Goal: Information Seeking & Learning: Learn about a topic

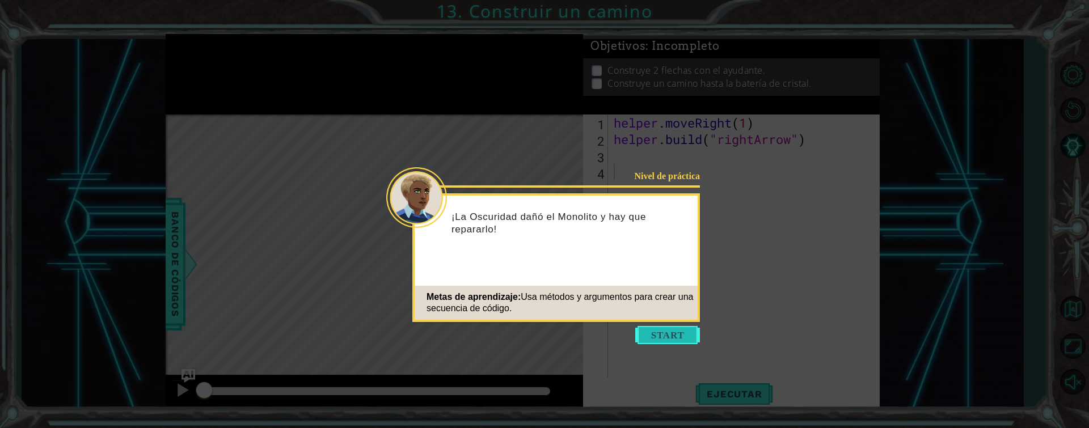
click at [680, 328] on button "Start" at bounding box center [667, 335] width 65 height 18
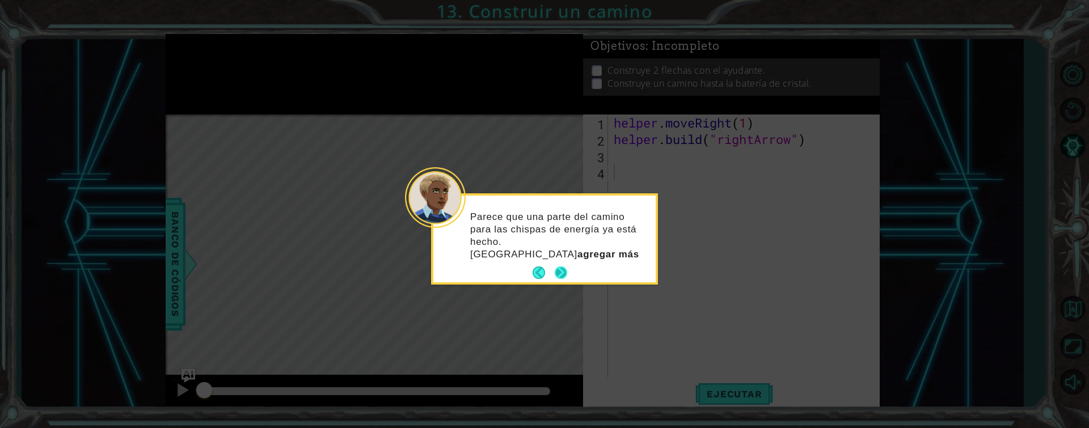
click at [566, 266] on button "Next" at bounding box center [560, 272] width 12 height 12
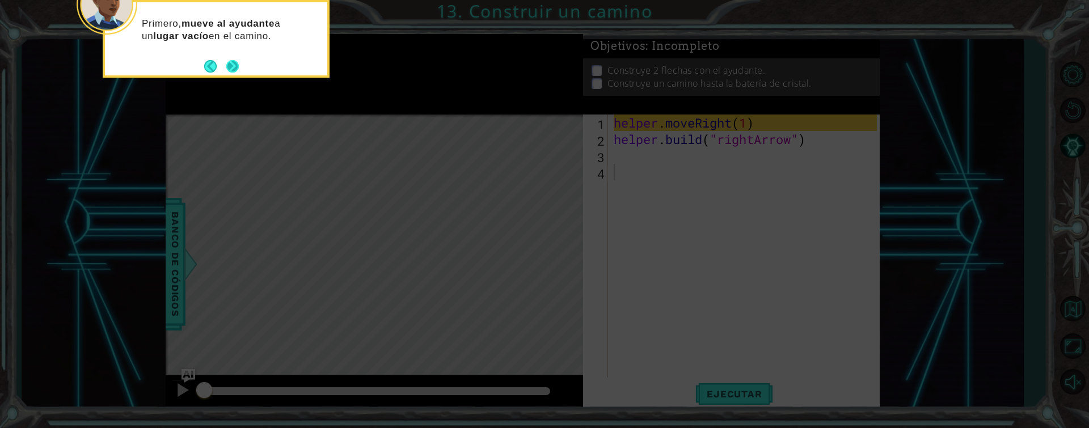
click at [235, 62] on button "Next" at bounding box center [232, 66] width 12 height 12
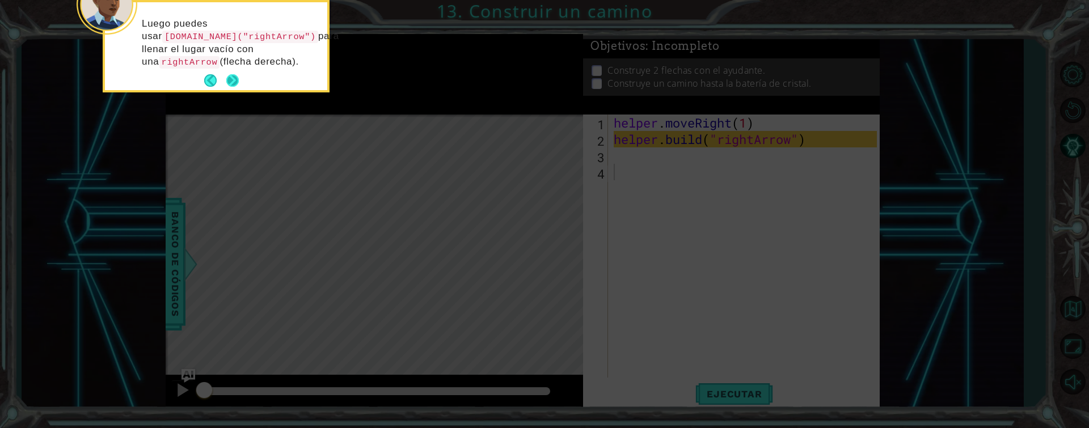
click at [228, 77] on button "Next" at bounding box center [232, 80] width 12 height 12
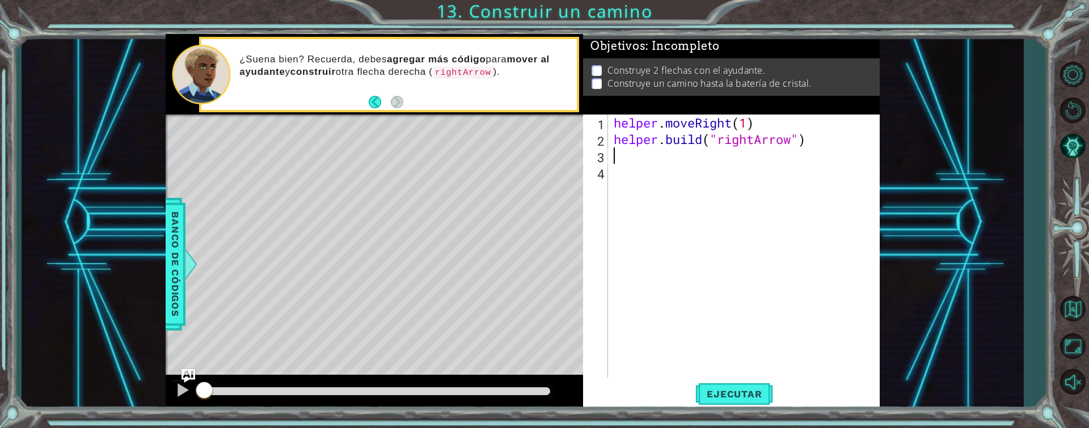
click at [630, 156] on div "helper . moveRight ( 1 ) helper . build ( "rightArrow" )" at bounding box center [746, 263] width 271 height 296
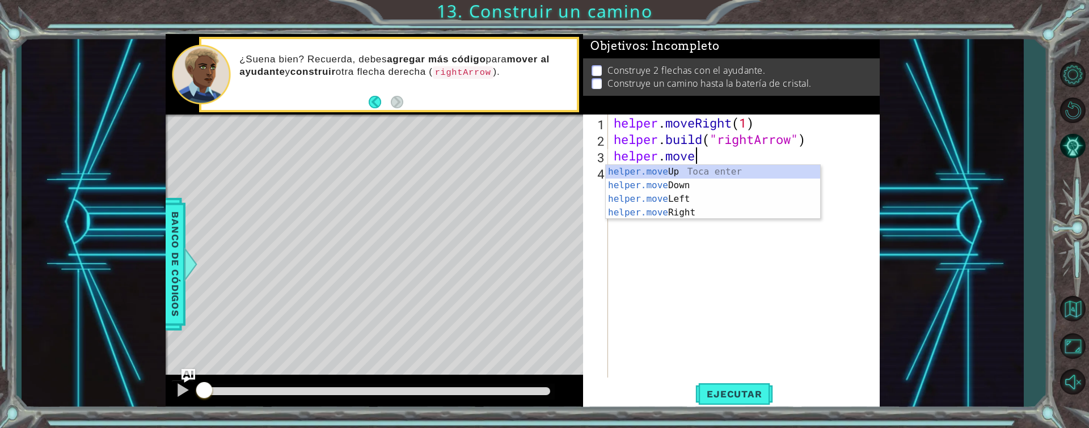
scroll to position [0, 3]
type textarea "helper.moveUp(1)"
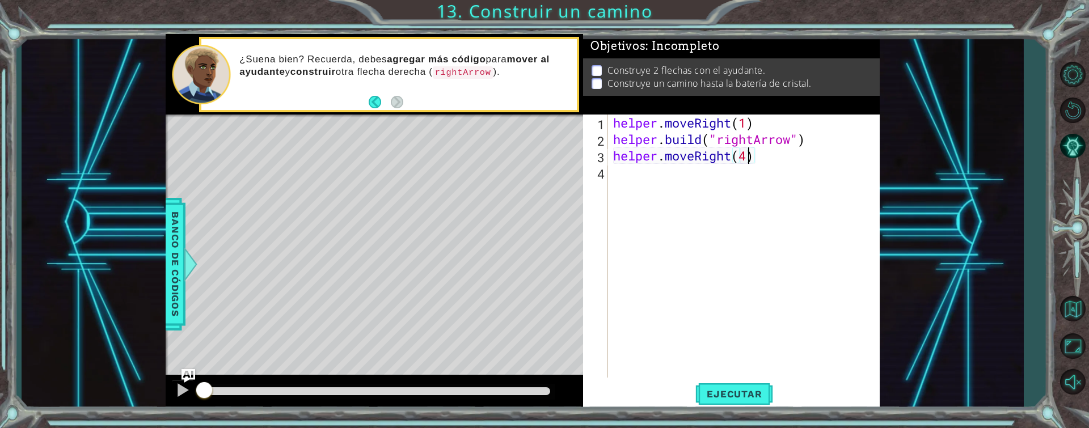
scroll to position [0, 6]
click at [721, 399] on span "Ejecutar" at bounding box center [734, 393] width 78 height 11
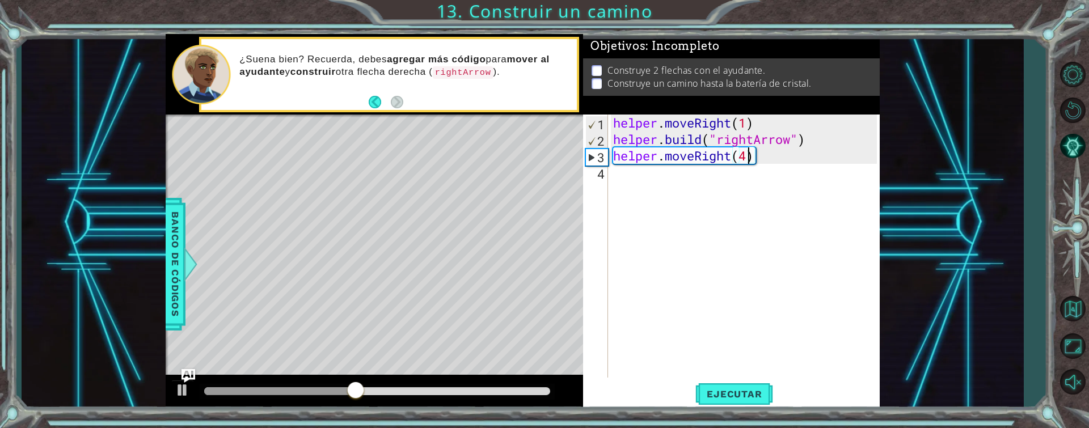
click at [215, 395] on div at bounding box center [279, 391] width 151 height 8
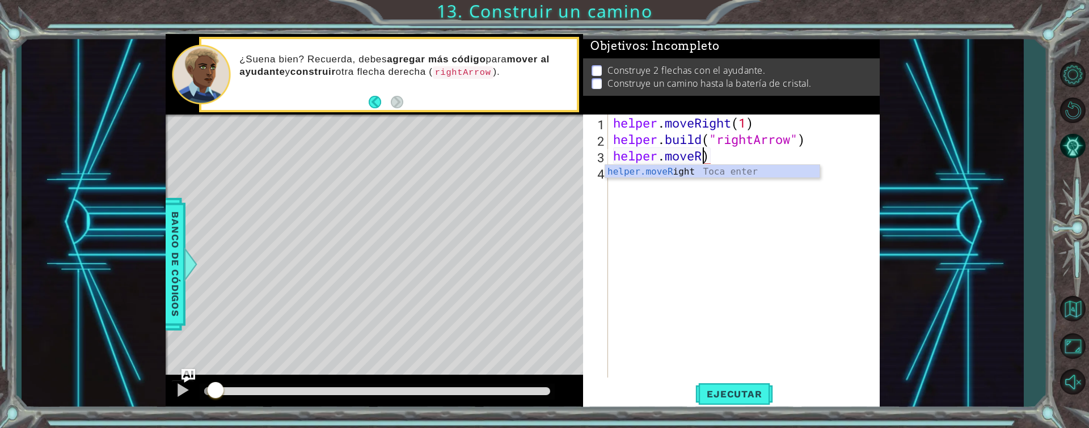
scroll to position [0, 3]
click at [663, 173] on div "helper.move Up Toca enter helper.move Down Toca enter helper.move Left Toca ent…" at bounding box center [712, 206] width 214 height 82
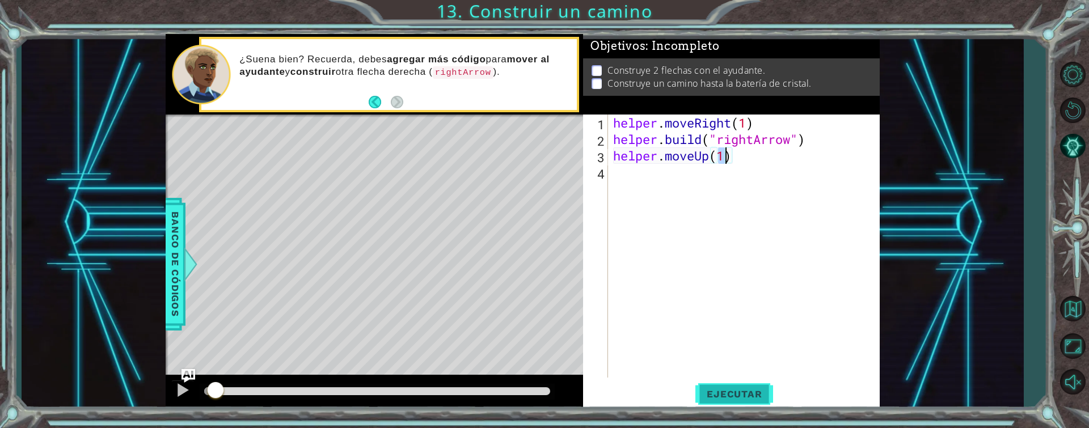
click at [756, 394] on span "Ejecutar" at bounding box center [734, 393] width 78 height 11
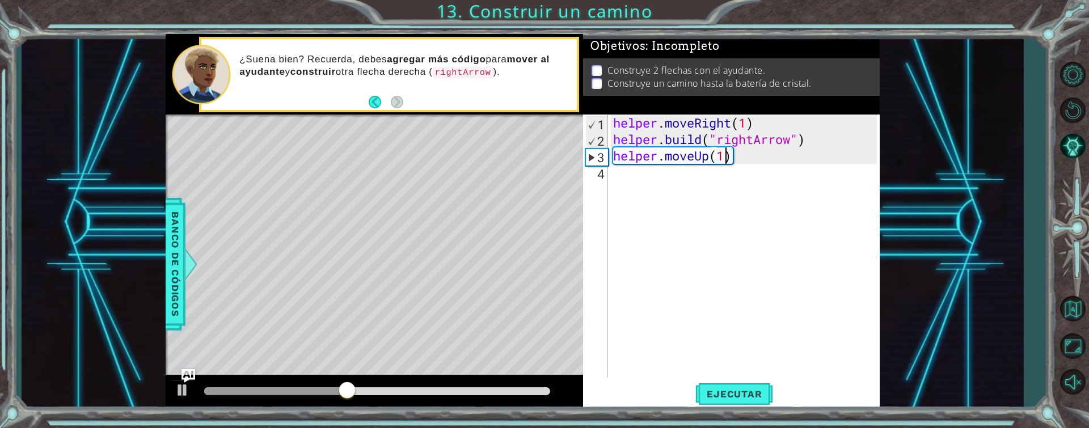
click at [218, 394] on div at bounding box center [275, 391] width 143 height 8
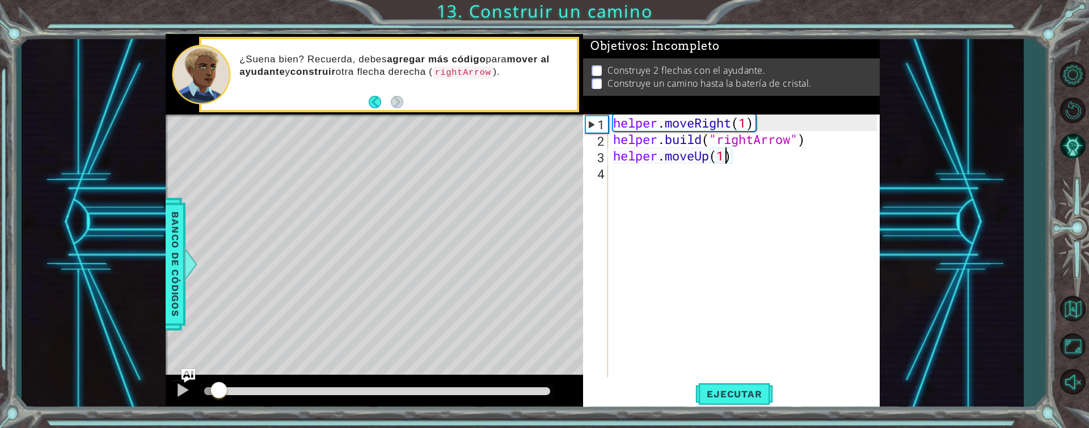
click at [211, 391] on div at bounding box center [219, 391] width 20 height 20
click at [770, 158] on div "helper . moveRight ( 1 ) helper . build ( "rightArrow" ) helper . moveUp ( 1 )" at bounding box center [747, 263] width 272 height 296
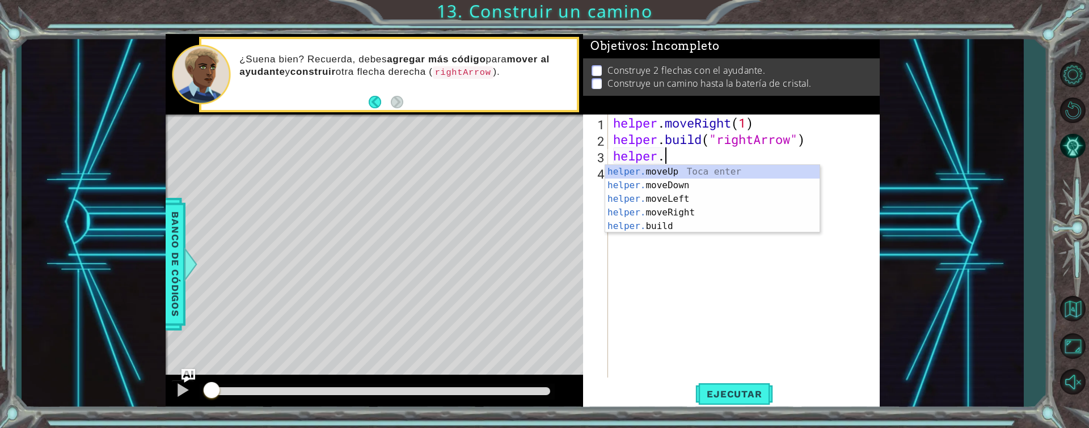
scroll to position [0, 2]
click at [684, 210] on div "helper. moveUp Toca enter helper. moveDown Toca enter helper. moveLeft Toca ent…" at bounding box center [712, 212] width 214 height 95
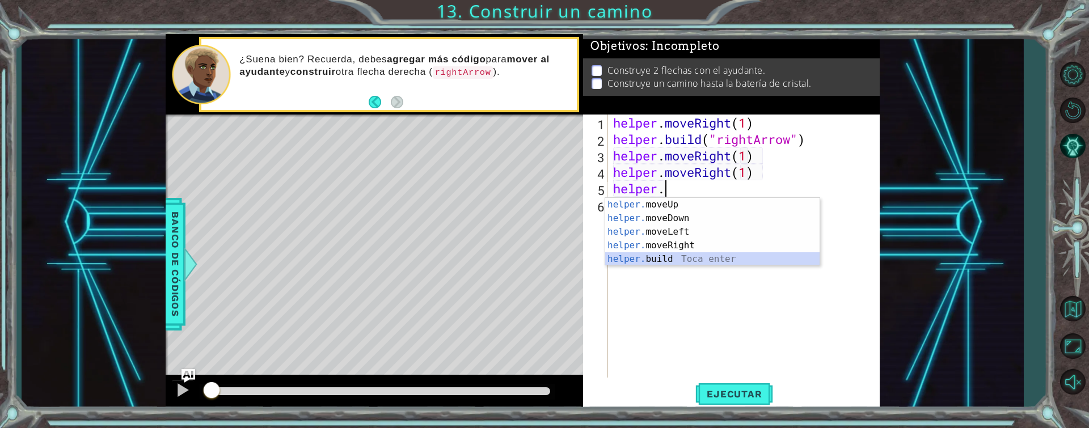
click at [672, 257] on div "helper. moveUp Toca enter helper. moveDown Toca enter helper. moveLeft Toca ent…" at bounding box center [712, 245] width 214 height 95
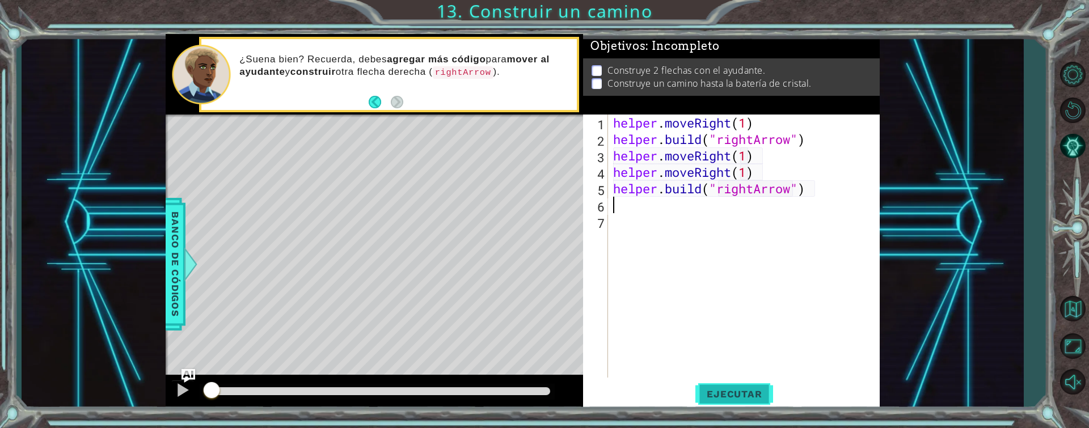
type textarea "[DOMAIN_NAME]("rightArrow")"
click at [751, 393] on span "Ejecutar" at bounding box center [734, 393] width 78 height 11
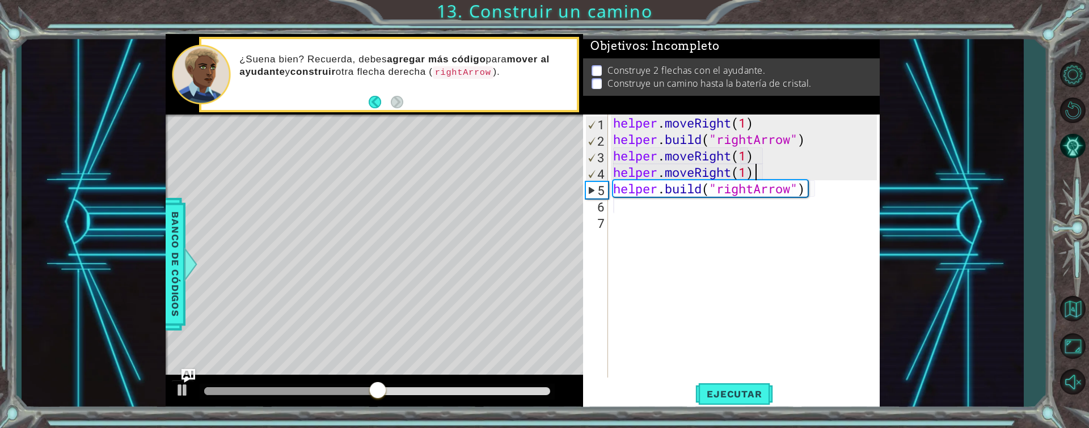
click at [764, 167] on div "helper . moveRight ( 1 ) helper . build ( "rightArrow" ) helper . moveRight ( 1…" at bounding box center [747, 263] width 272 height 296
type textarea "helper.moveRight(1)"
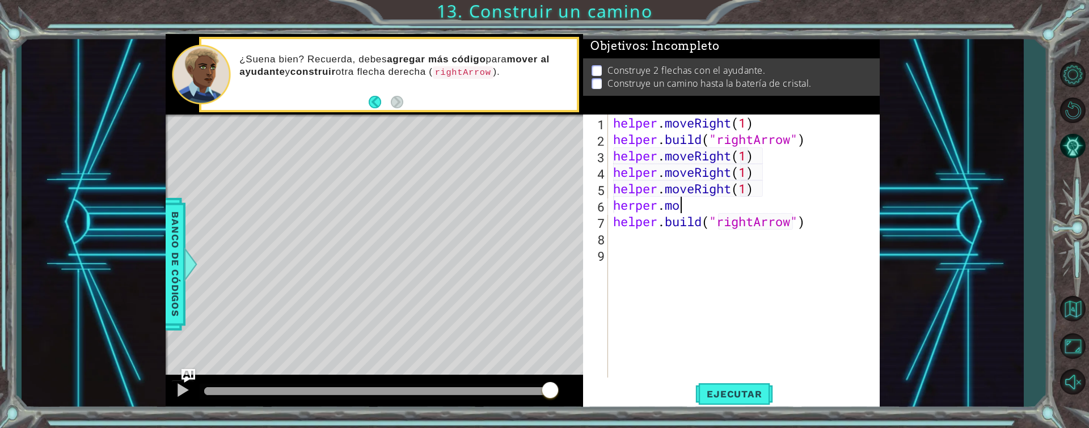
scroll to position [0, 9]
type textarea "helper.moveRight(1)herper.move"
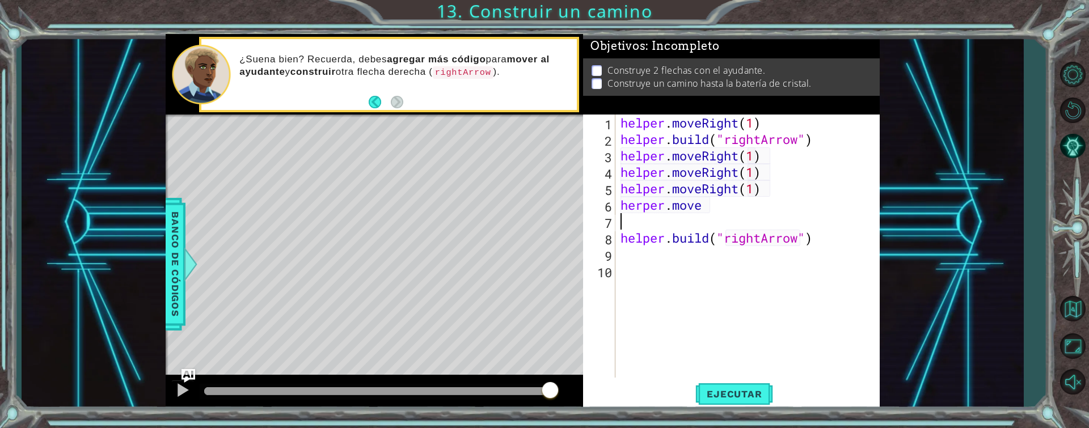
scroll to position [0, 0]
type textarea "r"
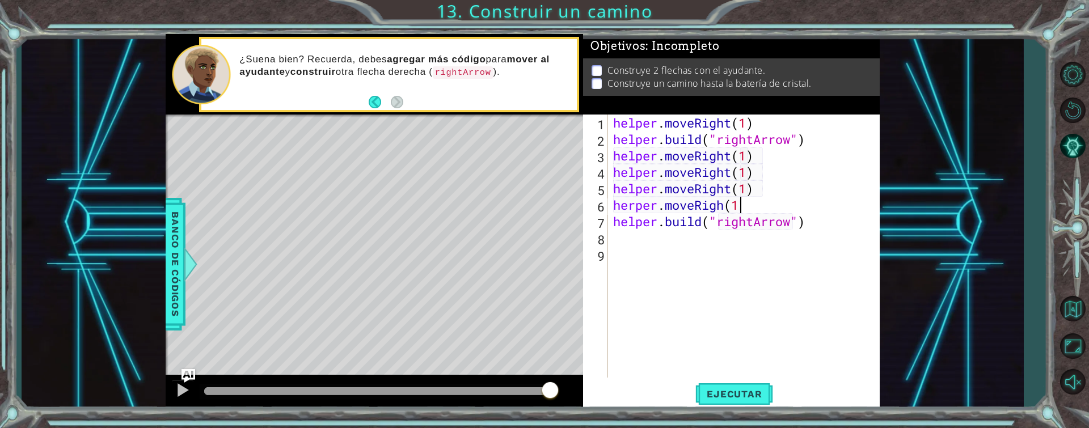
scroll to position [0, 6]
click at [735, 387] on button "Ejecutar" at bounding box center [734, 393] width 78 height 29
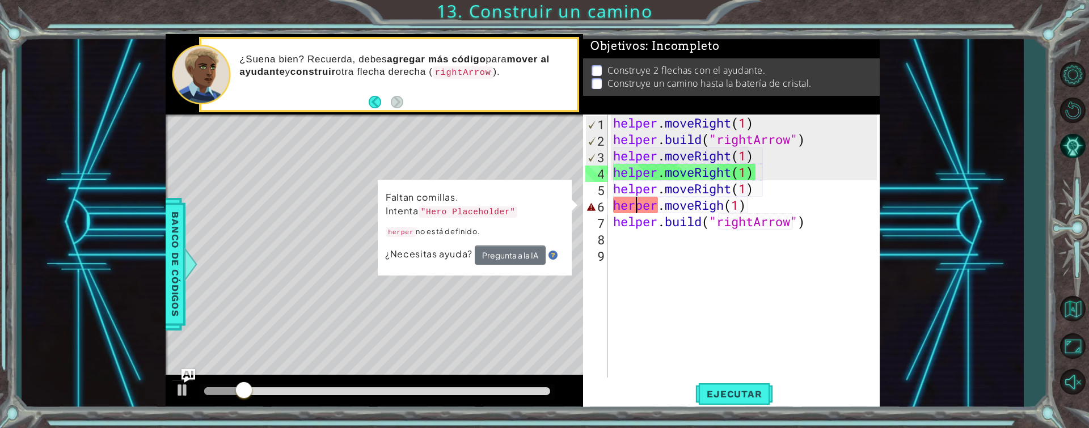
click at [633, 203] on div "helper . moveRight ( 1 ) helper . build ( "rightArrow" ) helper . moveRight ( 1…" at bounding box center [747, 263] width 272 height 296
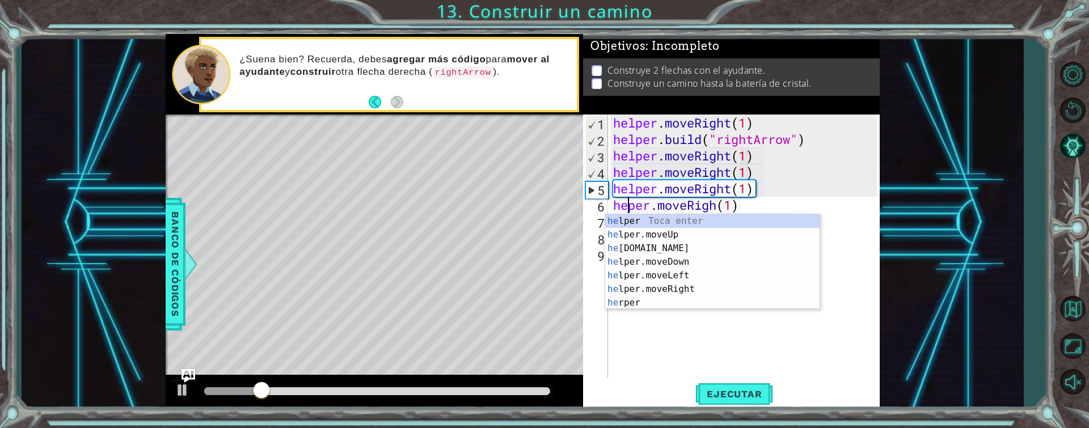
type textarea "helper.moveRigh(1)"
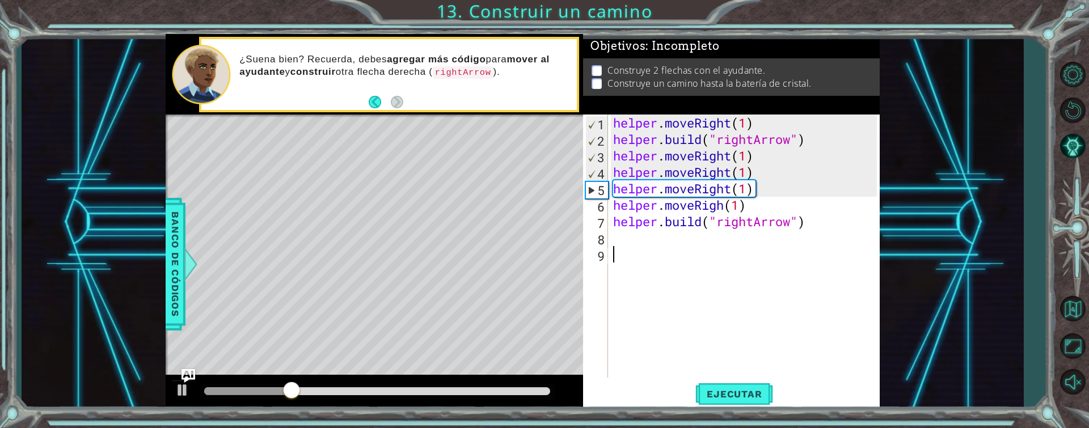
click at [713, 329] on div "helper . moveRight ( 1 ) helper . build ( "rightArrow" ) helper . moveRight ( 1…" at bounding box center [747, 263] width 272 height 296
drag, startPoint x: 642, startPoint y: 274, endPoint x: 726, endPoint y: 413, distance: 162.6
click at [726, 413] on div "1 ההההההההההההההההההההההההההההההההההההההההההההההההההההההההההההההההההההההההההההה…" at bounding box center [544, 214] width 1089 height 428
click at [722, 401] on button "Ejecutar" at bounding box center [734, 393] width 78 height 29
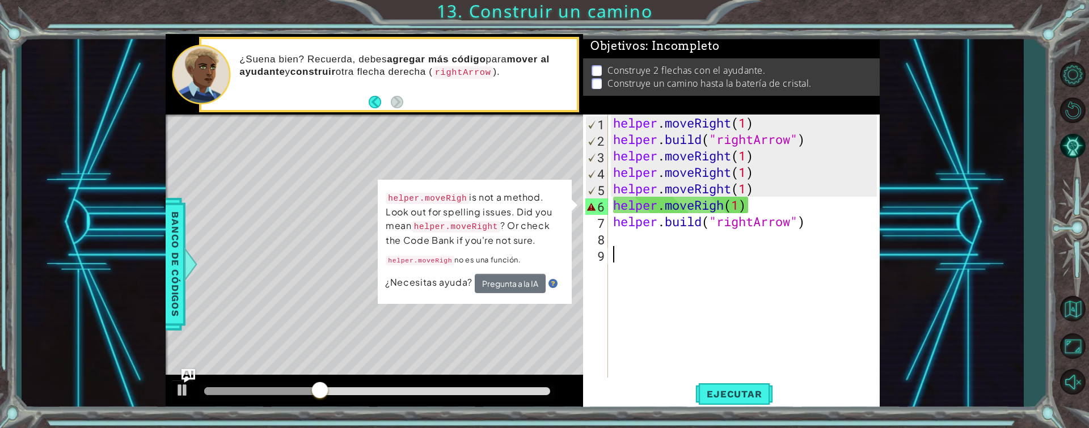
click at [759, 204] on div "helper . moveRight ( 1 ) helper . build ( "rightArrow" ) helper . moveRight ( 1…" at bounding box center [747, 263] width 272 height 296
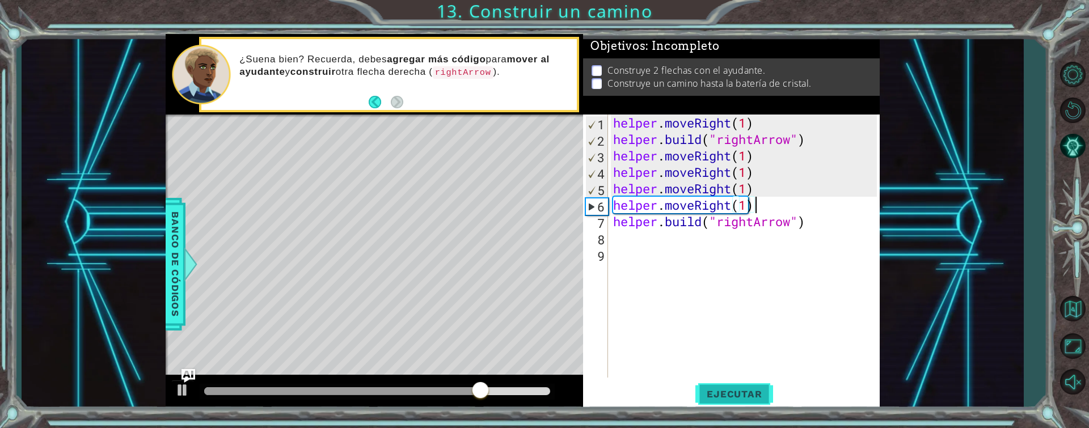
click at [739, 398] on span "Ejecutar" at bounding box center [734, 393] width 78 height 11
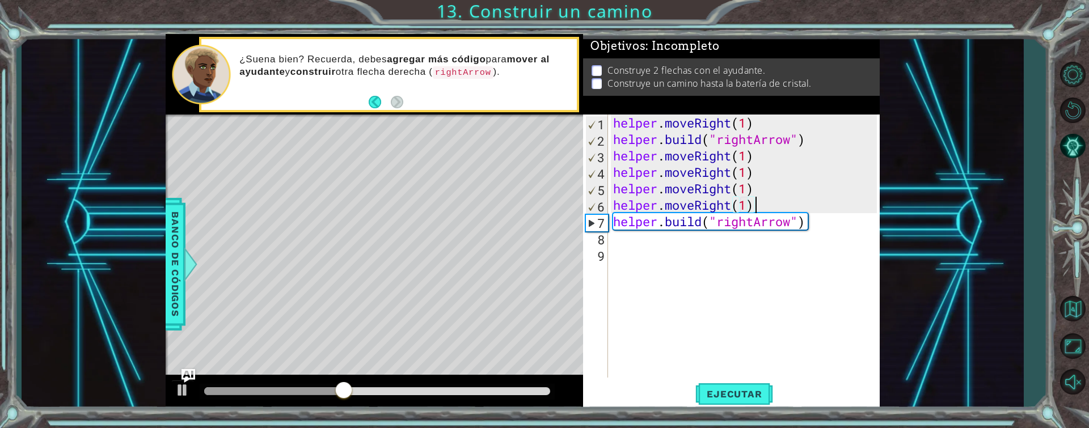
click at [841, 139] on div "helper . moveRight ( 1 ) helper . build ( "rightArrow" ) helper . moveRight ( 1…" at bounding box center [747, 263] width 272 height 296
type textarea "[DOMAIN_NAME]("rightArrow")"
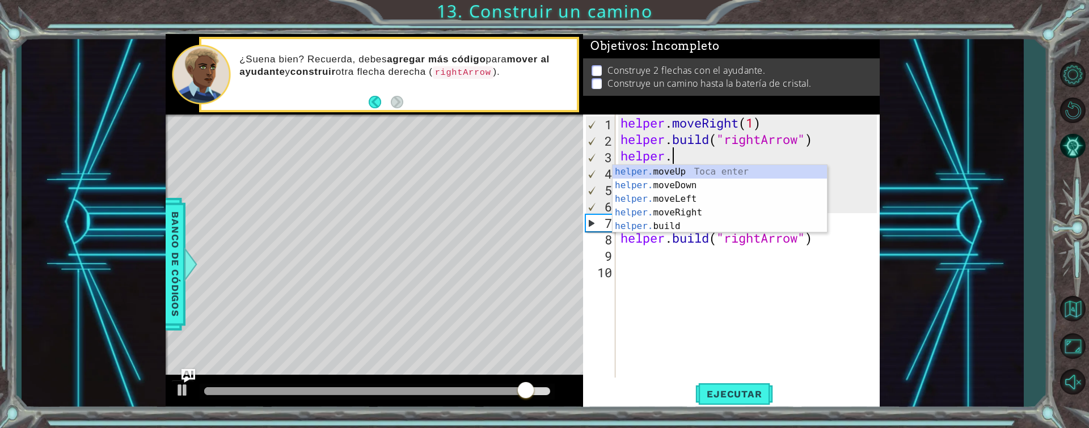
scroll to position [0, 2]
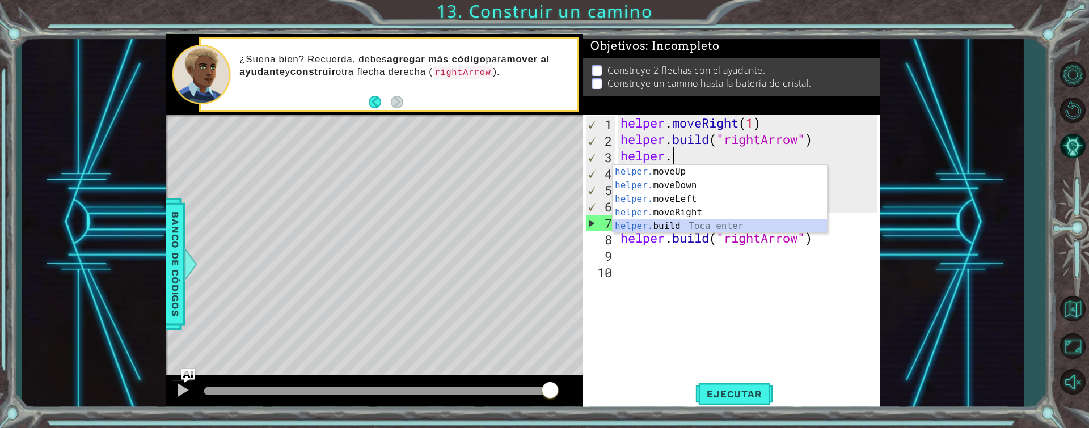
click at [658, 228] on div "helper. moveUp Toca enter helper. moveDown Toca enter helper. moveLeft Toca ent…" at bounding box center [719, 212] width 214 height 95
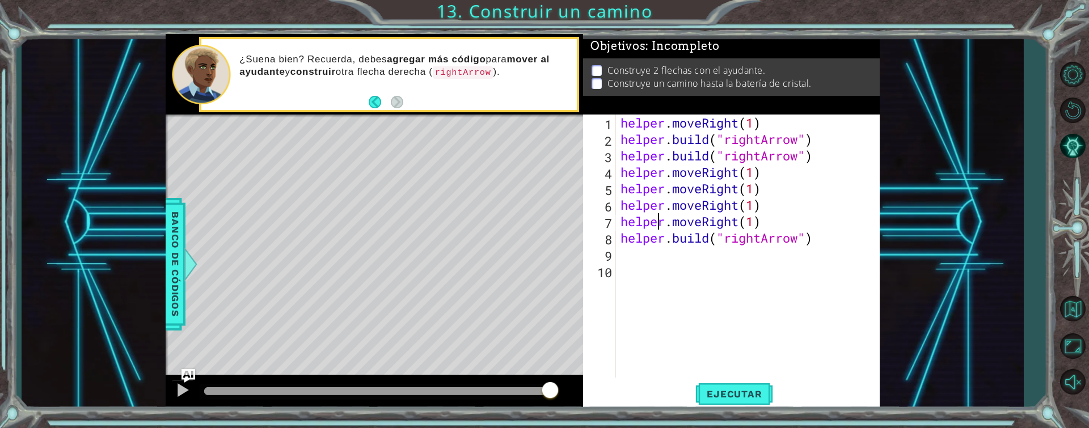
click at [658, 228] on div "helper . moveRight ( 1 ) helper . build ( "rightArrow" ) helper . build ( "righ…" at bounding box center [750, 263] width 264 height 296
type textarea "helper.moveRight(1)"
click at [728, 325] on div "helper . moveRight ( 1 ) helper . build ( "rightArrow" ) helper . build ( "righ…" at bounding box center [750, 263] width 264 height 296
click at [742, 224] on div "helper . moveRight ( 1 ) helper . build ( "rightArrow" ) helper . build ( "righ…" at bounding box center [750, 263] width 264 height 296
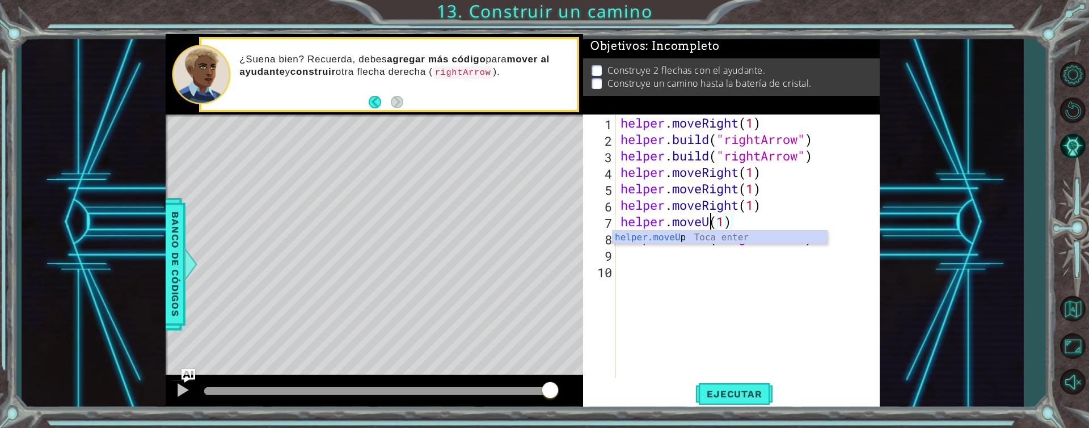
scroll to position [0, 5]
type textarea "helper.moveUp(1)"
click at [720, 391] on span "Ejecutar" at bounding box center [734, 393] width 78 height 11
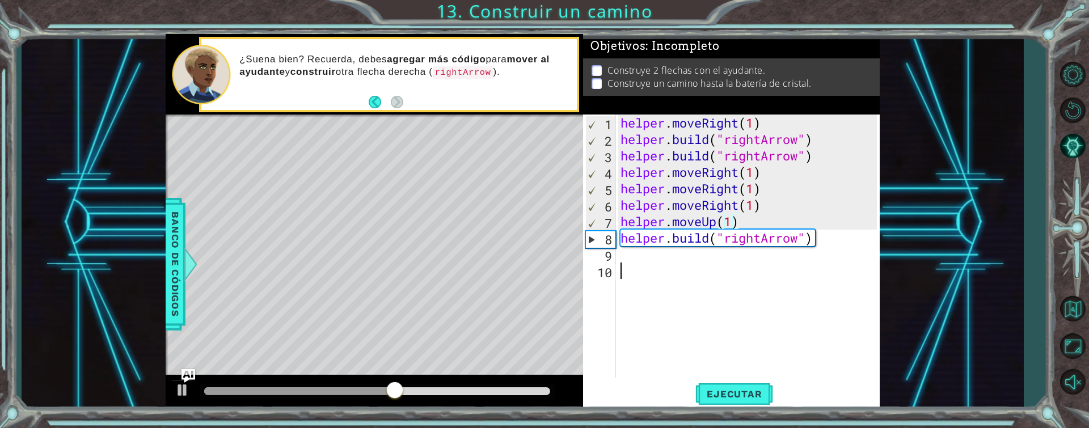
click at [717, 273] on div "helper . moveRight ( 1 ) helper . build ( "rightArrow" ) helper . build ( "righ…" at bounding box center [750, 263] width 264 height 296
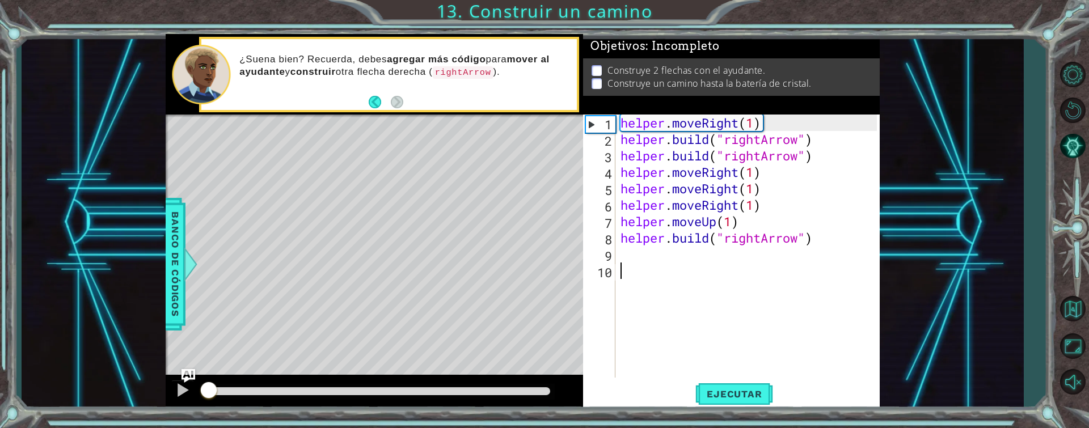
click at [209, 388] on div at bounding box center [206, 391] width 5 height 8
click at [818, 164] on div "helper . moveRight ( 1 ) helper . build ( "rightArrow" ) helper . build ( "righ…" at bounding box center [750, 263] width 264 height 296
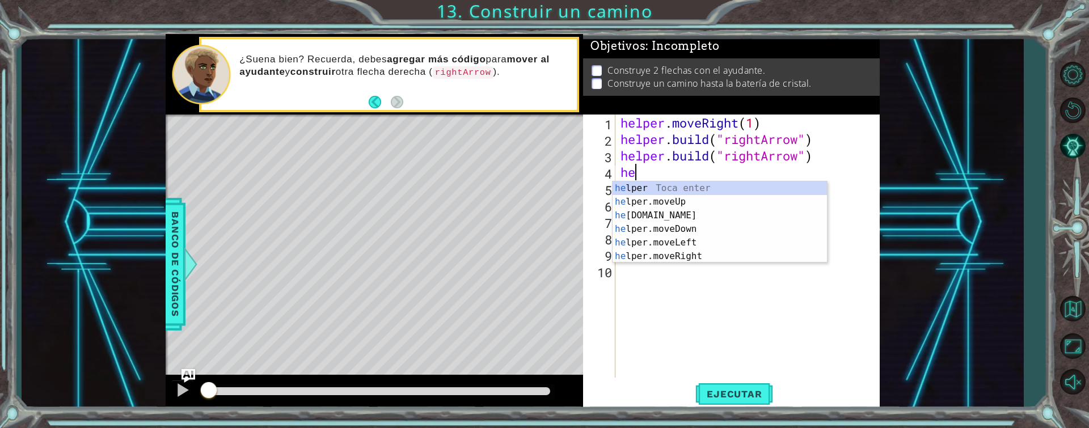
type textarea "h"
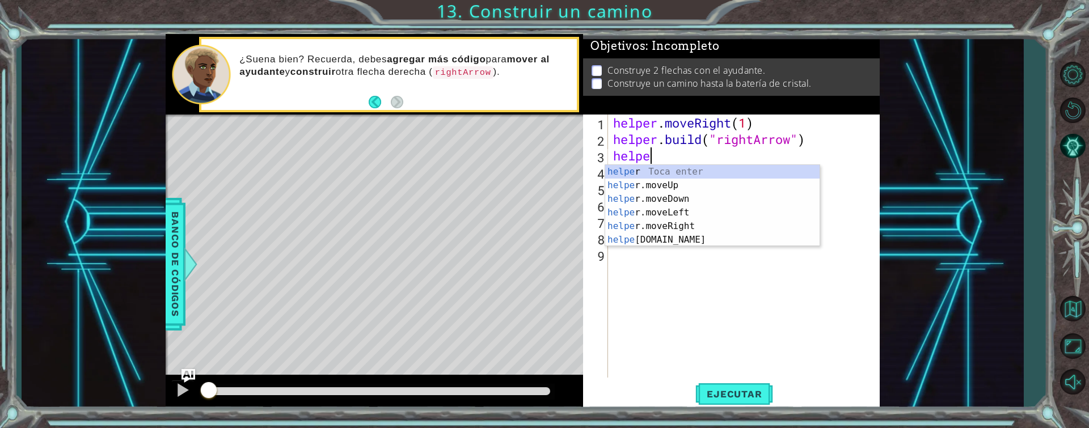
type textarea "h"
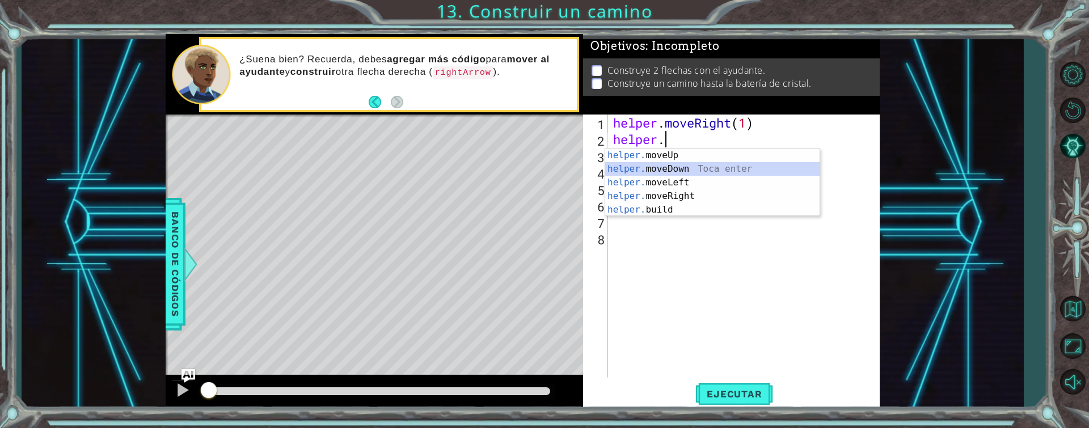
click at [649, 163] on div "helper. moveUp Toca enter helper. moveDown Toca enter helper. moveLeft Toca ent…" at bounding box center [712, 196] width 214 height 95
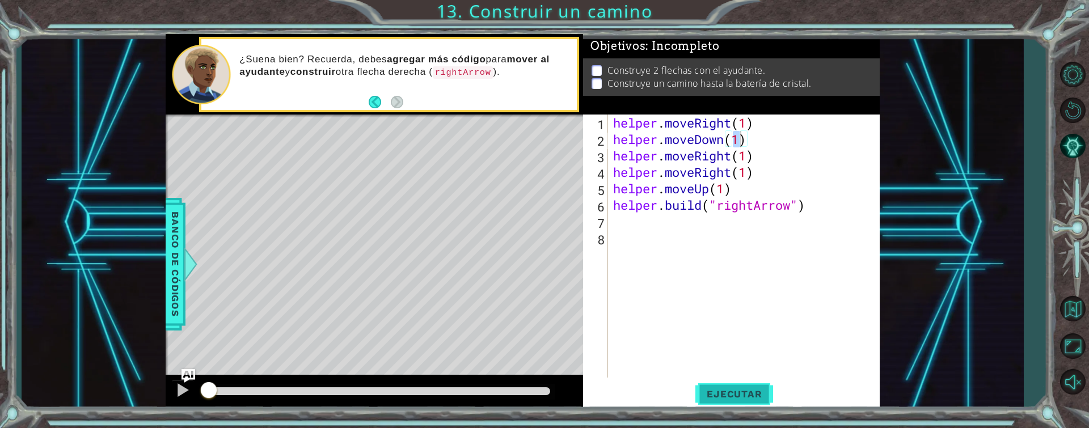
click at [719, 387] on button "Ejecutar" at bounding box center [734, 393] width 78 height 29
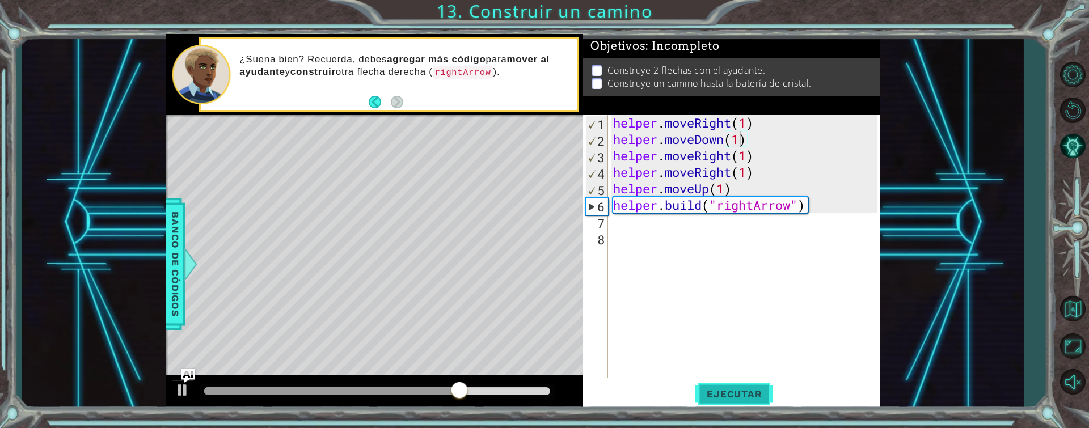
click at [726, 387] on button "Ejecutar" at bounding box center [734, 393] width 78 height 29
click at [706, 191] on div "helper . moveRight ( 1 ) helper . moveDown ( 1 ) helper . moveRight ( 1 ) helpe…" at bounding box center [747, 263] width 272 height 296
click at [745, 170] on div "helper . moveRight ( 1 ) helper . moveDown ( 1 ) helper . moveRight ( 1 ) helpe…" at bounding box center [747, 263] width 272 height 296
click at [721, 389] on span "Ejecutar" at bounding box center [734, 393] width 78 height 11
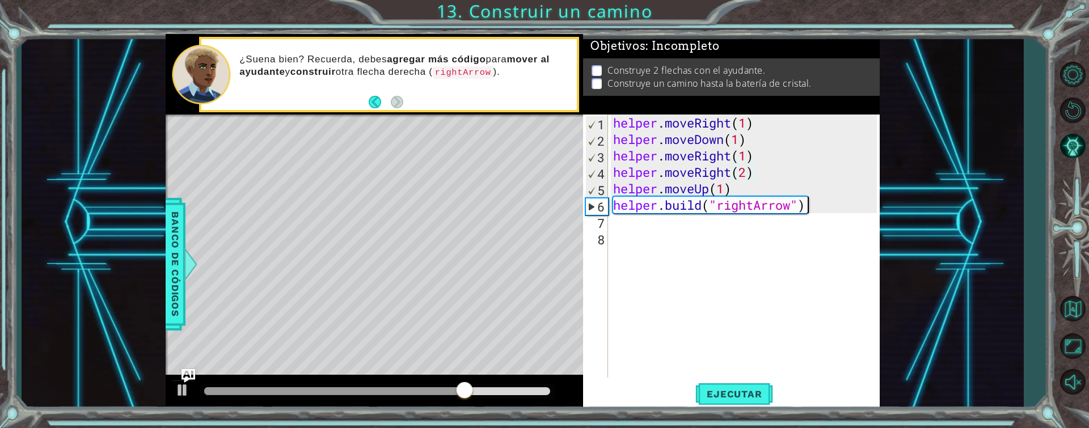
click at [825, 208] on div "helper . moveRight ( 1 ) helper . moveDown ( 1 ) helper . moveRight ( 1 ) helpe…" at bounding box center [747, 263] width 272 height 296
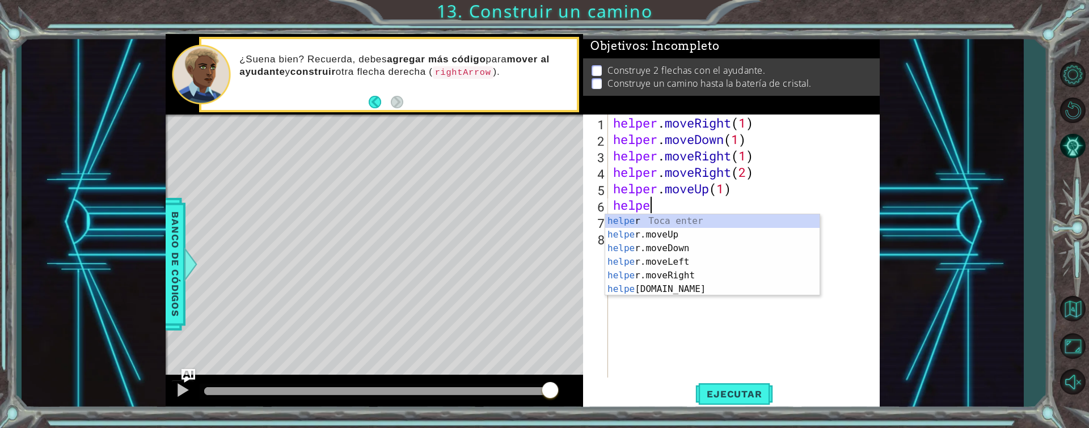
scroll to position [0, 1]
type textarea "h"
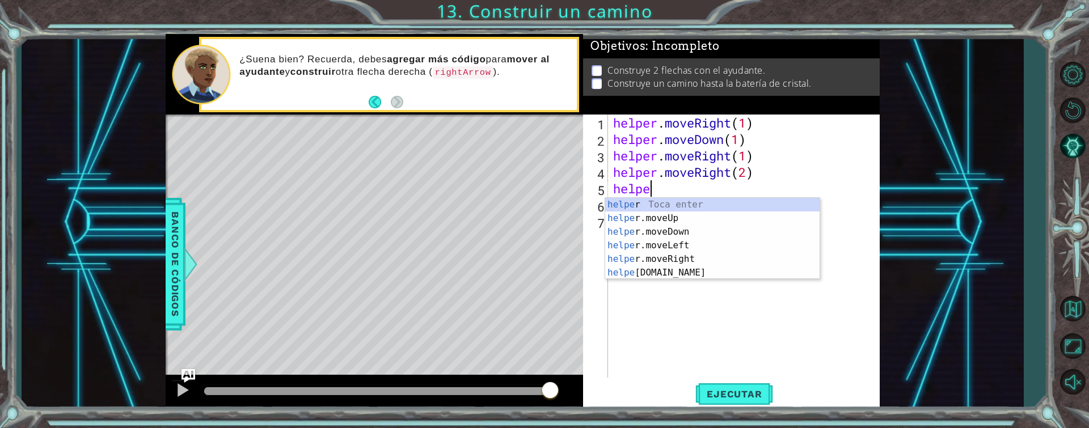
type textarea "h"
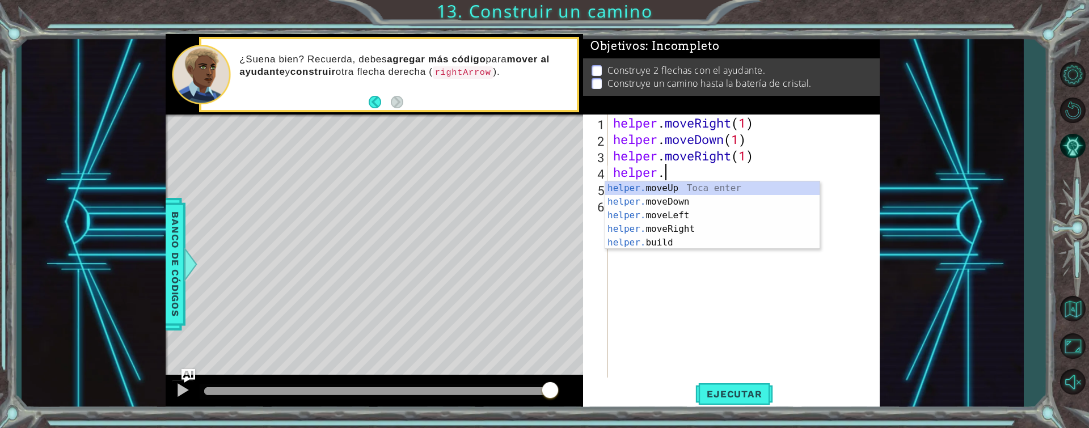
type textarea "h"
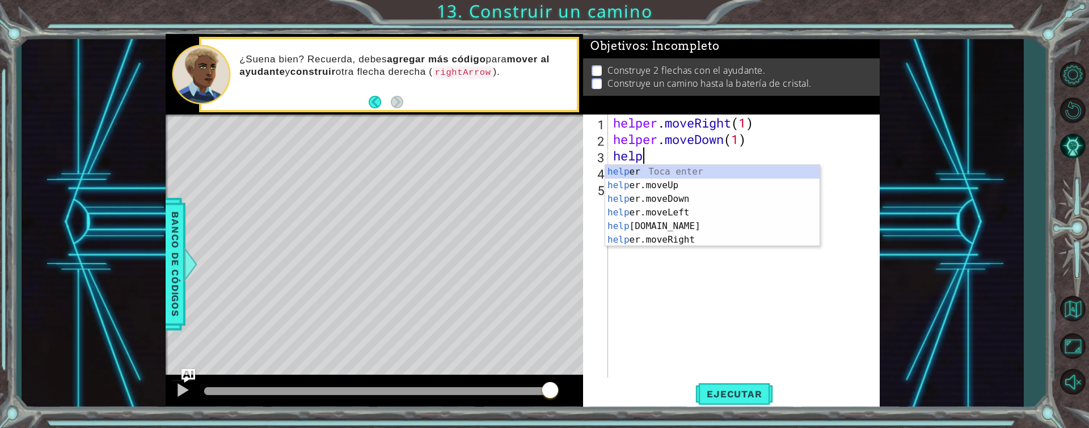
type textarea "h"
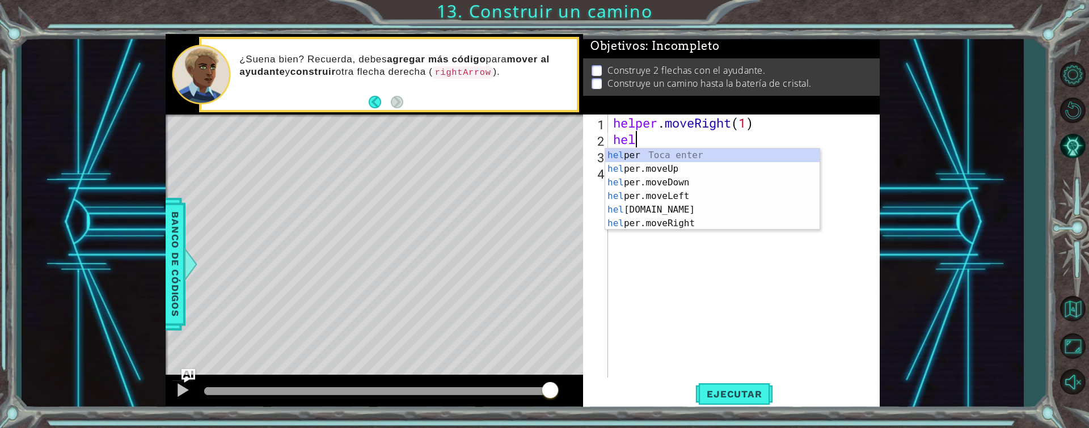
type textarea "h"
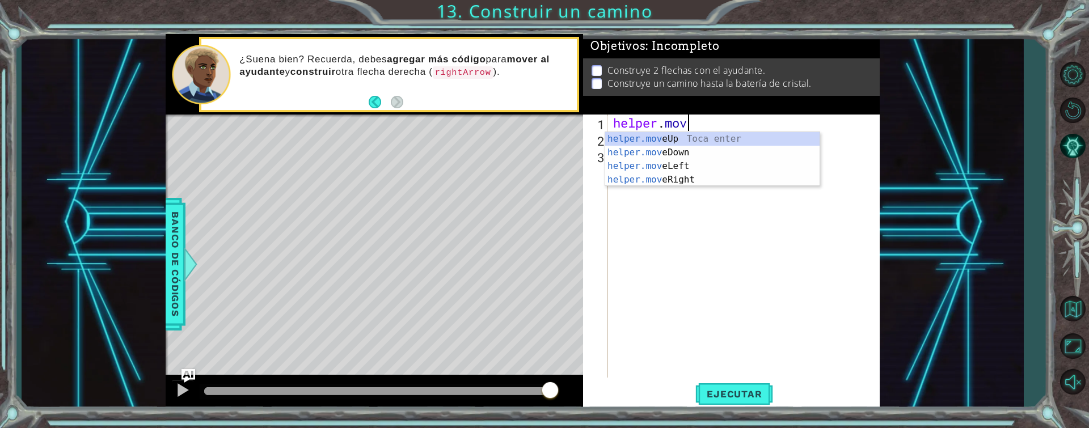
type textarea "h"
type textarea "helper."
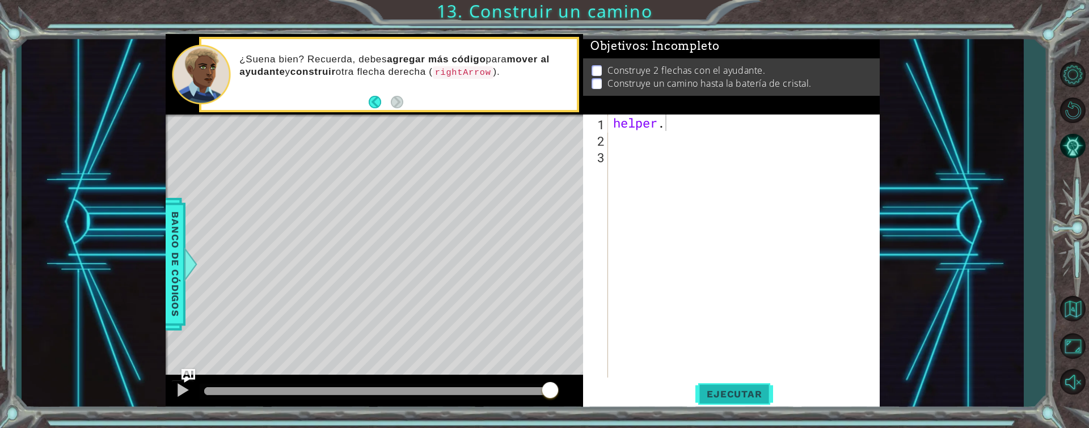
click at [742, 387] on button "Ejecutar" at bounding box center [734, 393] width 78 height 29
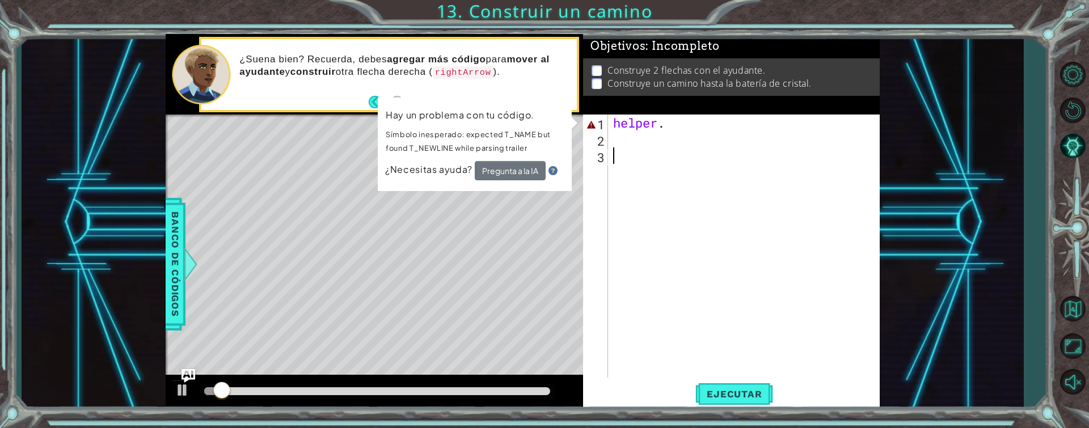
click at [626, 154] on div "helper ." at bounding box center [747, 263] width 272 height 296
click at [1071, 100] on button "Reiniciar nivel" at bounding box center [1072, 110] width 33 height 32
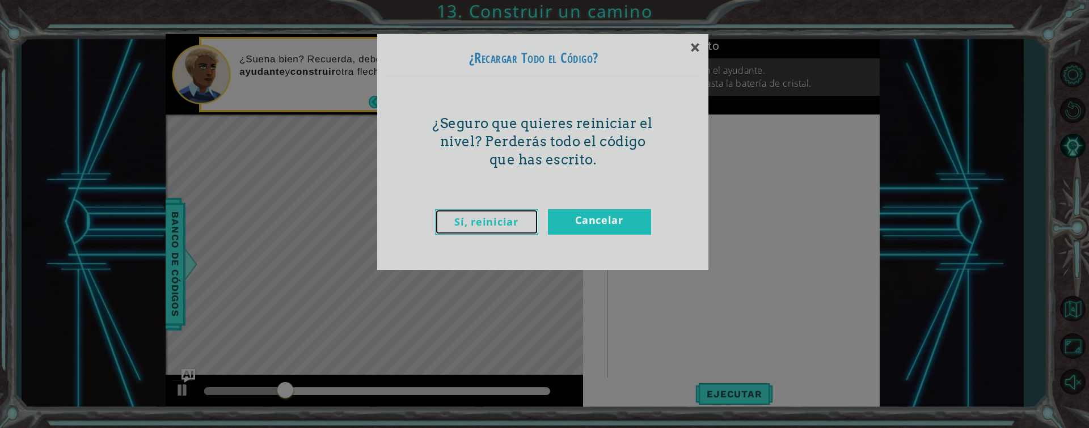
click at [504, 221] on link "Sí, reiniciar" at bounding box center [486, 222] width 103 height 26
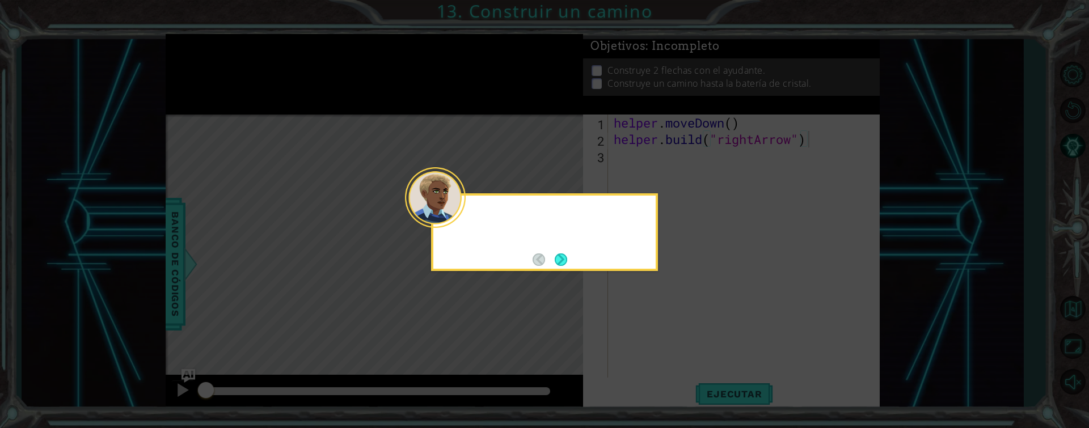
type textarea "[DOMAIN_NAME]("rightArrow")"
drag, startPoint x: 747, startPoint y: 242, endPoint x: 565, endPoint y: 260, distance: 183.5
click at [565, 260] on body "1 ההההההההההההההההההההההההההההההההההההההההההההההההההההההההההההההההההההההההההההה…" at bounding box center [544, 214] width 1089 height 428
click at [565, 260] on button "Next" at bounding box center [560, 259] width 12 height 12
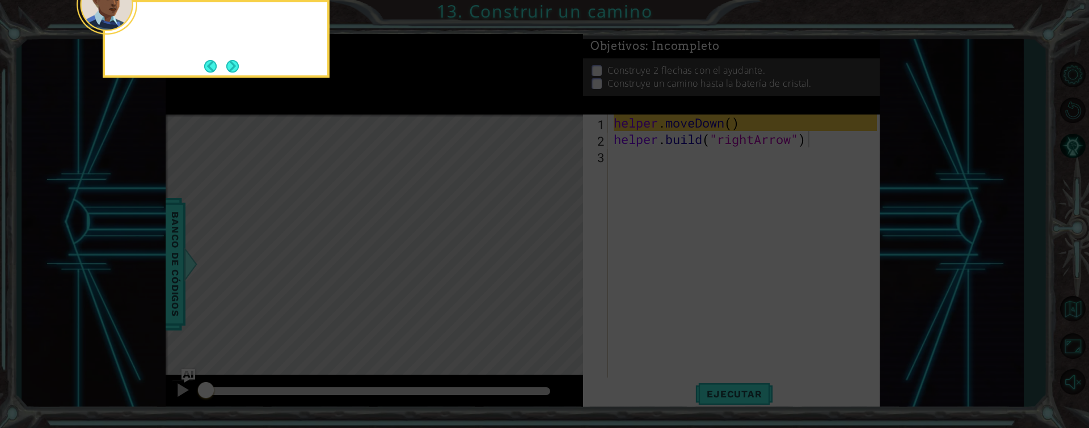
click at [565, 260] on icon at bounding box center [544, 214] width 1089 height 428
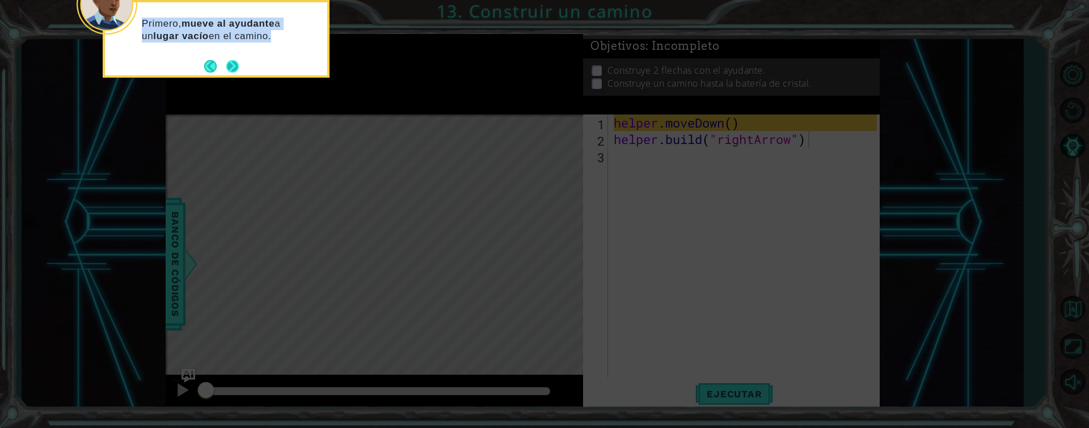
drag, startPoint x: 565, startPoint y: 260, endPoint x: 230, endPoint y: 59, distance: 390.1
click at [230, 59] on body "1 ההההההההההההההההההההההההההההההההההההההההההההההההההההההההההההההההההההההההההההה…" at bounding box center [544, 214] width 1089 height 428
click at [230, 59] on footer at bounding box center [221, 66] width 35 height 17
click at [230, 60] on button "Next" at bounding box center [232, 66] width 12 height 12
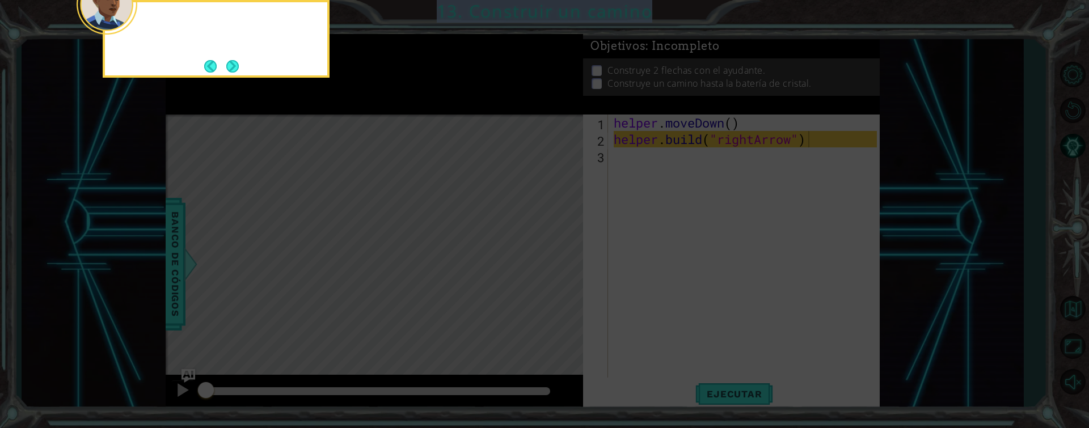
click at [230, 59] on footer at bounding box center [221, 66] width 35 height 17
click at [230, 60] on button "Next" at bounding box center [232, 66] width 12 height 12
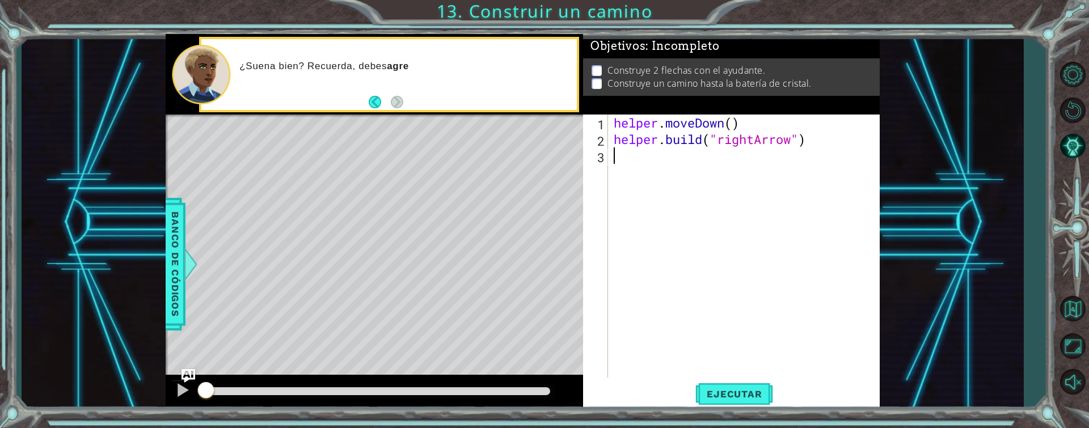
click at [711, 172] on div "helper . moveDown ( ) helper . build ( "rightArrow" )" at bounding box center [746, 263] width 271 height 296
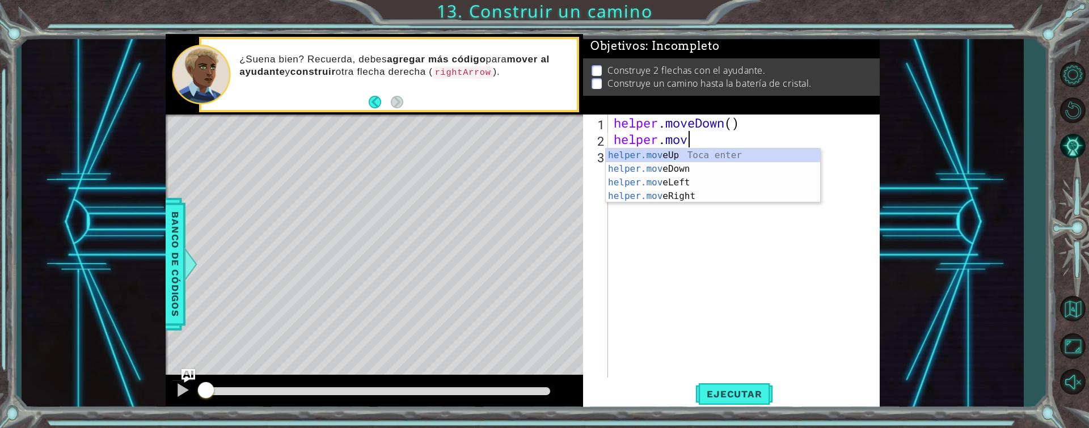
scroll to position [0, 3]
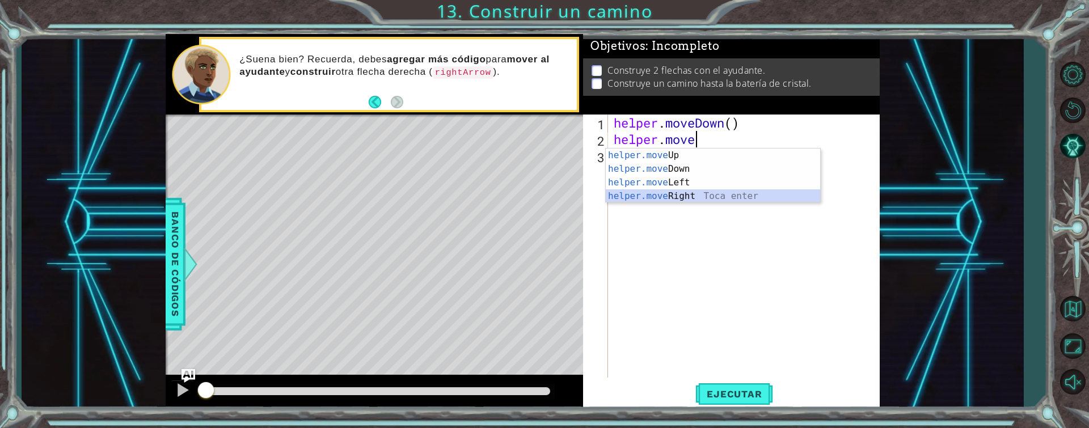
click at [664, 194] on div "helper.move Up Toca enter helper.move Down Toca enter helper.move Left Toca ent…" at bounding box center [713, 190] width 214 height 82
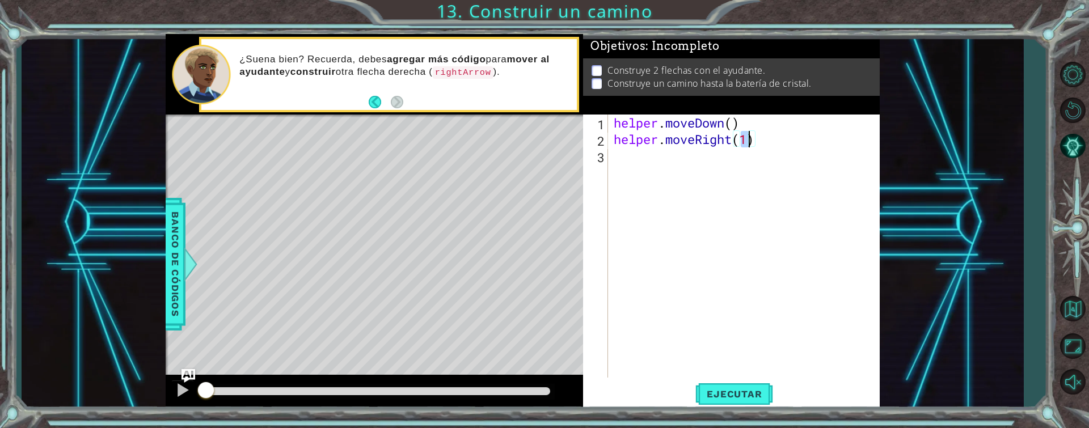
scroll to position [0, 6]
type textarea "helper.moveRight(4)"
click at [739, 383] on button "Ejecutar" at bounding box center [734, 393] width 78 height 29
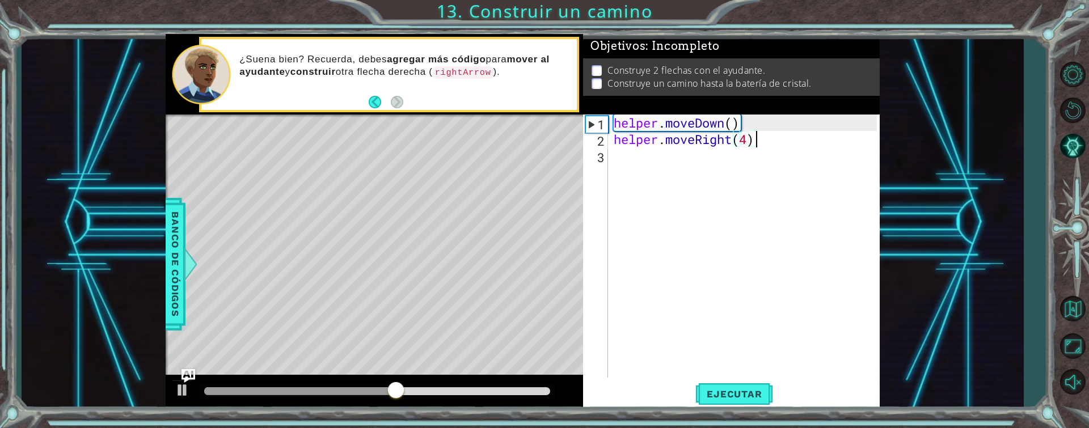
click at [774, 138] on div "helper . moveDown ( ) helper . moveRight ( 4 )" at bounding box center [746, 263] width 271 height 296
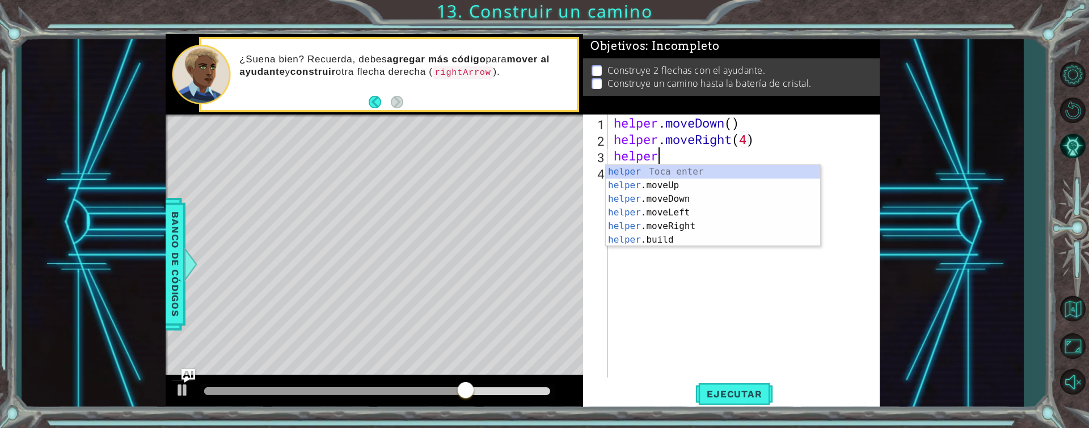
scroll to position [0, 2]
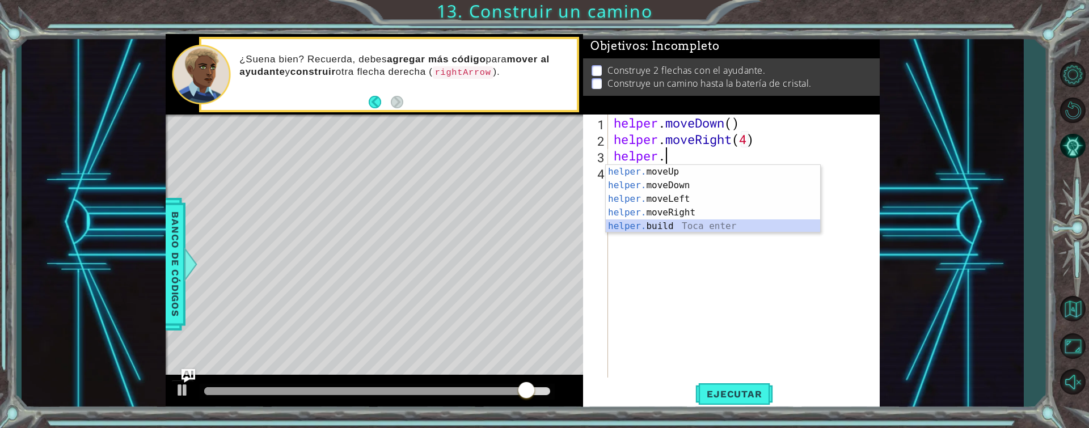
click at [675, 221] on div "helper. moveUp Toca enter helper. moveDown Toca enter helper. moveLeft Toca ent…" at bounding box center [713, 212] width 214 height 95
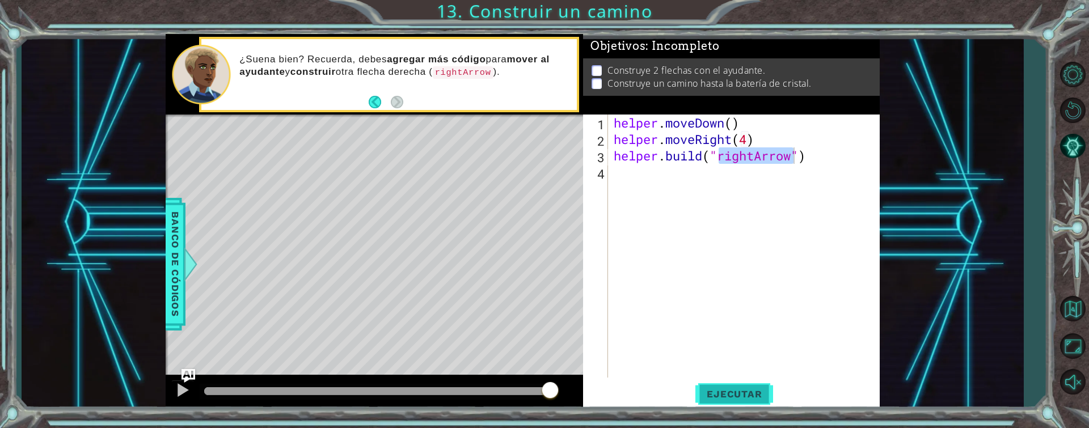
click at [740, 393] on span "Ejecutar" at bounding box center [734, 393] width 78 height 11
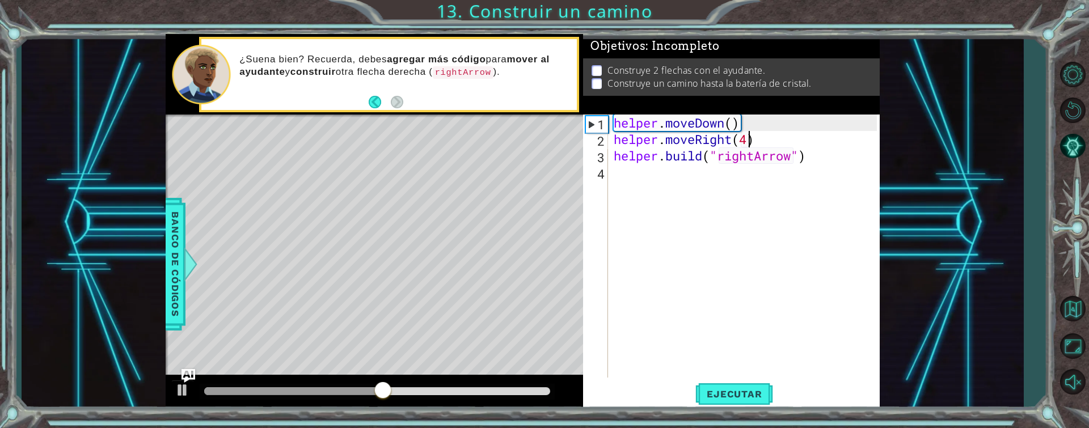
click at [745, 138] on div "helper . moveDown ( ) helper . moveRight ( 4 ) helper . build ( "rightArrow" )" at bounding box center [746, 263] width 271 height 296
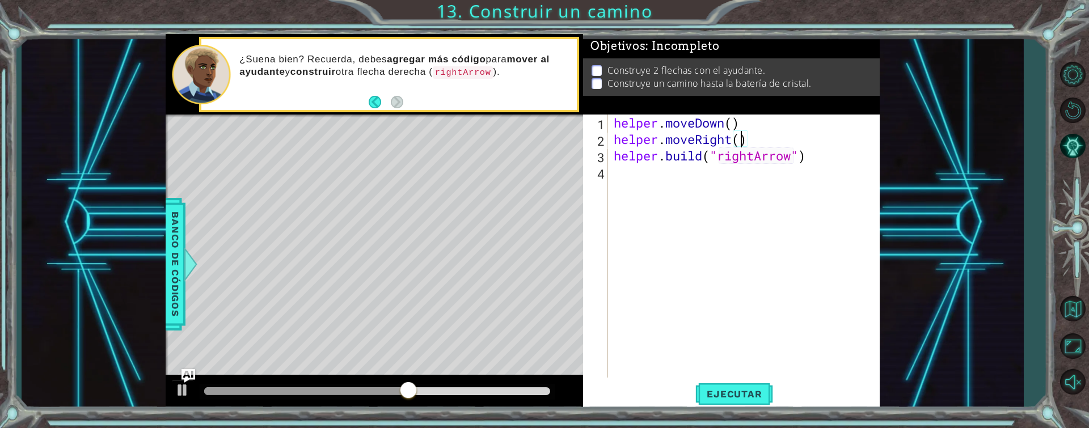
type textarea "helper.moveRight(3)"
click at [749, 388] on span "Ejecutar" at bounding box center [734, 393] width 78 height 11
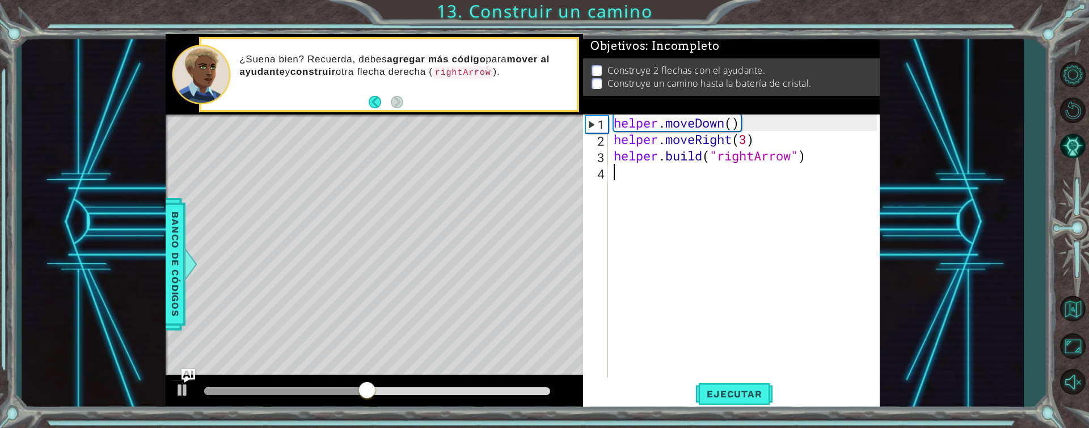
click at [629, 173] on div "helper . moveDown ( ) helper . moveRight ( 3 ) helper . build ( "rightArrow" )" at bounding box center [746, 263] width 271 height 296
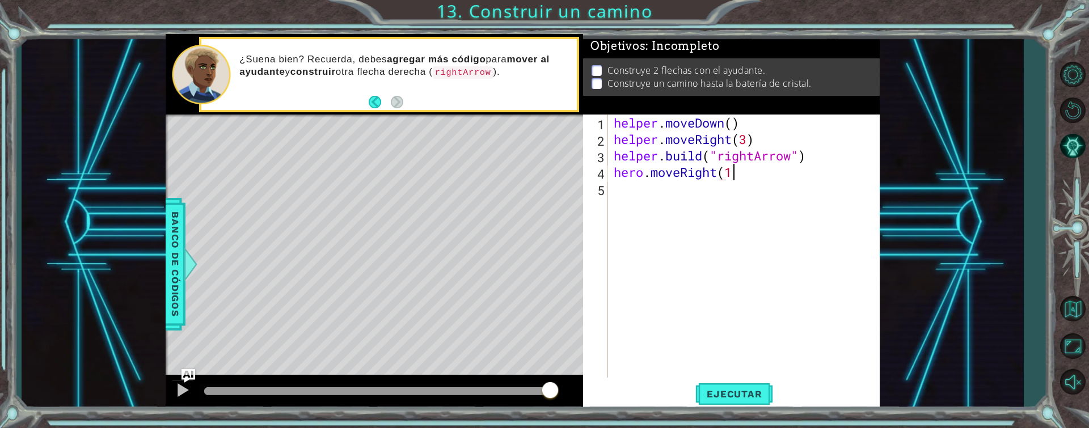
scroll to position [0, 5]
click at [740, 385] on button "Ejecutar" at bounding box center [734, 393] width 78 height 29
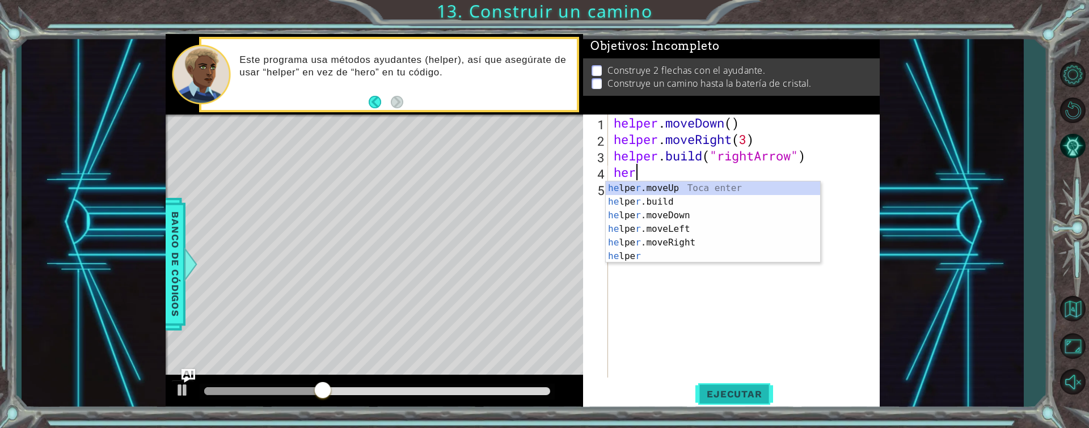
scroll to position [0, 0]
type textarea "h"
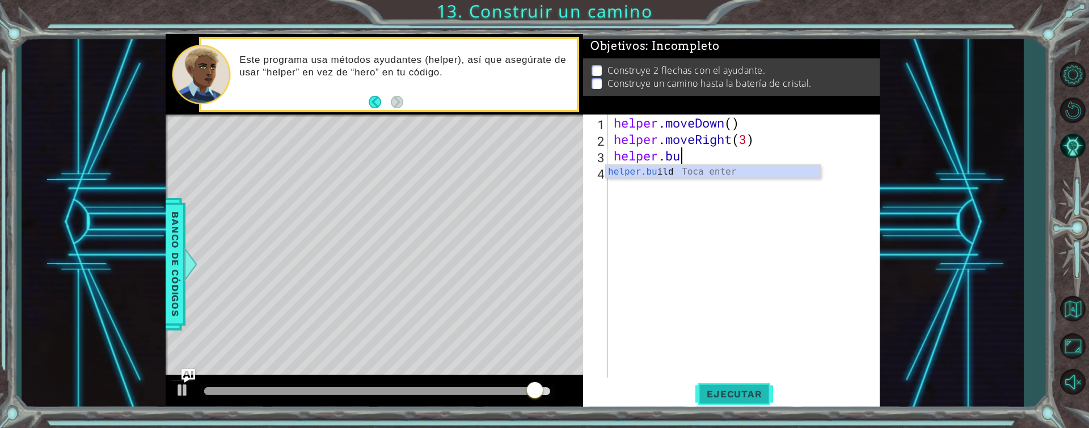
type textarea "h"
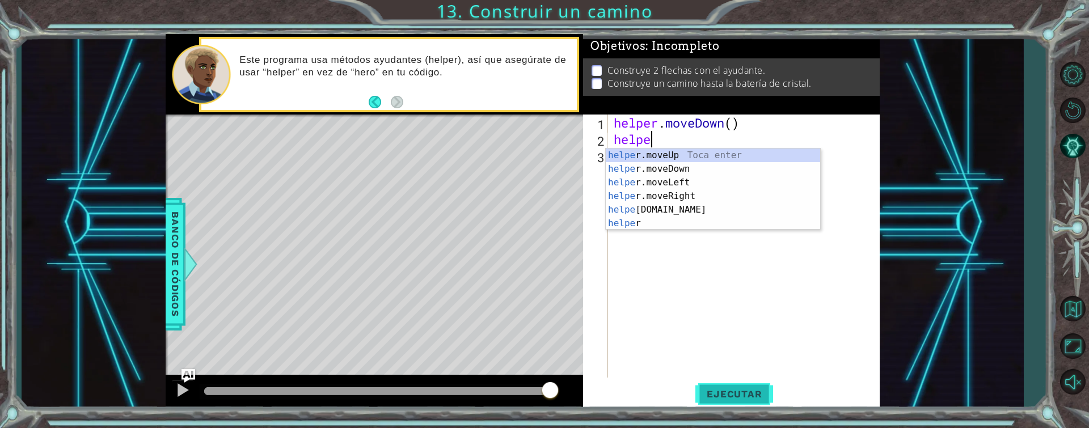
scroll to position [0, 2]
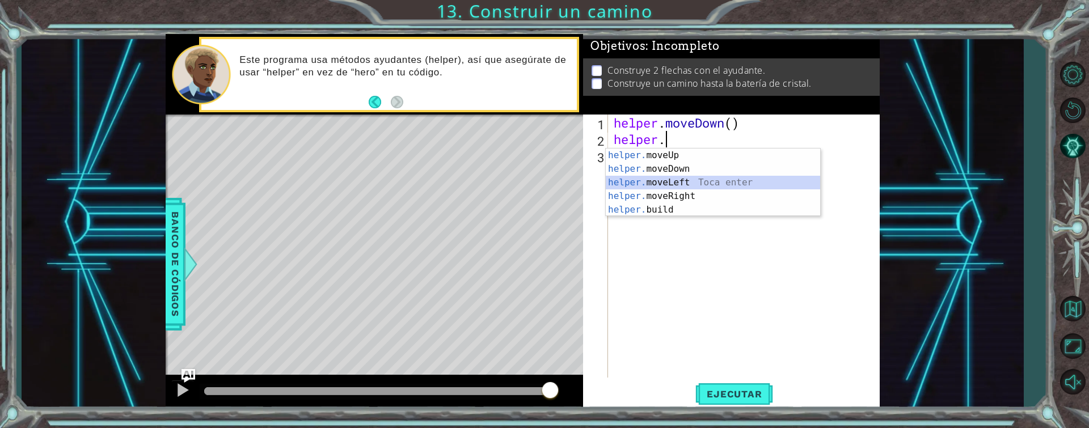
click at [650, 176] on div "helper. moveUp Toca enter helper. moveDown Toca enter helper. moveLeft Toca ent…" at bounding box center [713, 196] width 214 height 95
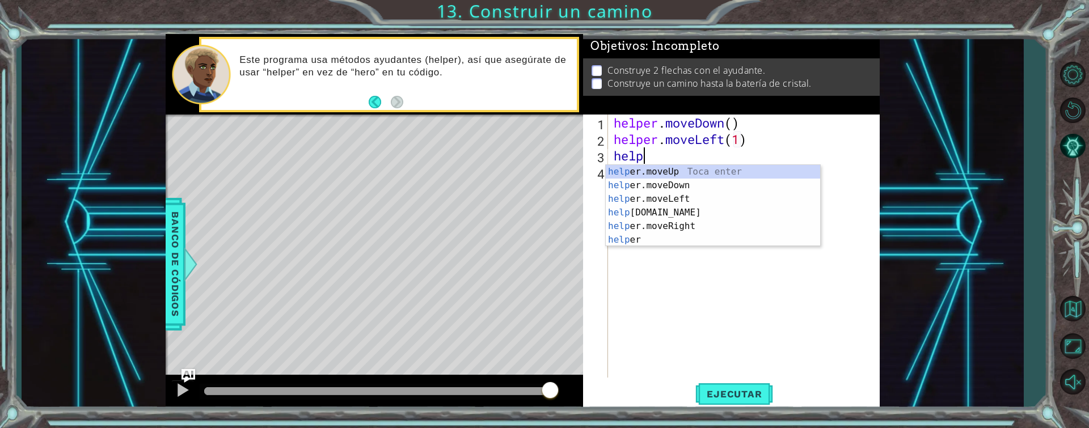
scroll to position [0, 7]
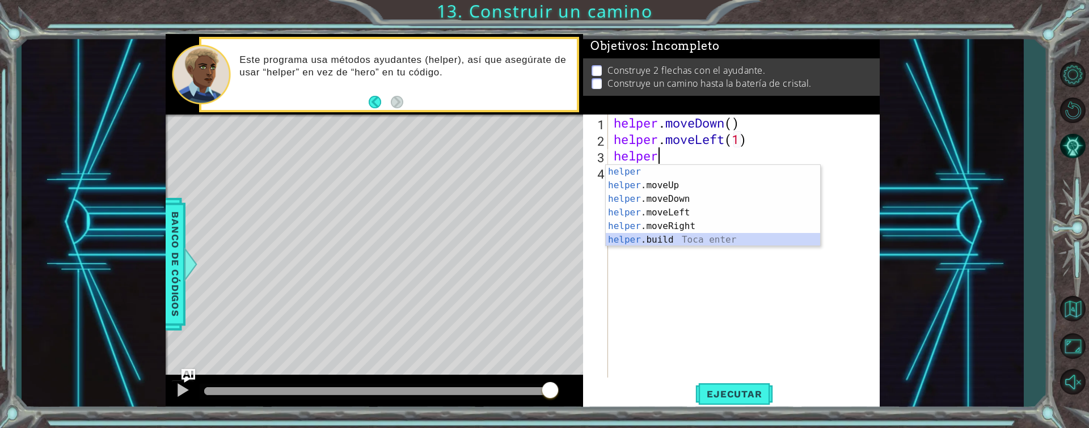
click at [650, 243] on div "helper Toca enter helper .moveUp Toca enter helper .moveDown Toca enter helper …" at bounding box center [713, 219] width 214 height 109
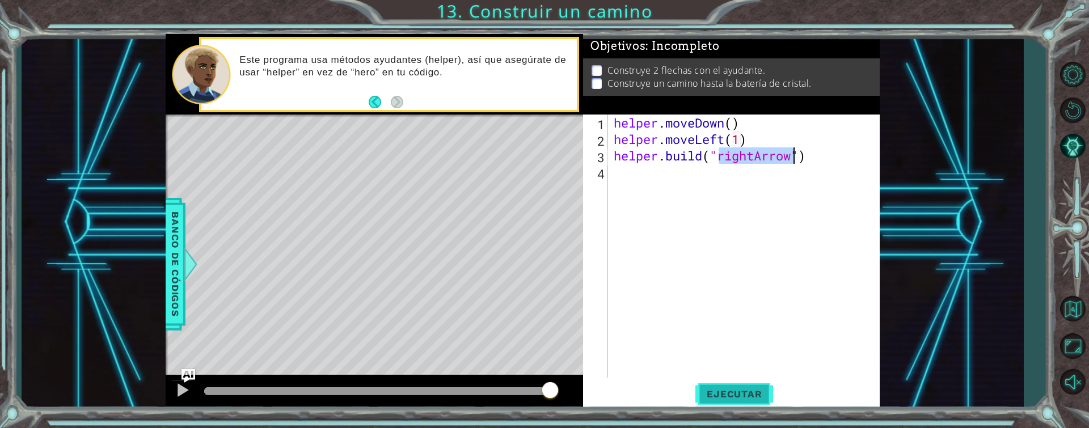
click at [738, 383] on button "Ejecutar" at bounding box center [734, 393] width 78 height 29
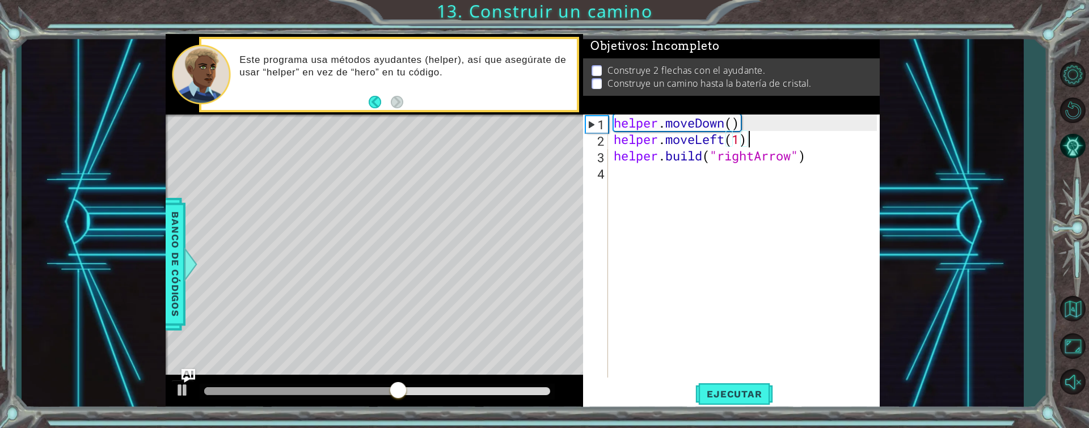
click at [754, 143] on div "helper . moveDown ( ) helper . moveLeft ( 1 ) helper . build ( "rightArrow" )" at bounding box center [746, 263] width 271 height 296
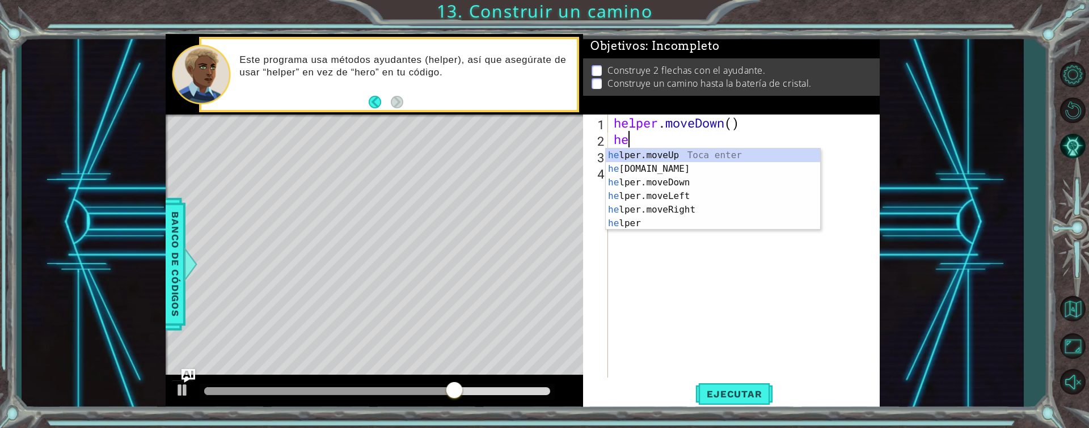
scroll to position [0, 0]
type textarea "h"
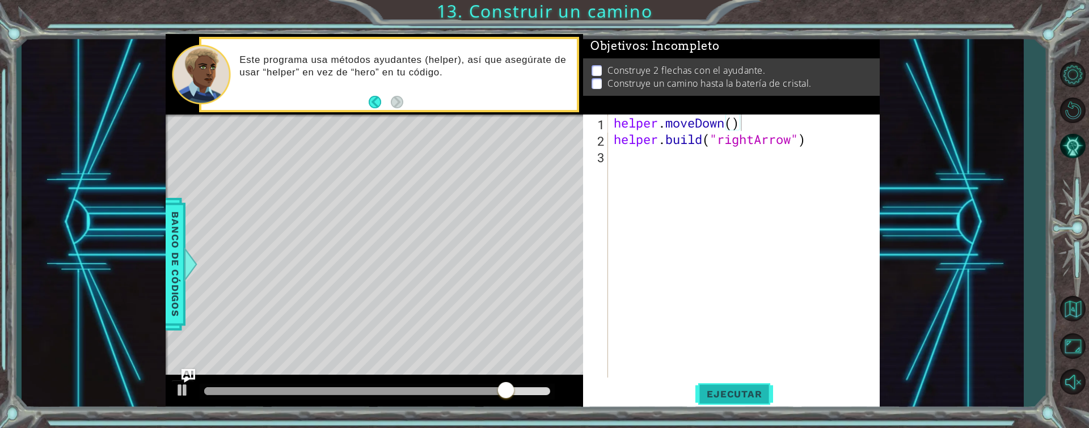
click at [740, 382] on button "Ejecutar" at bounding box center [734, 393] width 78 height 29
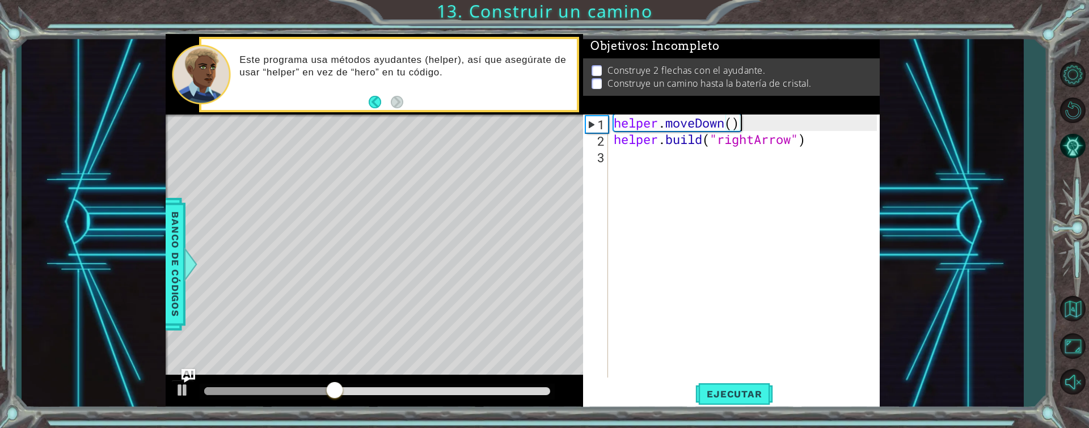
click at [818, 144] on div "helper . moveDown ( ) helper . build ( "rightArrow" )" at bounding box center [746, 263] width 271 height 296
type textarea "[DOMAIN_NAME]("rightArrow")"
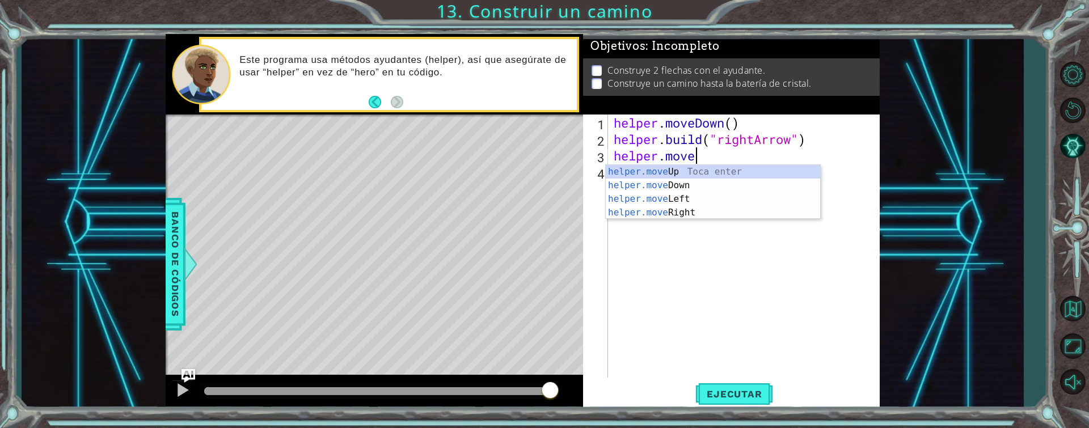
scroll to position [0, 3]
click at [678, 212] on div "helper.move Up Toca enter helper.move Down Toca enter helper.move Left Toca ent…" at bounding box center [713, 206] width 214 height 82
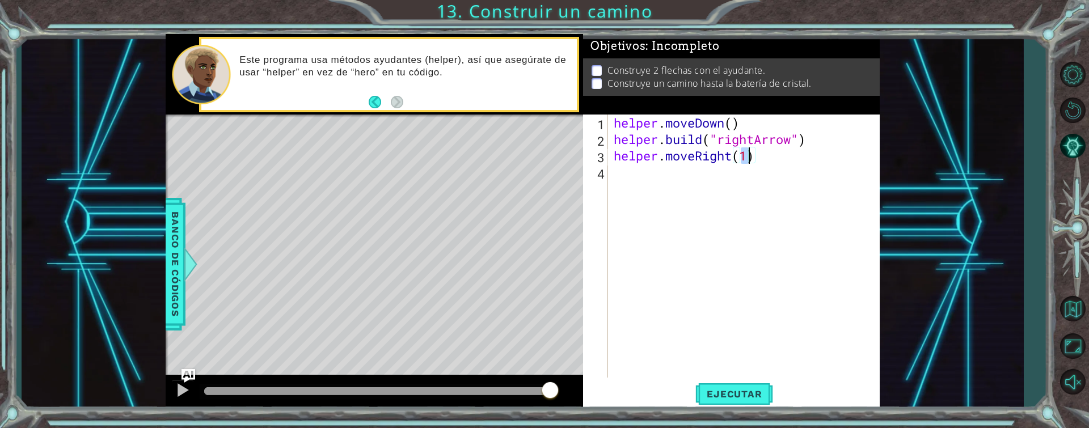
type textarea "helper.moveRight(3)"
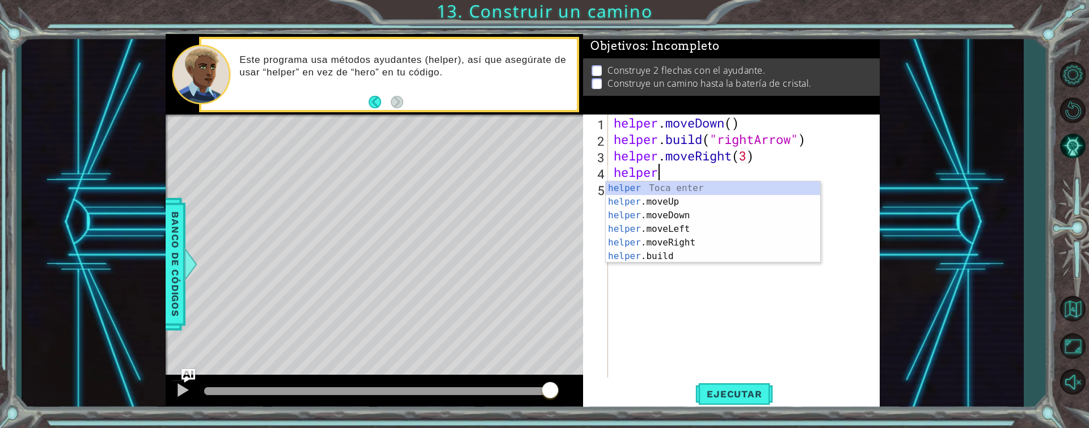
scroll to position [0, 2]
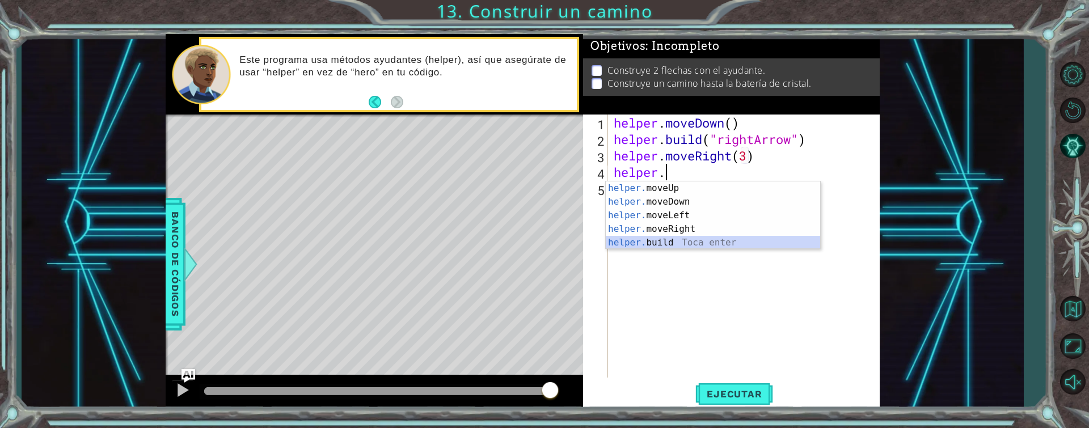
click at [662, 240] on div "helper. moveUp Toca enter helper. moveDown Toca enter helper. moveLeft Toca ent…" at bounding box center [713, 228] width 214 height 95
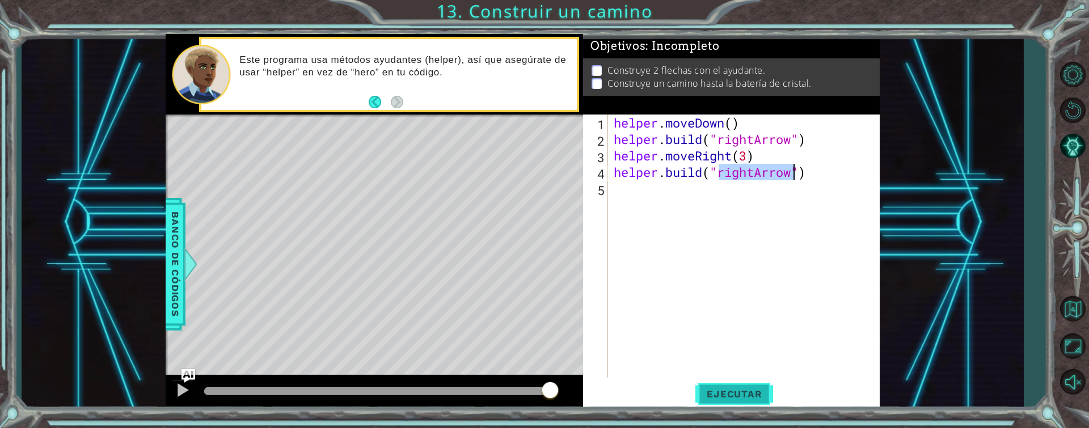
type textarea "[DOMAIN_NAME]("rightArrow")"
click at [748, 398] on span "Ejecutar" at bounding box center [734, 393] width 78 height 11
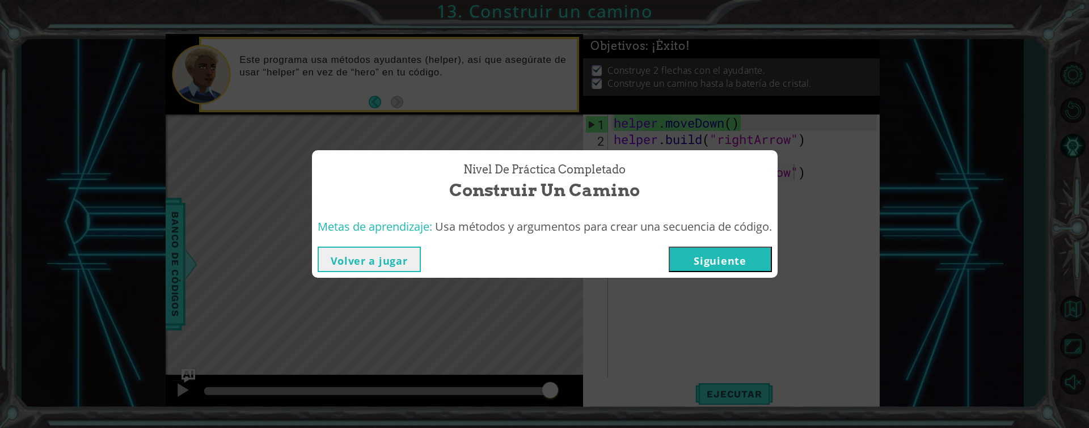
click at [709, 256] on button "Siguiente" at bounding box center [719, 260] width 103 height 26
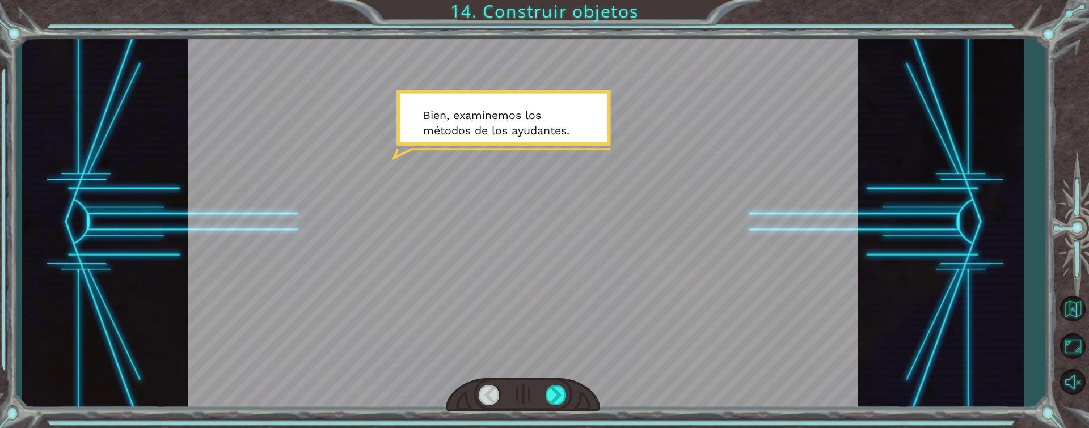
drag, startPoint x: 611, startPoint y: 192, endPoint x: 625, endPoint y: 109, distance: 84.0
click at [625, 109] on div at bounding box center [523, 222] width 670 height 376
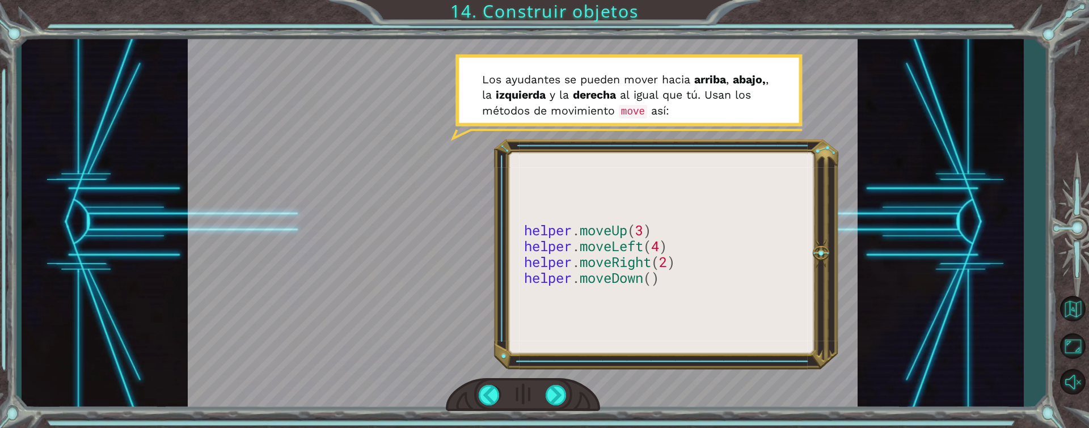
click at [790, 327] on div at bounding box center [523, 222] width 670 height 376
click at [548, 404] on div at bounding box center [556, 395] width 22 height 20
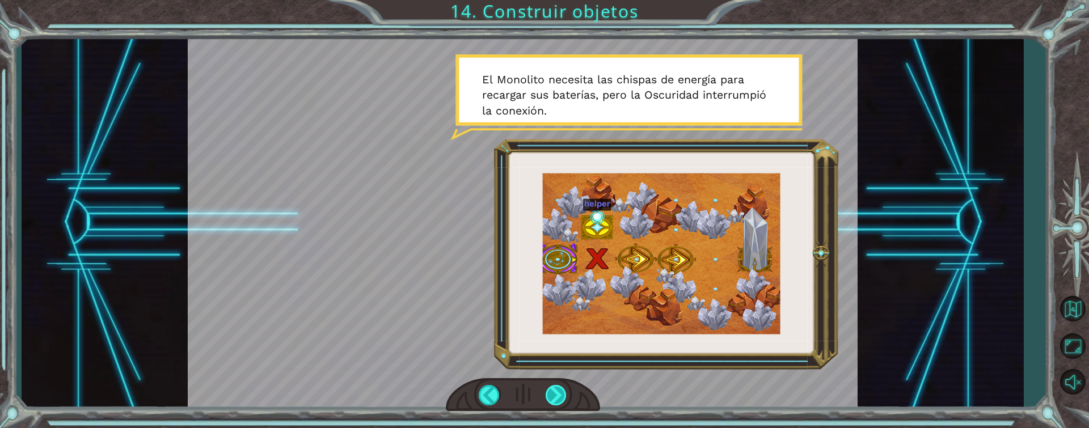
click at [556, 389] on div at bounding box center [556, 395] width 22 height 20
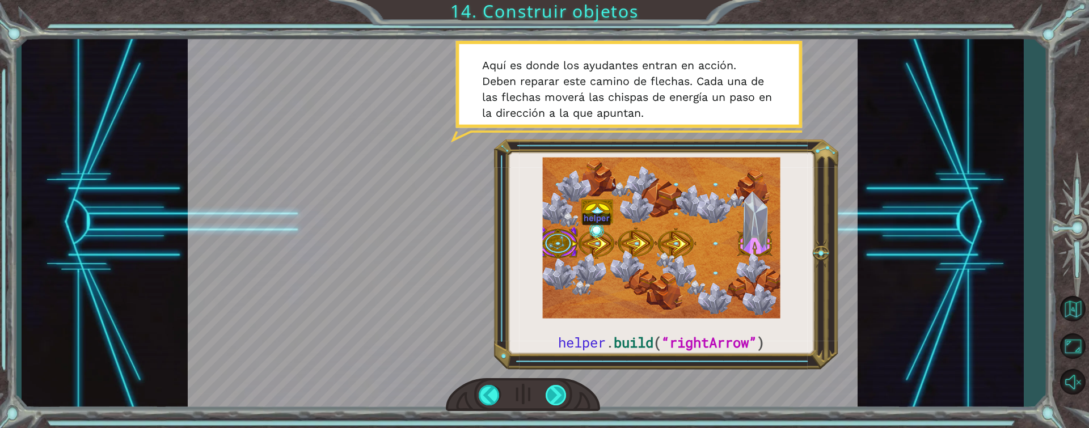
click at [556, 389] on div at bounding box center [556, 395] width 22 height 20
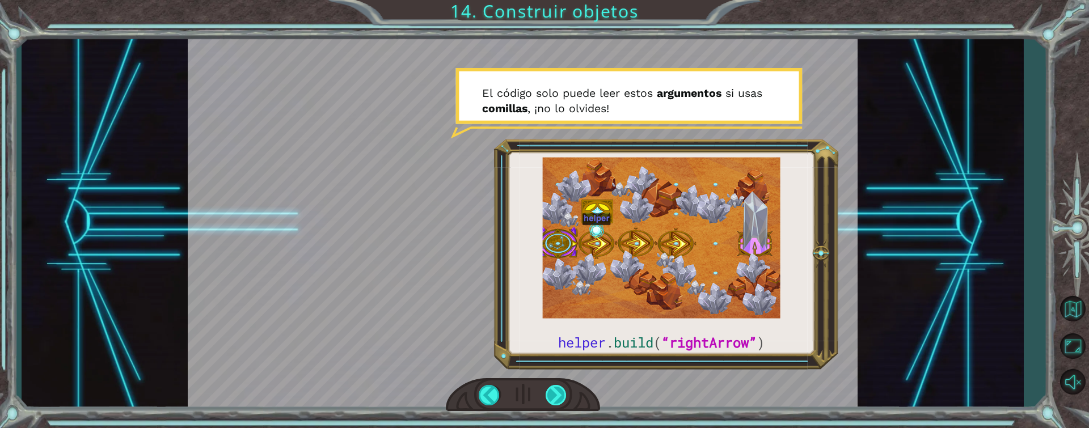
click at [556, 389] on div at bounding box center [556, 395] width 22 height 20
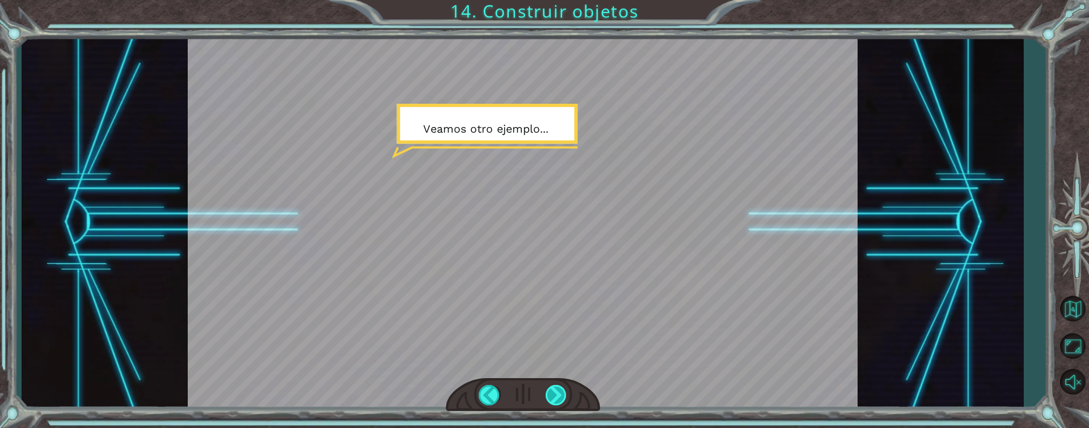
click at [556, 389] on div at bounding box center [556, 395] width 22 height 20
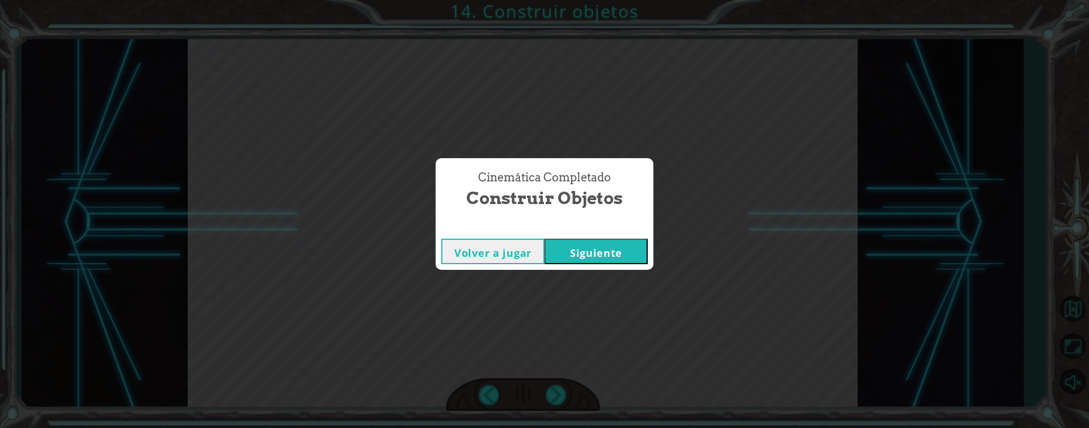
click at [567, 245] on button "Siguiente" at bounding box center [595, 252] width 103 height 26
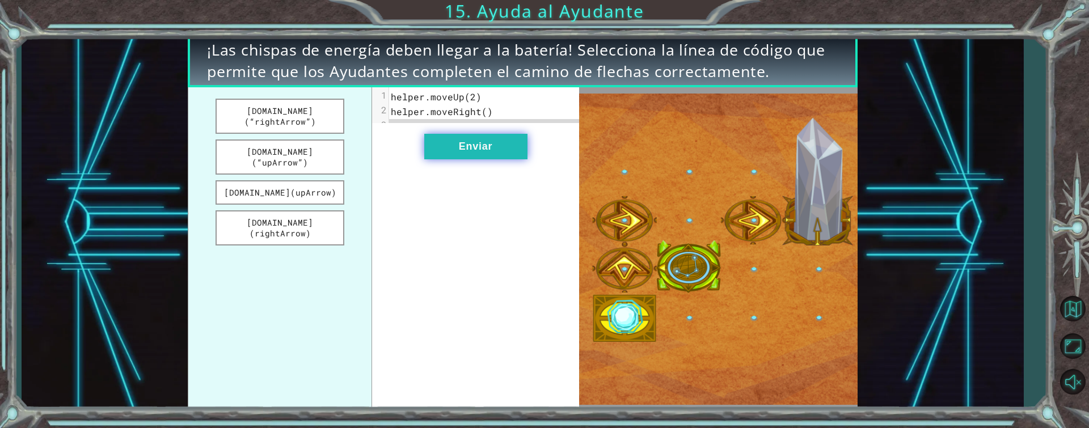
click at [499, 149] on button "Enviar" at bounding box center [475, 147] width 103 height 26
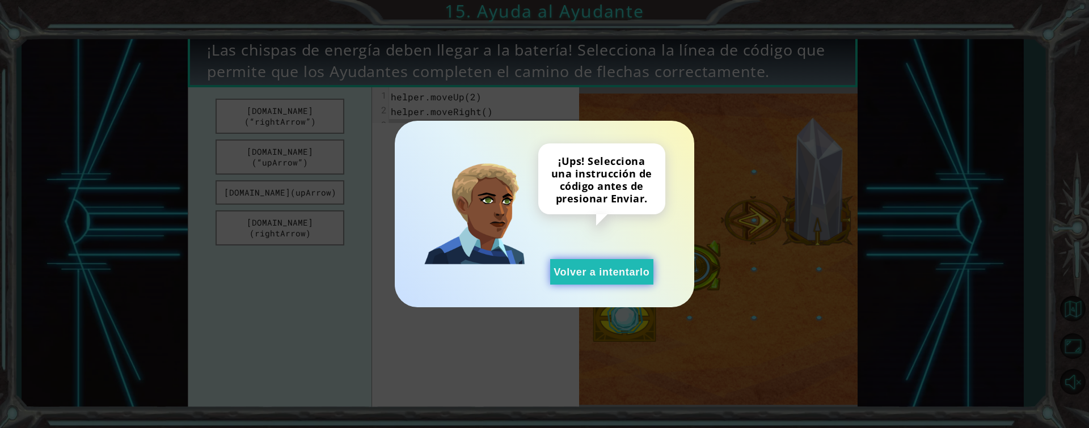
click at [626, 264] on button "Volver a intentarlo" at bounding box center [601, 272] width 103 height 26
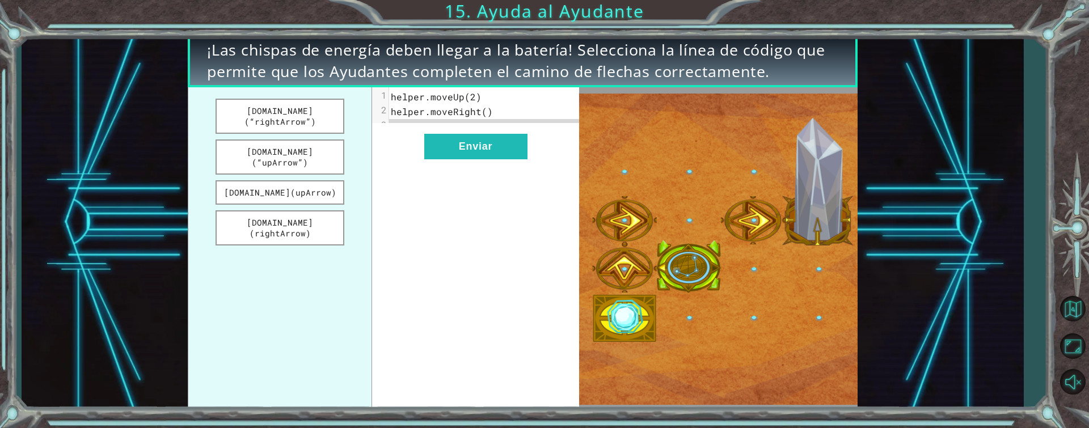
click at [477, 115] on span "helper.moveRight()" at bounding box center [442, 111] width 102 height 12
click at [304, 109] on button "[DOMAIN_NAME](“rightArrow”)" at bounding box center [279, 116] width 128 height 35
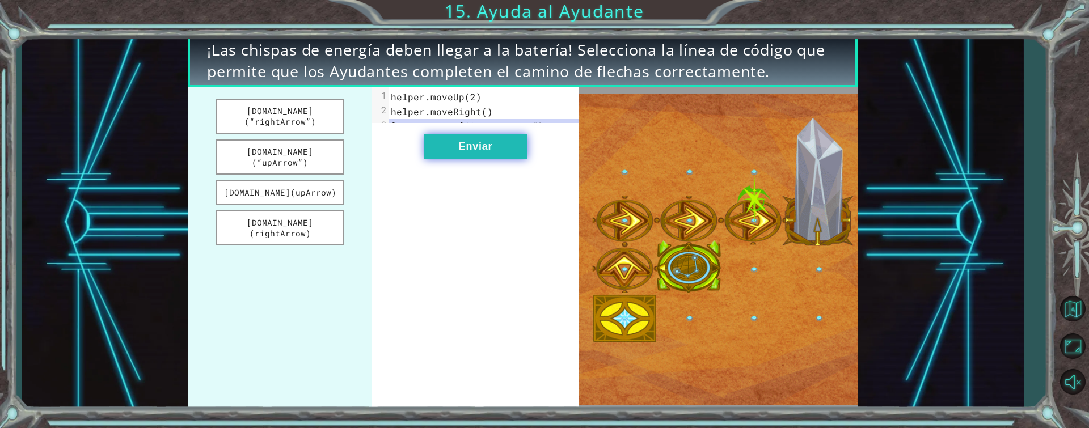
click at [499, 159] on button "Enviar" at bounding box center [475, 147] width 103 height 26
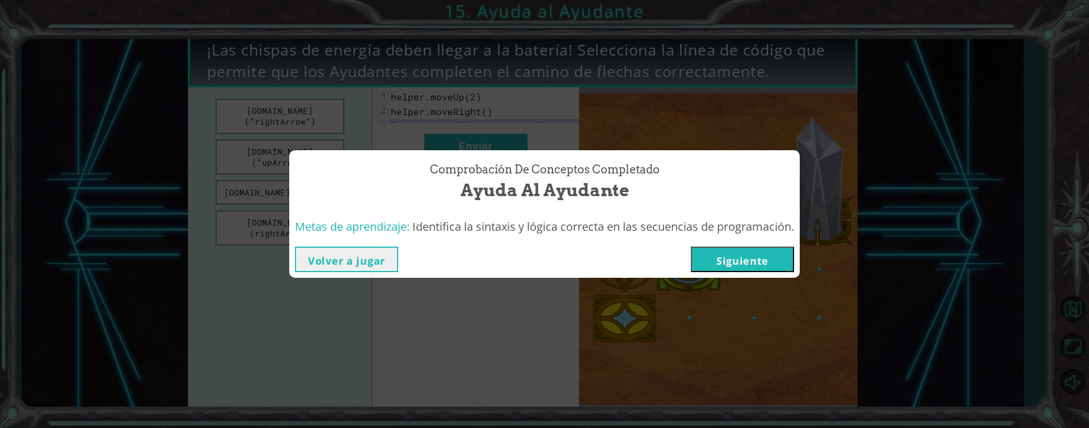
click at [759, 258] on button "Siguiente" at bounding box center [742, 260] width 103 height 26
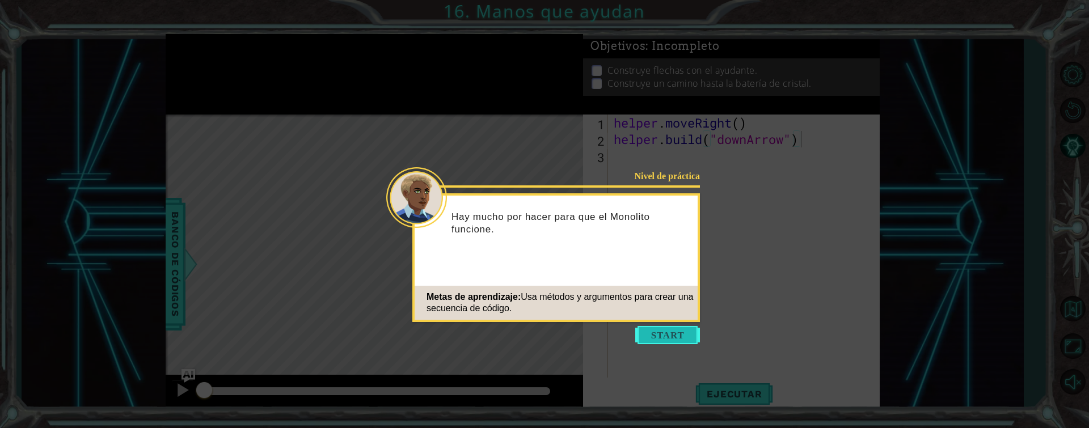
click at [678, 327] on button "Start" at bounding box center [667, 335] width 65 height 18
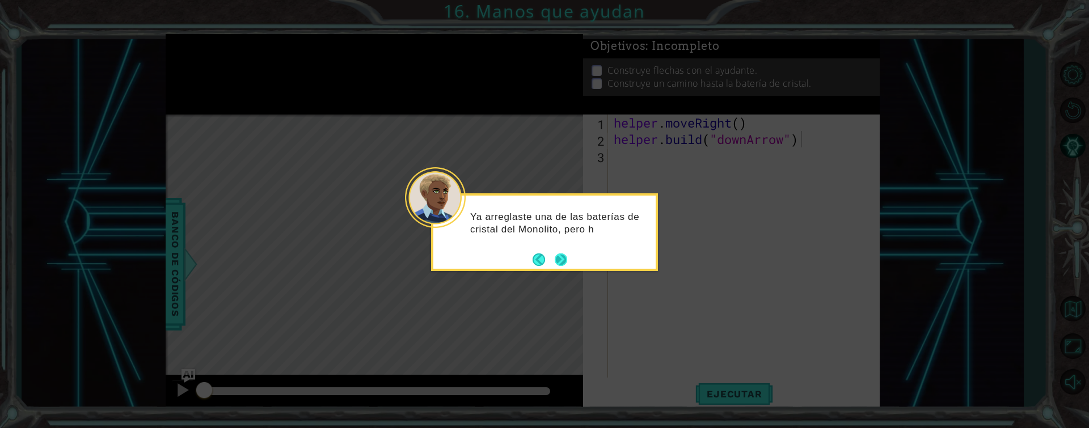
click at [556, 253] on button "Next" at bounding box center [560, 259] width 12 height 12
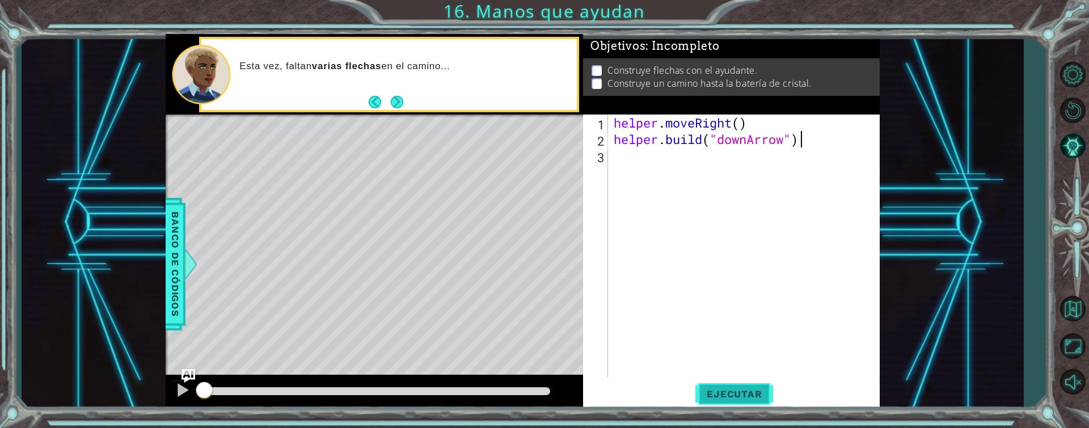
click at [738, 389] on span "Ejecutar" at bounding box center [734, 393] width 78 height 11
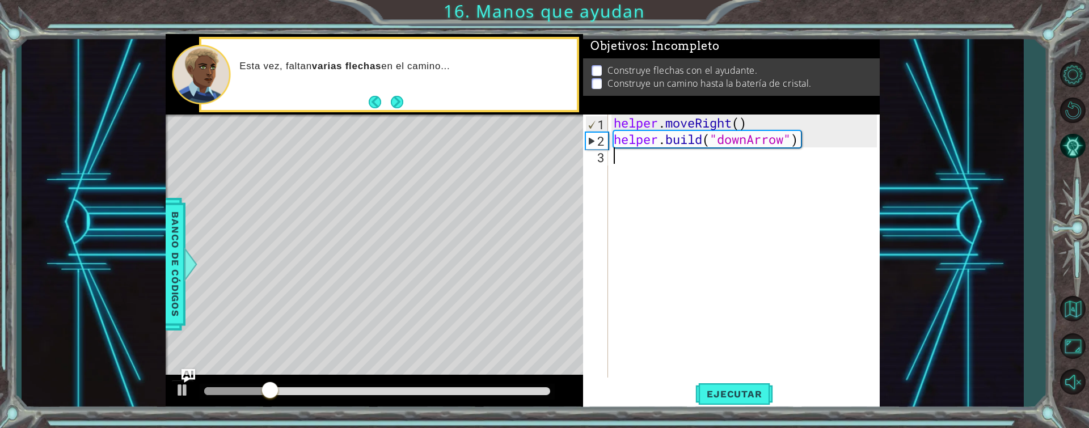
click at [676, 168] on div "helper . moveRight ( ) helper . build ( "downArrow" )" at bounding box center [746, 263] width 271 height 296
click at [204, 388] on div at bounding box center [264, 391] width 121 height 8
click at [204, 391] on div at bounding box center [264, 391] width 121 height 8
click at [213, 391] on div at bounding box center [264, 391] width 121 height 8
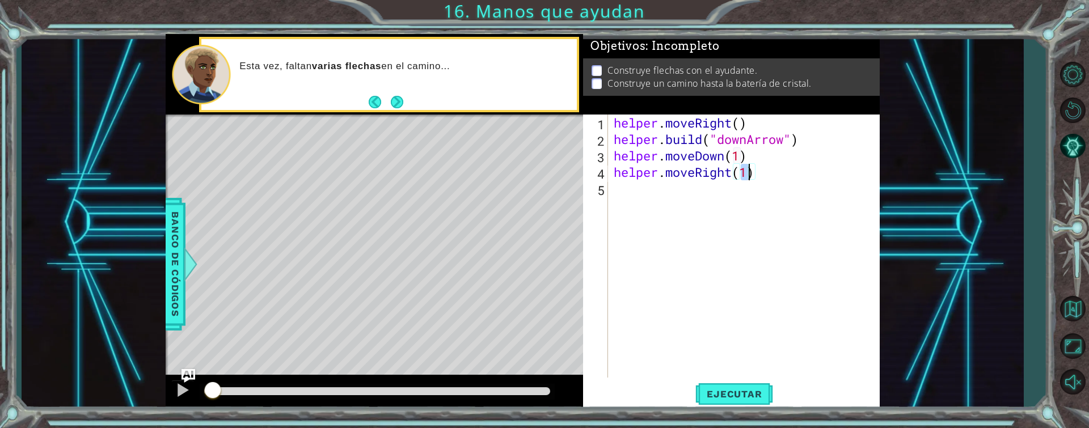
scroll to position [0, 6]
click at [780, 168] on div "helper . moveRight ( ) helper . build ( "downArrow" ) helper . moveDown ( 1 ) h…" at bounding box center [746, 263] width 271 height 296
click at [755, 156] on div "helper . moveRight ( ) helper . build ( "downArrow" ) helper . moveDown ( 1 ) h…" at bounding box center [746, 263] width 271 height 296
type textarea "helper.moveDown(1)"
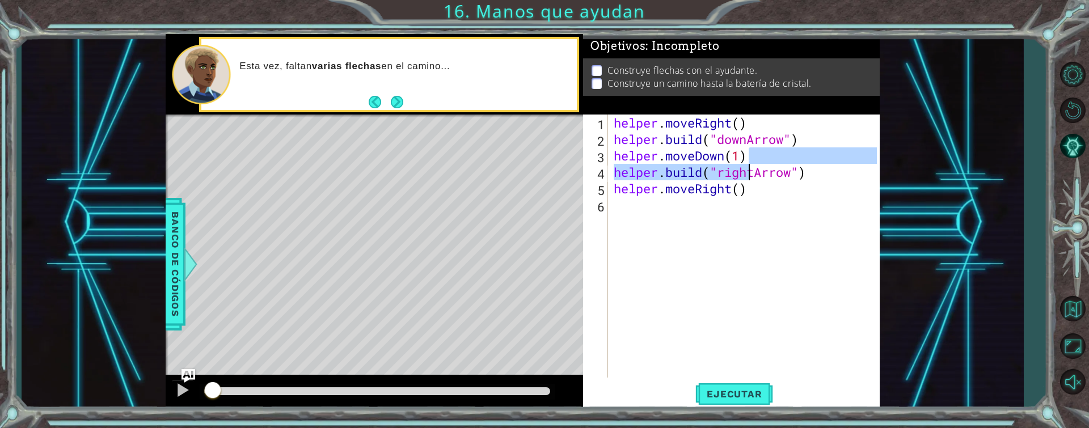
drag, startPoint x: 755, startPoint y: 156, endPoint x: 751, endPoint y: 180, distance: 24.7
click at [751, 180] on div "helper . moveRight ( ) helper . build ( "downArrow" ) helper . moveDown ( 1 ) h…" at bounding box center [746, 263] width 271 height 296
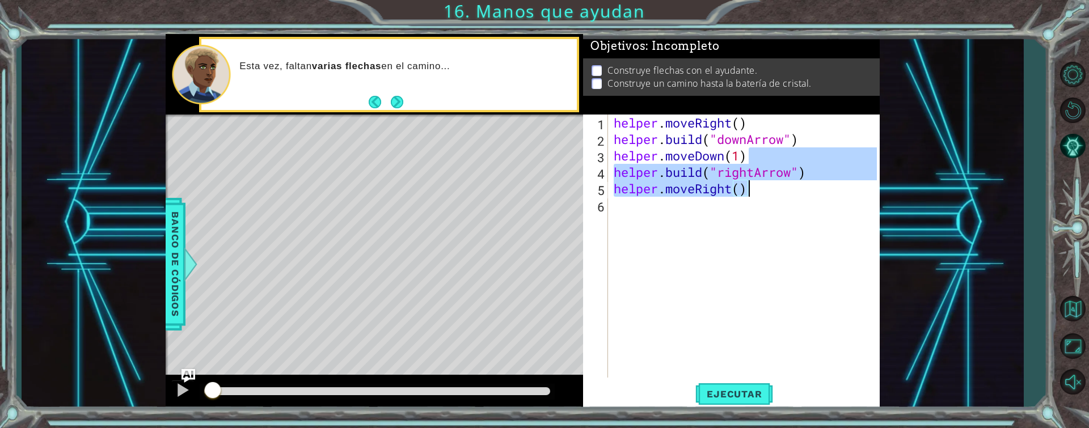
click at [751, 180] on div "helper . moveRight ( ) helper . build ( "downArrow" ) helper . moveDown ( 1 ) h…" at bounding box center [743, 246] width 265 height 263
type textarea "helper.moveRight()"
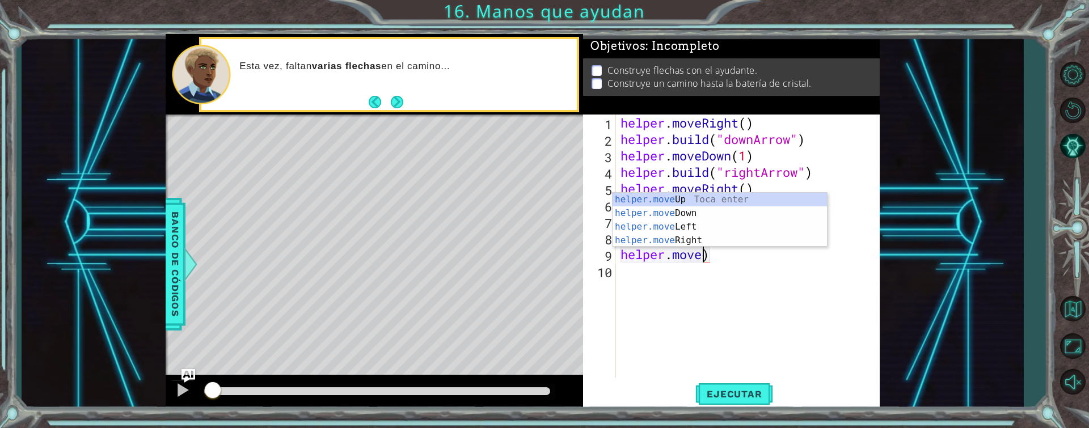
scroll to position [0, 4]
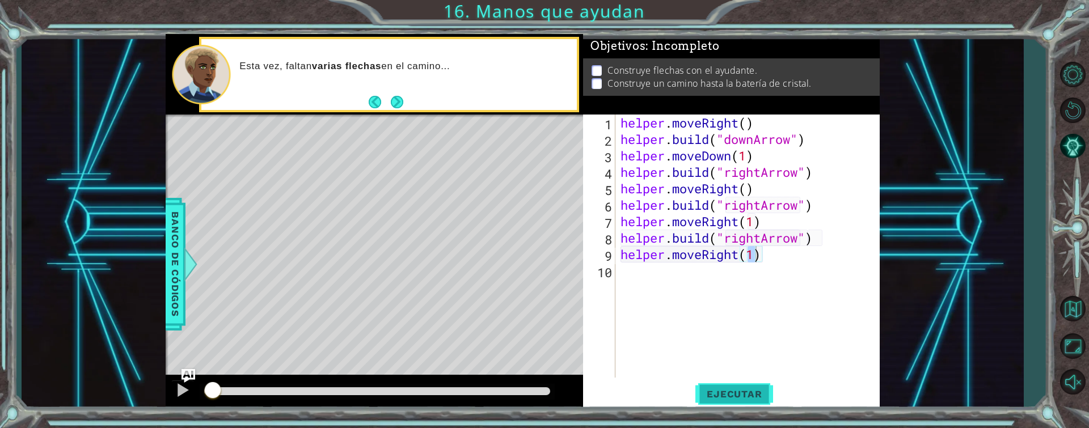
click at [731, 400] on button "Ejecutar" at bounding box center [734, 393] width 78 height 29
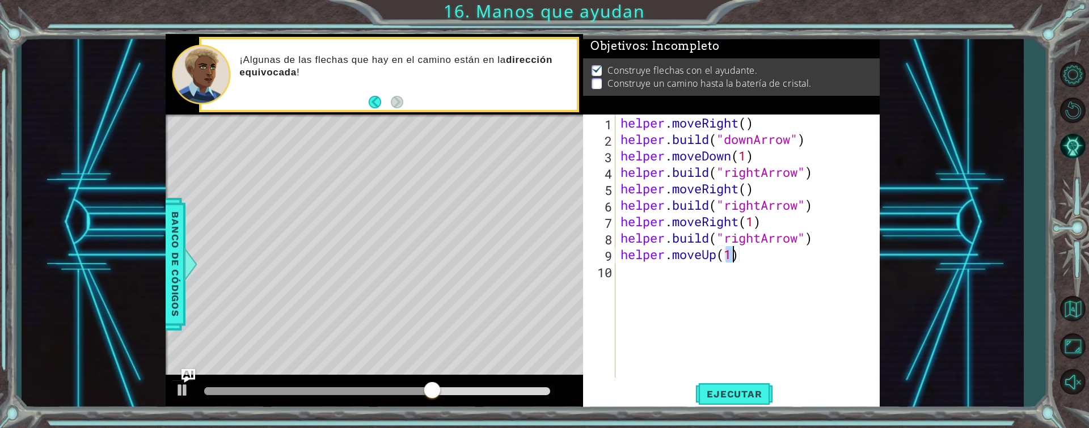
type textarea "helper.moveUp(2)"
click at [743, 388] on span "Ejecutar" at bounding box center [734, 393] width 78 height 11
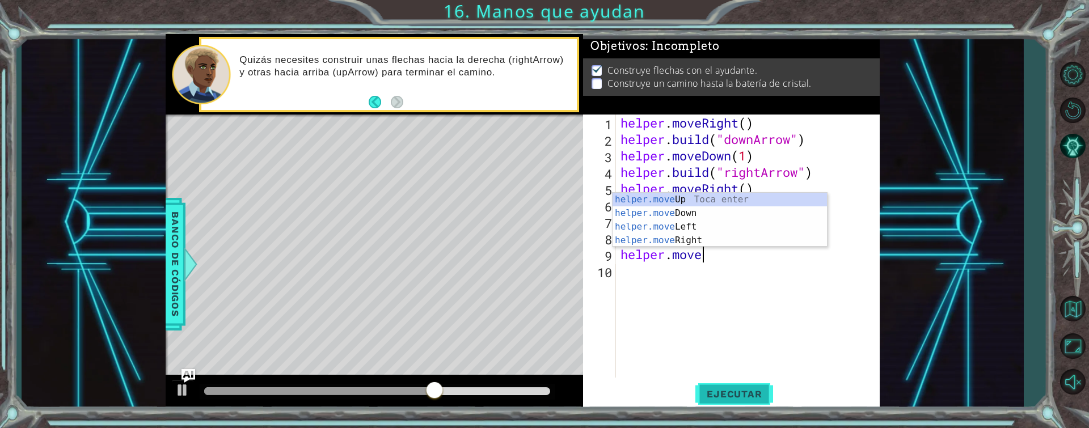
type textarea "helper.moverr"
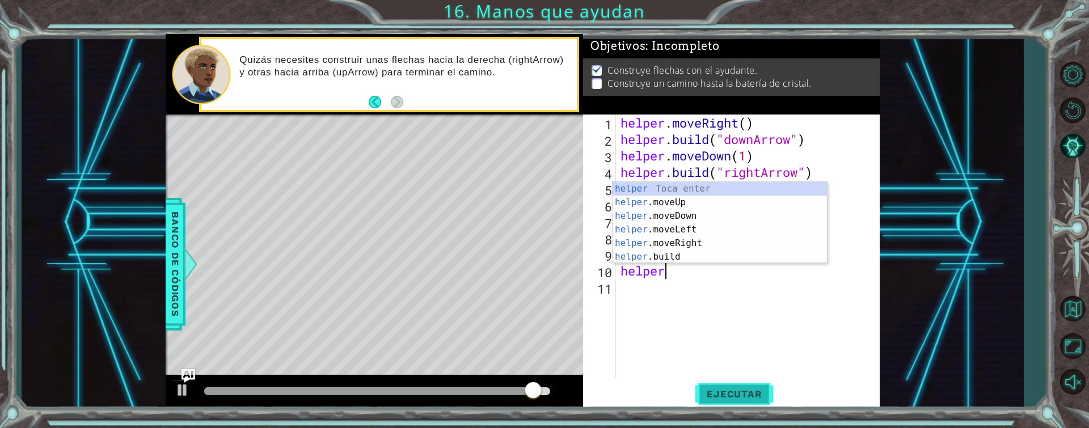
scroll to position [0, 9]
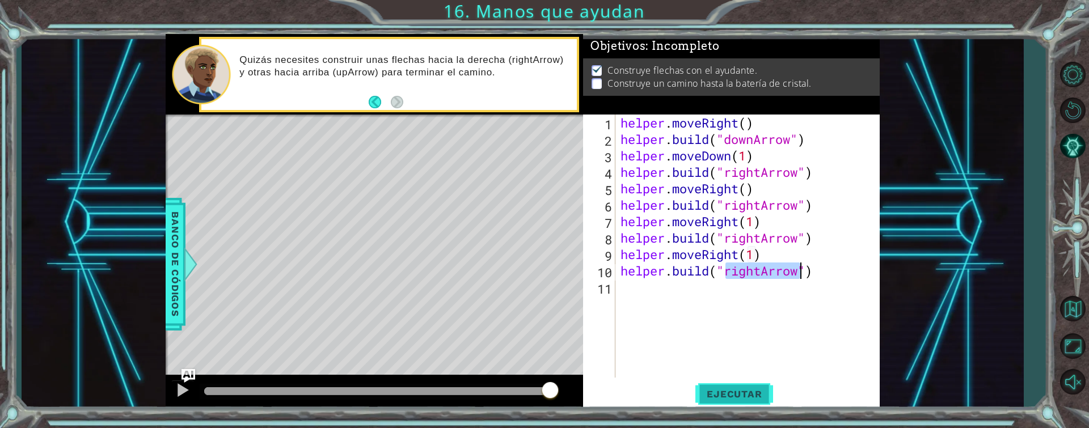
click at [734, 394] on span "Ejecutar" at bounding box center [734, 393] width 78 height 11
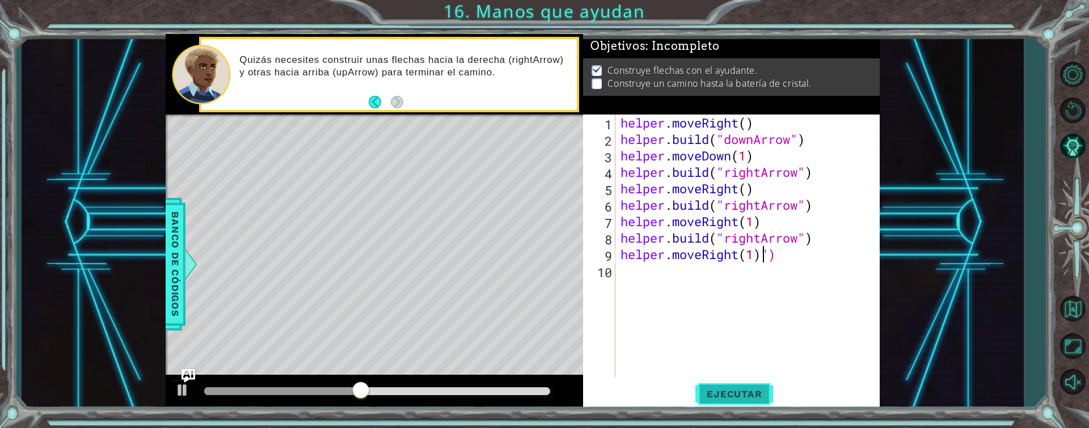
scroll to position [0, 0]
click at [786, 261] on div "helper . moveRight ( ) helper . build ( "downArrow" ) helper . moveDown ( 1 ) h…" at bounding box center [750, 263] width 264 height 296
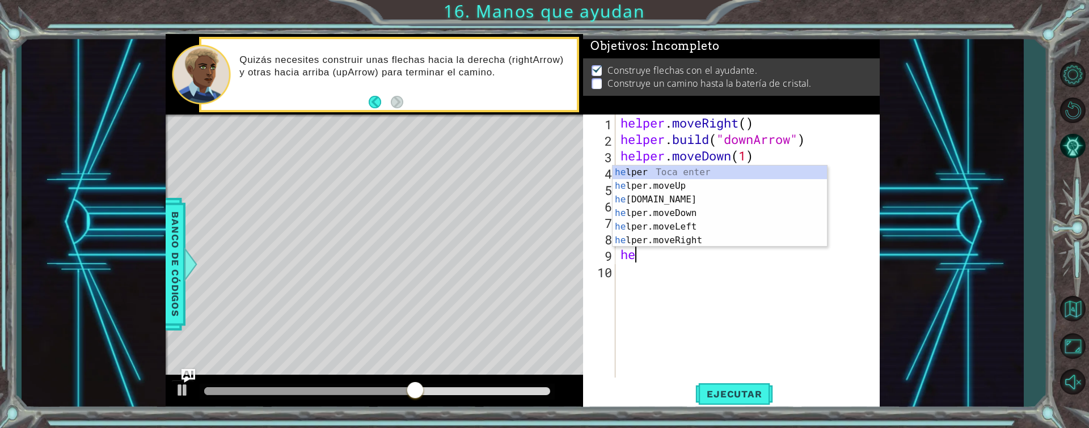
type textarea "h"
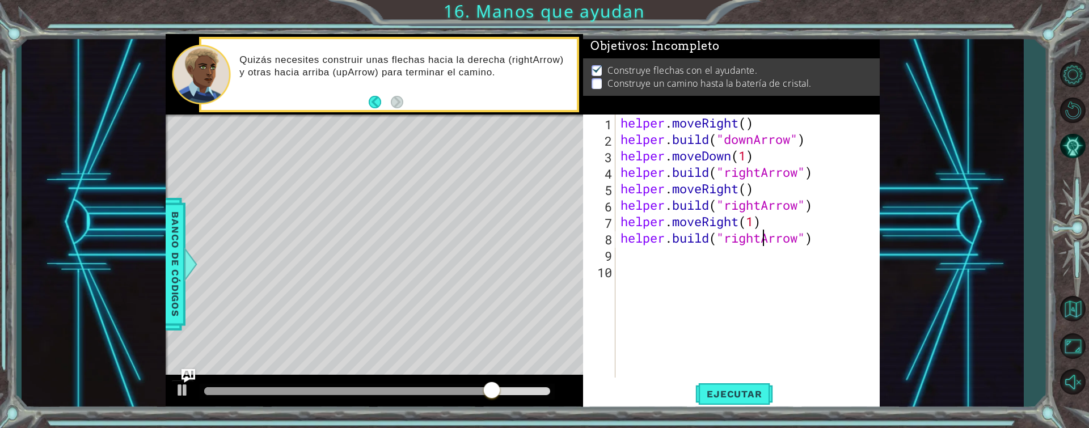
click at [759, 240] on div "helper . moveRight ( ) helper . build ( "downArrow" ) helper . moveDown ( 1 ) h…" at bounding box center [750, 263] width 264 height 296
type textarea "[DOMAIN_NAME]("upArrow")"
click at [739, 389] on span "Ejecutar" at bounding box center [734, 393] width 78 height 11
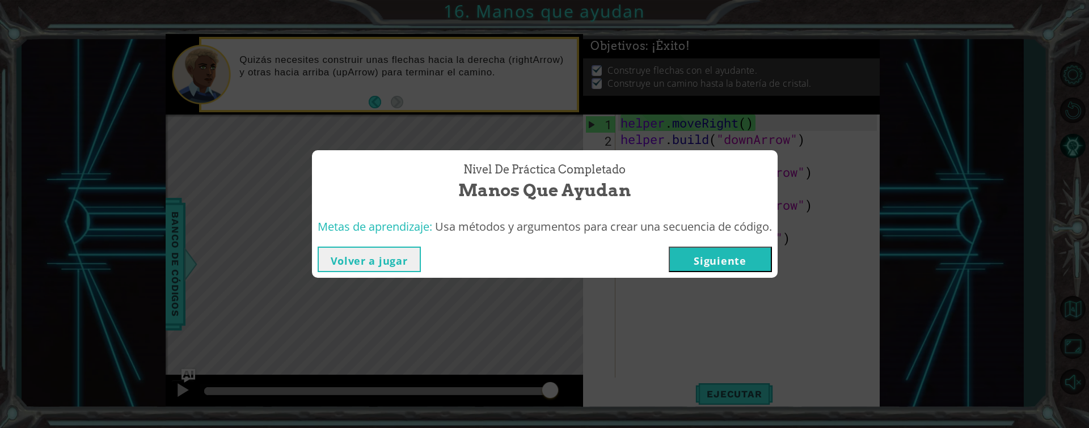
click at [714, 257] on button "Siguiente" at bounding box center [719, 260] width 103 height 26
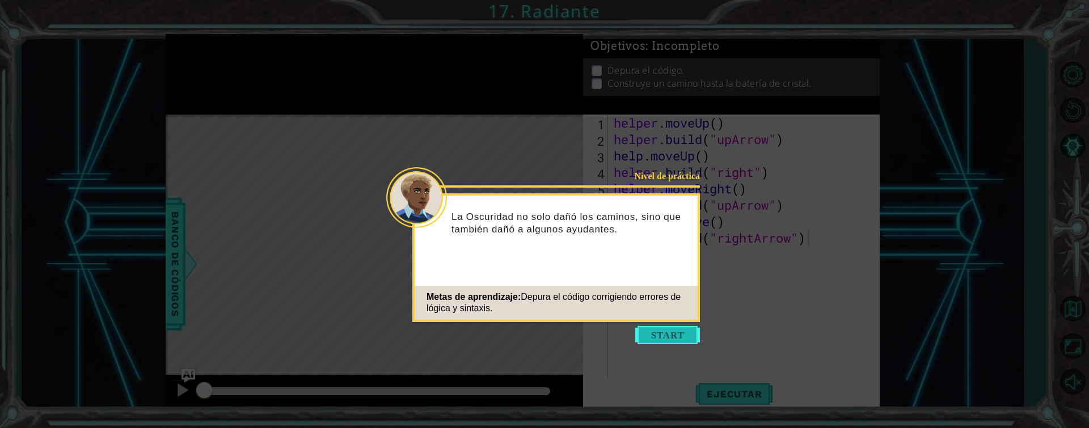
click at [668, 330] on button "Start" at bounding box center [667, 335] width 65 height 18
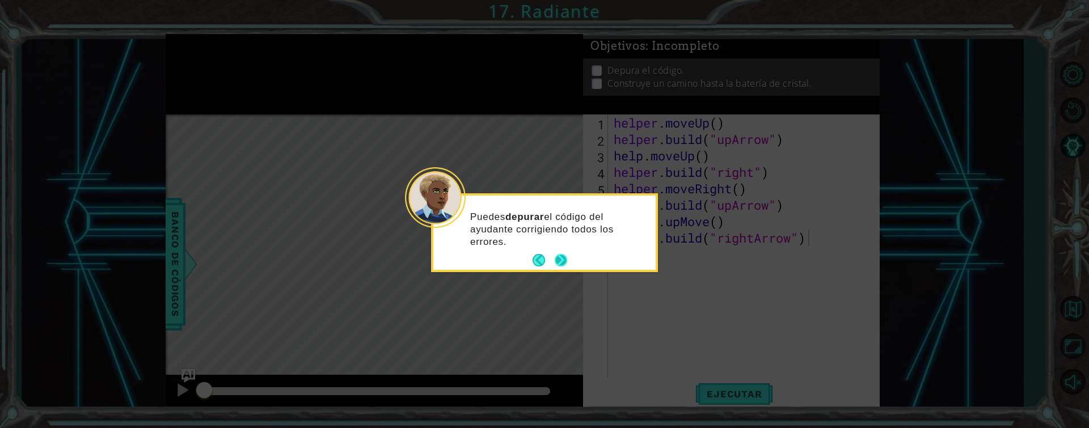
click at [556, 256] on button "Next" at bounding box center [560, 260] width 12 height 12
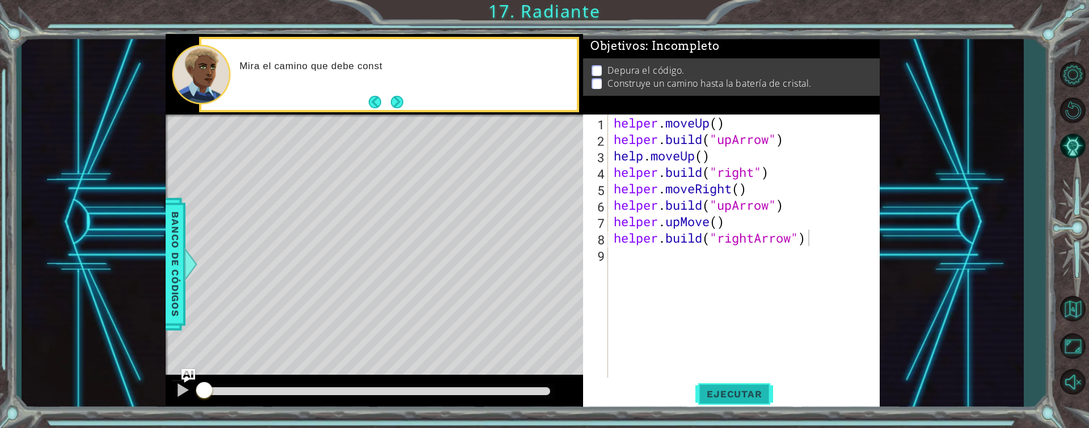
click at [712, 395] on span "Ejecutar" at bounding box center [734, 393] width 78 height 11
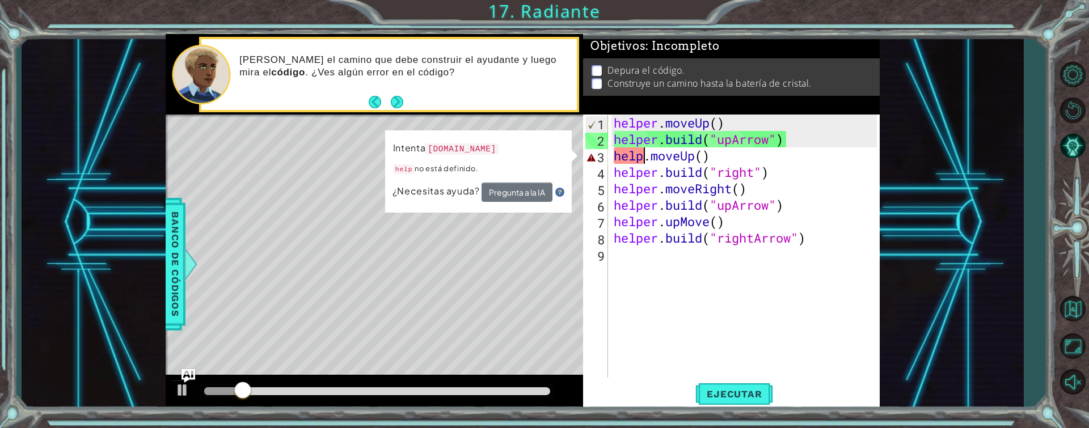
click at [647, 158] on div "helper . moveUp ( ) helper . build ( "upArrow" ) help . moveUp ( ) helper . bui…" at bounding box center [746, 263] width 271 height 296
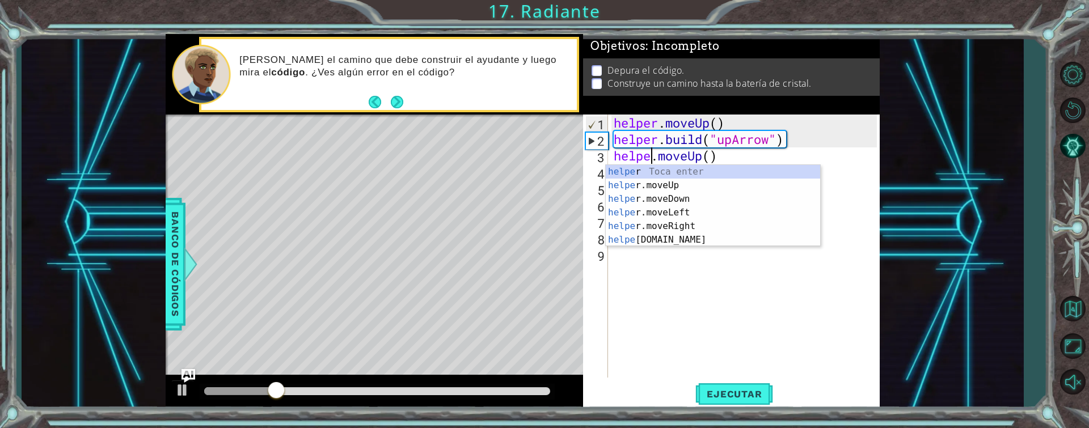
scroll to position [0, 2]
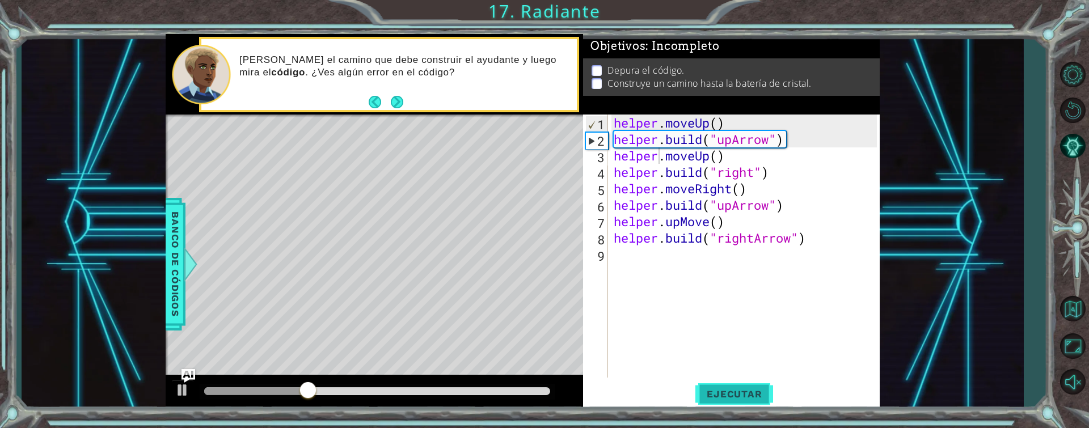
click at [739, 390] on span "Ejecutar" at bounding box center [734, 393] width 78 height 11
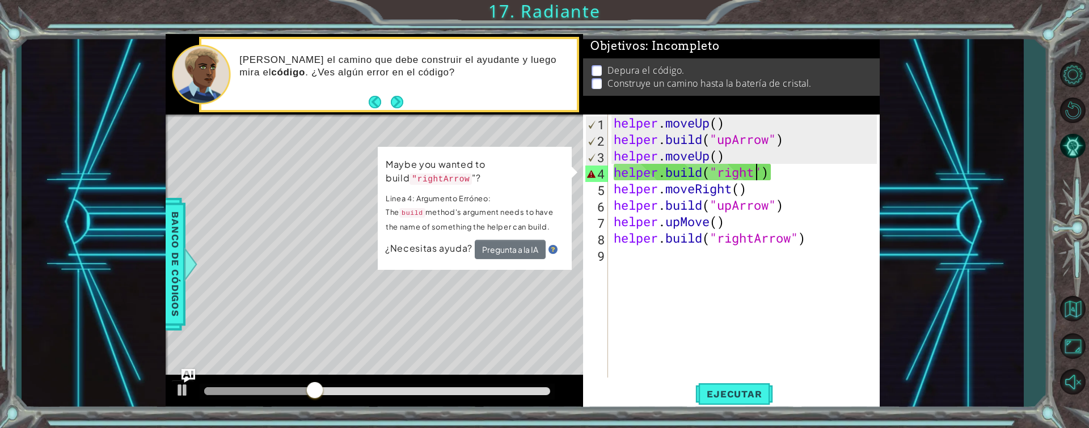
click at [756, 171] on div "helper . moveUp ( ) helper . build ( "upArrow" ) helper . moveUp ( ) helper . b…" at bounding box center [746, 263] width 271 height 296
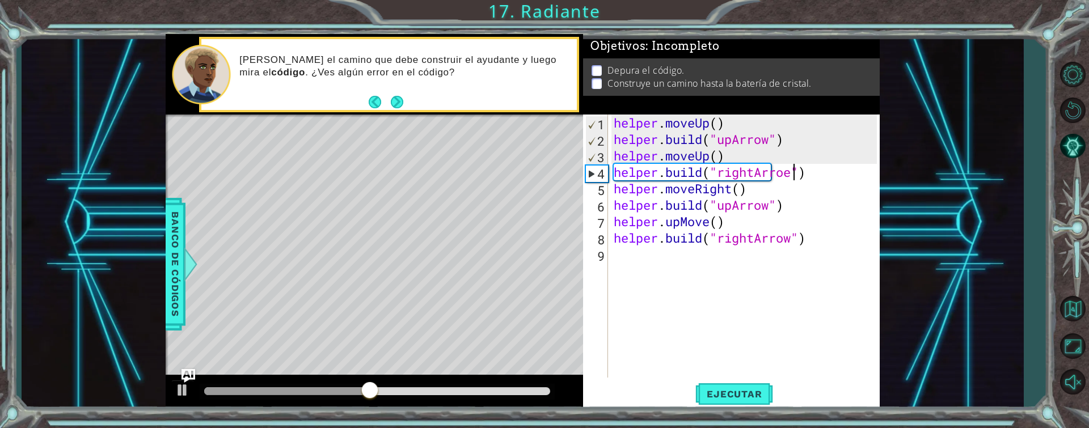
scroll to position [0, 9]
type textarea "[DOMAIN_NAME]("rightArrow")"
click at [697, 305] on div "helper . moveUp ( ) helper . build ( "upArrow" ) helper . moveUp ( ) helper . b…" at bounding box center [746, 263] width 271 height 296
click at [709, 221] on div "helper . moveUp ( ) helper . build ( "upArrow" ) helper . moveUp ( ) helper . b…" at bounding box center [746, 263] width 271 height 296
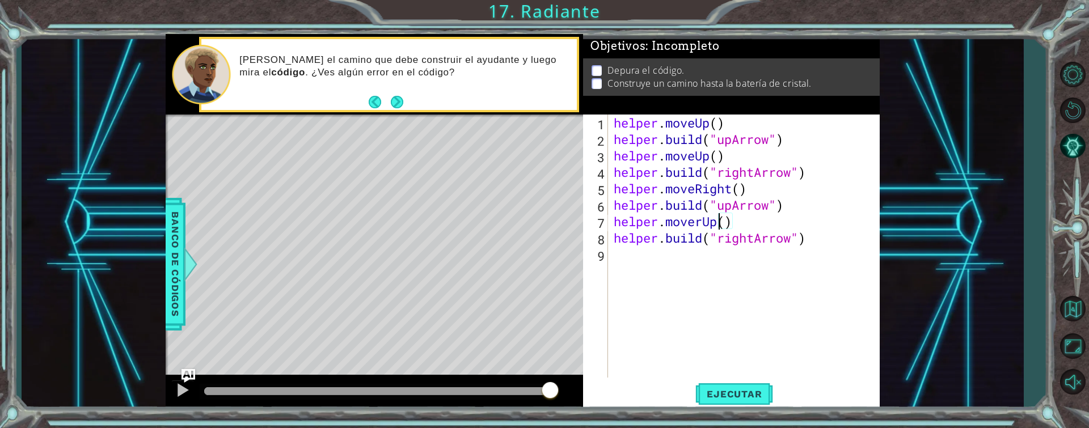
scroll to position [0, 5]
click at [740, 224] on div "helper . moveUp ( ) helper . build ( "upArrow" ) helper . moveUp ( ) helper . b…" at bounding box center [746, 263] width 271 height 296
click at [397, 96] on button "Next" at bounding box center [397, 102] width 12 height 12
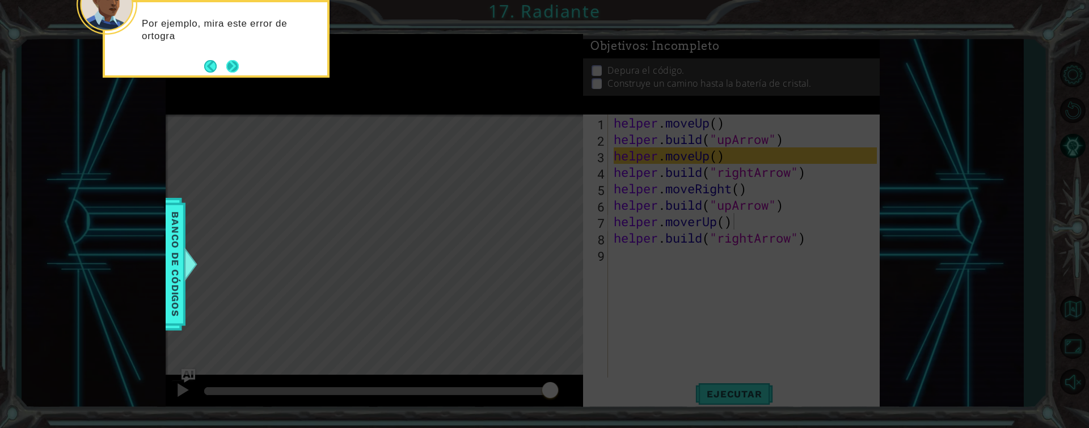
click at [230, 60] on button "Next" at bounding box center [232, 66] width 12 height 12
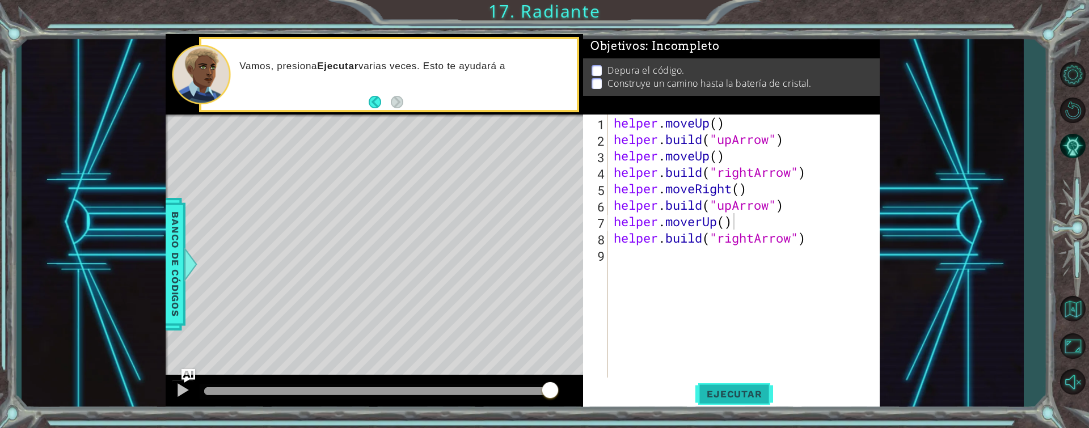
click at [750, 389] on span "Ejecutar" at bounding box center [734, 393] width 78 height 11
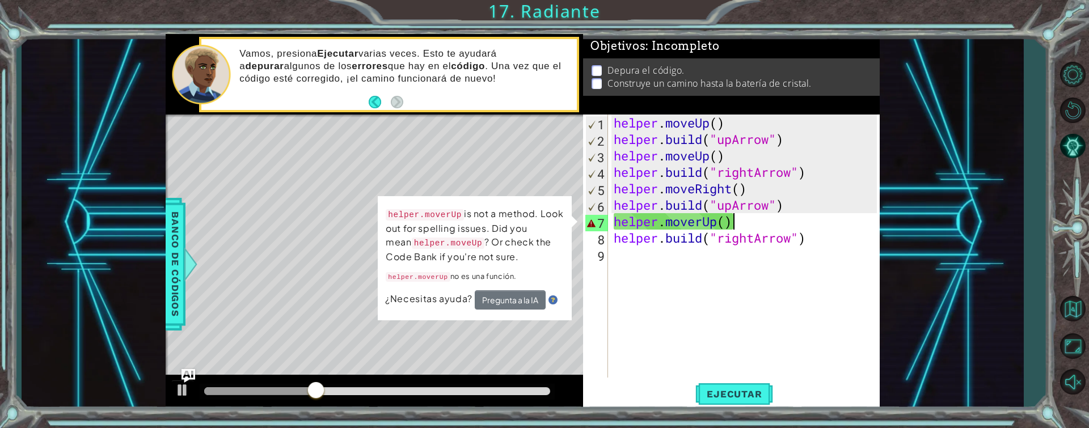
click at [742, 225] on div "helper . moveUp ( ) helper . build ( "upArrow" ) helper . moveUp ( ) helper . b…" at bounding box center [746, 263] width 271 height 296
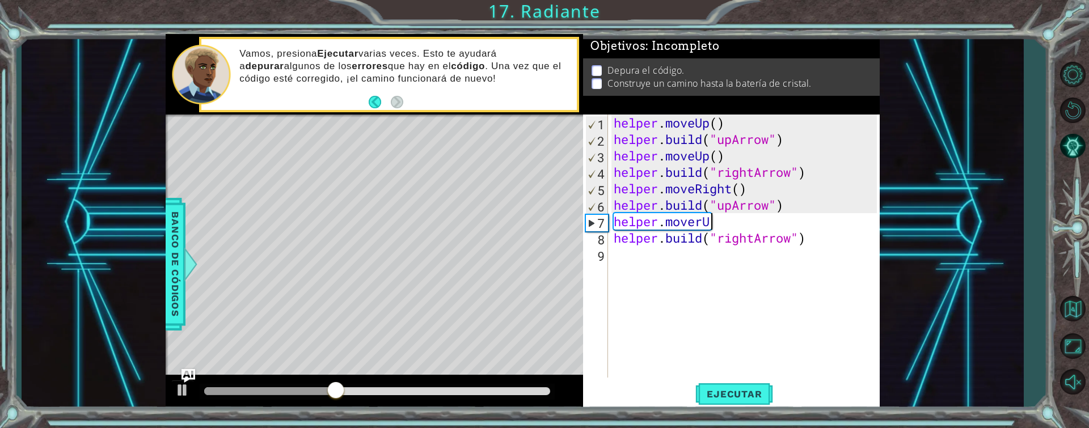
scroll to position [0, 3]
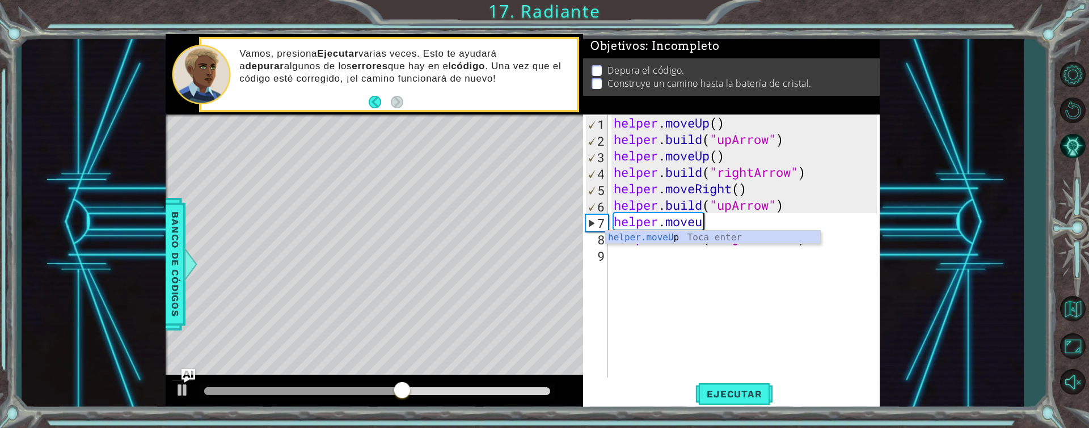
type textarea "helper.moveUp(1)"
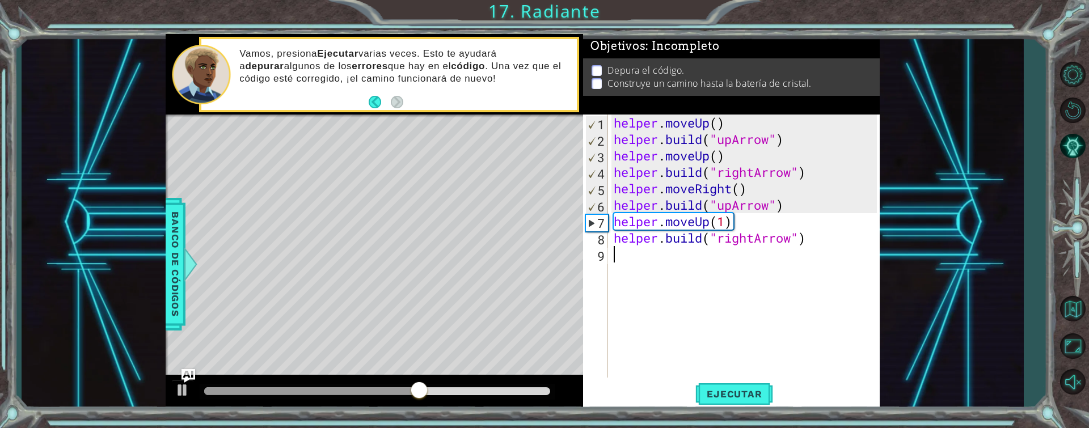
click at [782, 297] on div "helper . moveUp ( ) helper . build ( "upArrow" ) helper . moveUp ( ) helper . b…" at bounding box center [746, 263] width 271 height 296
click at [751, 390] on span "Ejecutar" at bounding box center [734, 393] width 78 height 11
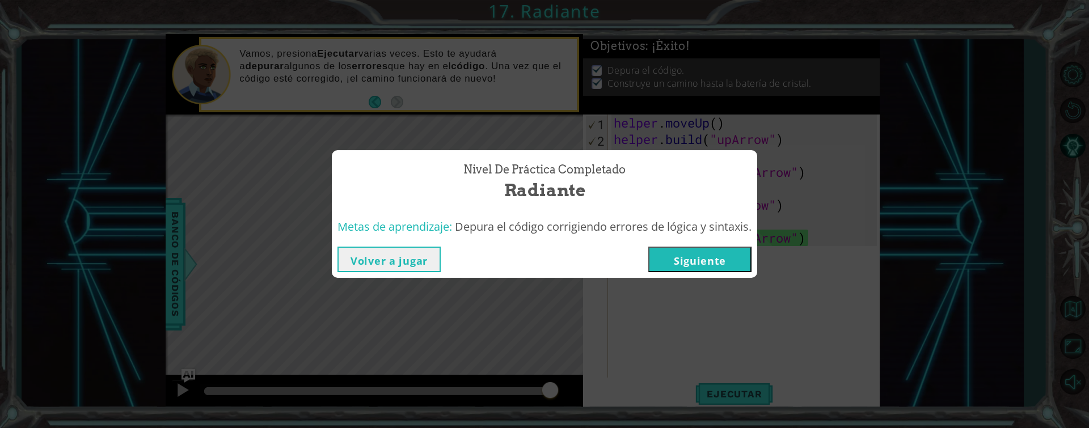
click at [710, 259] on button "Siguiente" at bounding box center [699, 260] width 103 height 26
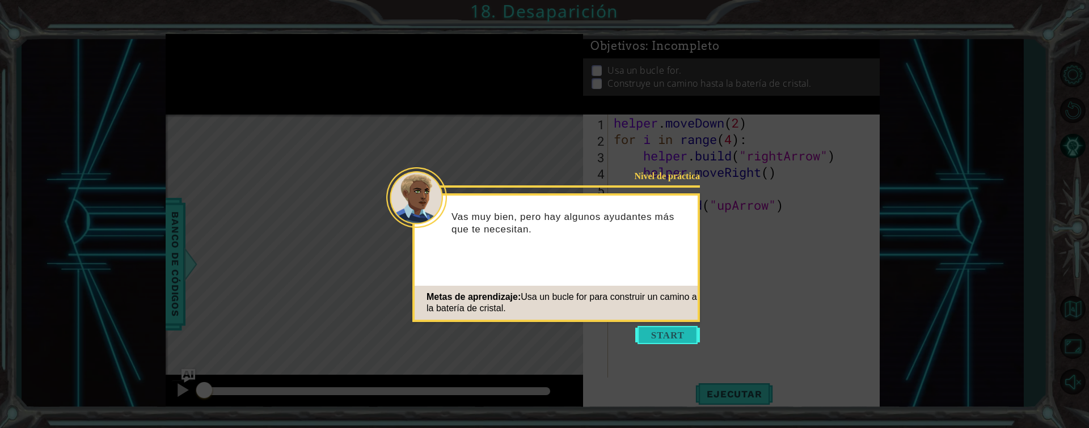
click at [670, 339] on button "Start" at bounding box center [667, 335] width 65 height 18
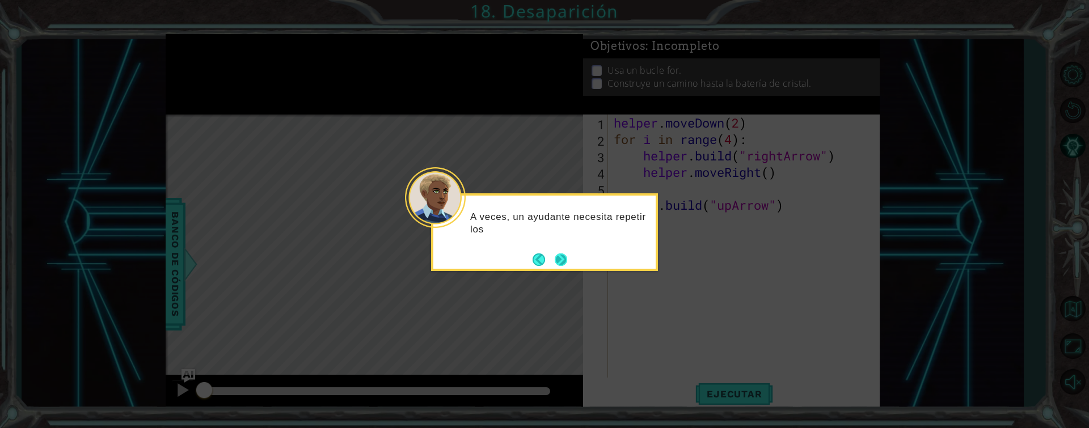
click at [567, 259] on button "Next" at bounding box center [560, 259] width 12 height 12
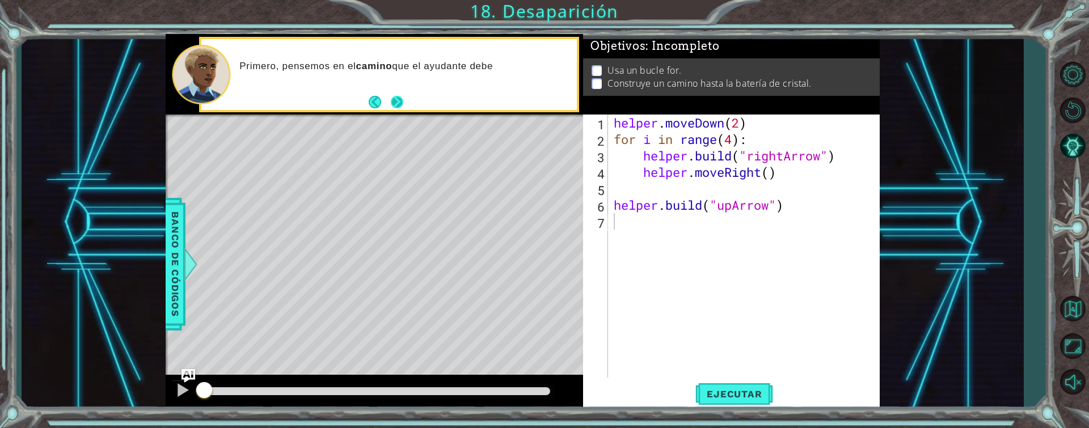
click at [401, 108] on button "Next" at bounding box center [397, 102] width 12 height 12
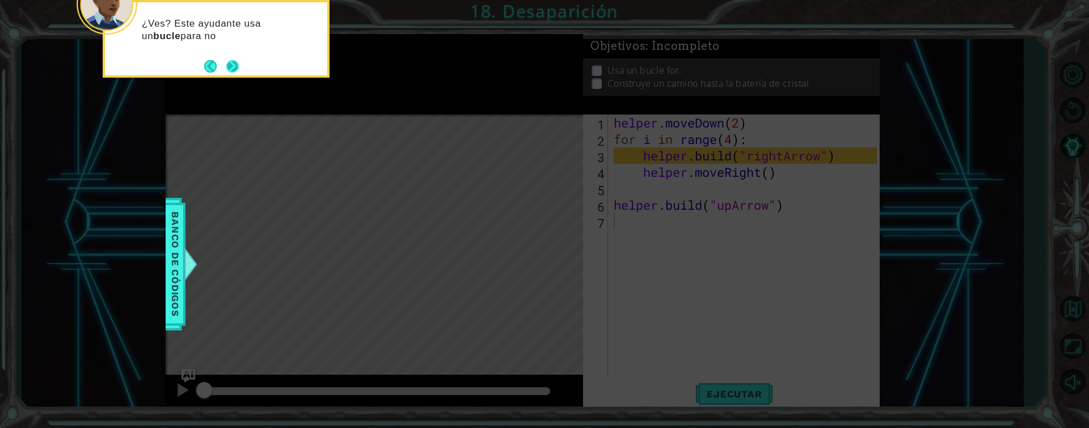
click at [222, 61] on footer at bounding box center [221, 66] width 35 height 17
click at [222, 61] on button "Back" at bounding box center [215, 66] width 22 height 12
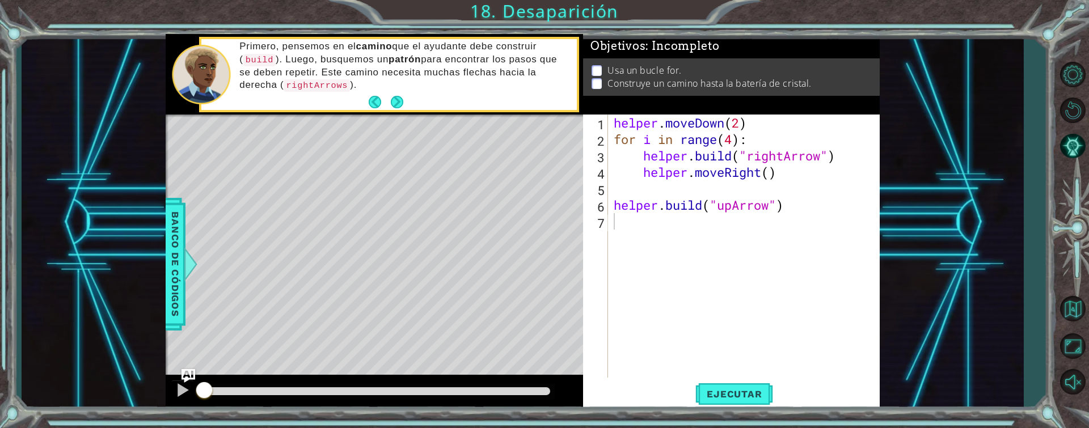
click at [222, 61] on div at bounding box center [201, 75] width 58 height 60
drag, startPoint x: 222, startPoint y: 61, endPoint x: 397, endPoint y: 101, distance: 180.3
click at [397, 101] on div "Primero, pensemos en el camino que el ayudante debe construir ( build ). Luego,…" at bounding box center [388, 74] width 375 height 71
click at [397, 101] on button "Next" at bounding box center [397, 102] width 12 height 12
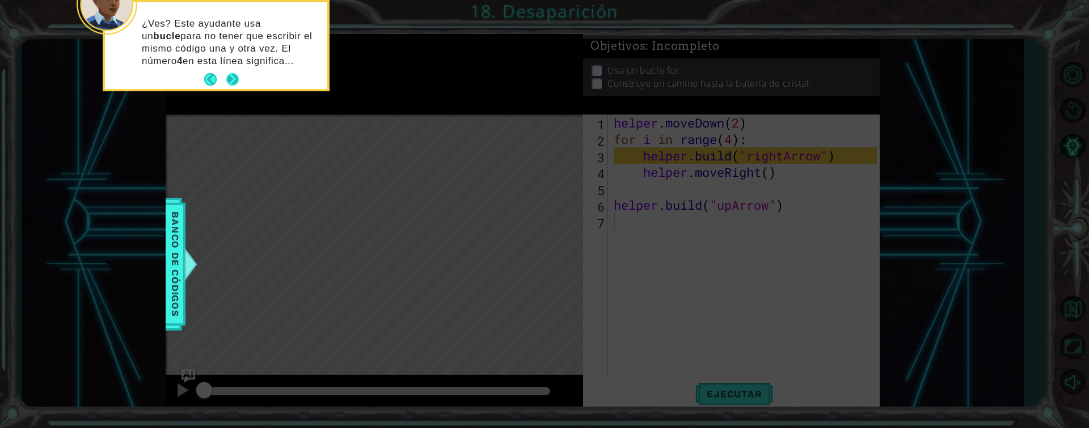
click at [232, 79] on button "Next" at bounding box center [232, 79] width 12 height 12
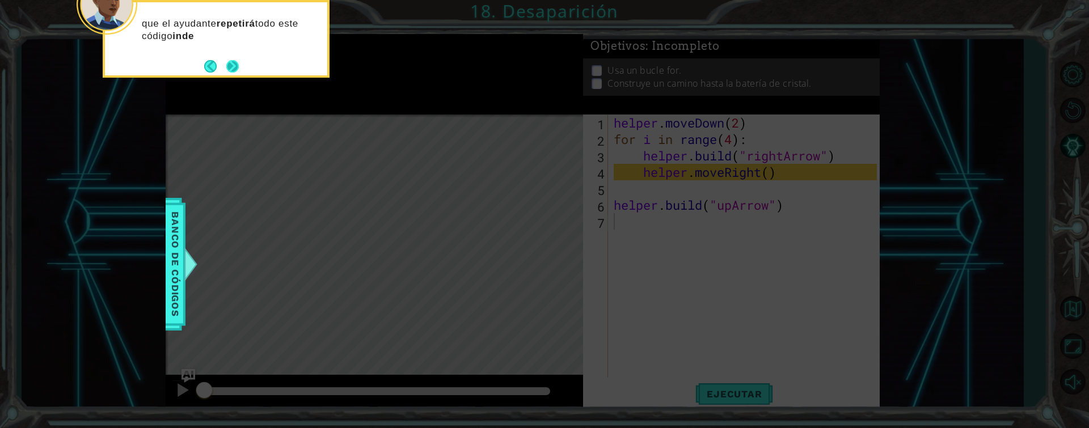
click at [238, 64] on button "Next" at bounding box center [232, 66] width 12 height 12
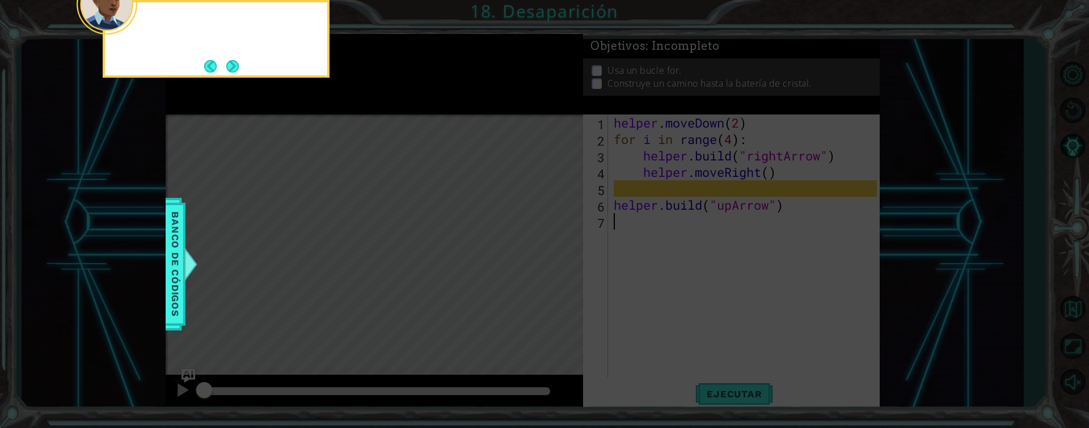
click at [238, 64] on button "Next" at bounding box center [232, 66] width 12 height 12
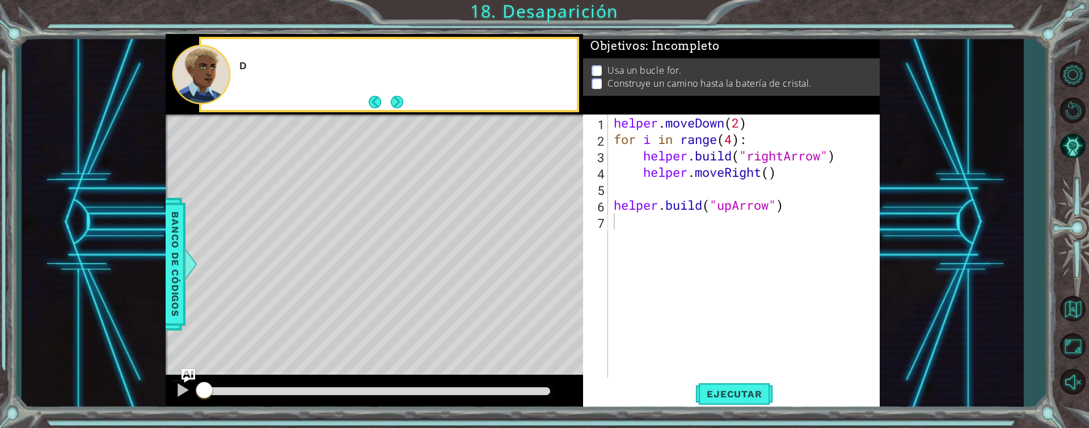
click at [238, 64] on div "D" at bounding box center [403, 74] width 345 height 40
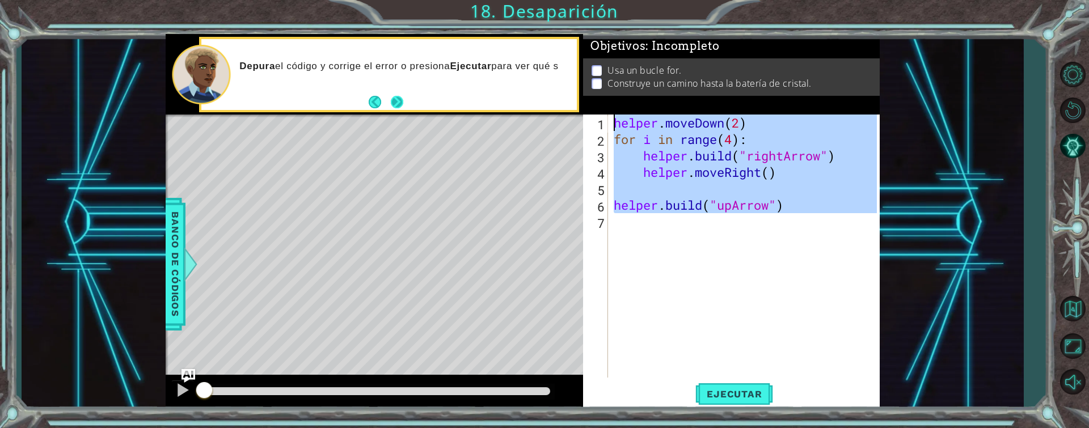
drag, startPoint x: 712, startPoint y: 253, endPoint x: 392, endPoint y: 104, distance: 352.3
click at [392, 104] on div "1 ההההההההההההההההההההההההההההההההההההההההההההההההההההההההההההההההההההההההההההה…" at bounding box center [523, 222] width 714 height 376
click at [392, 104] on button "Next" at bounding box center [397, 102] width 12 height 12
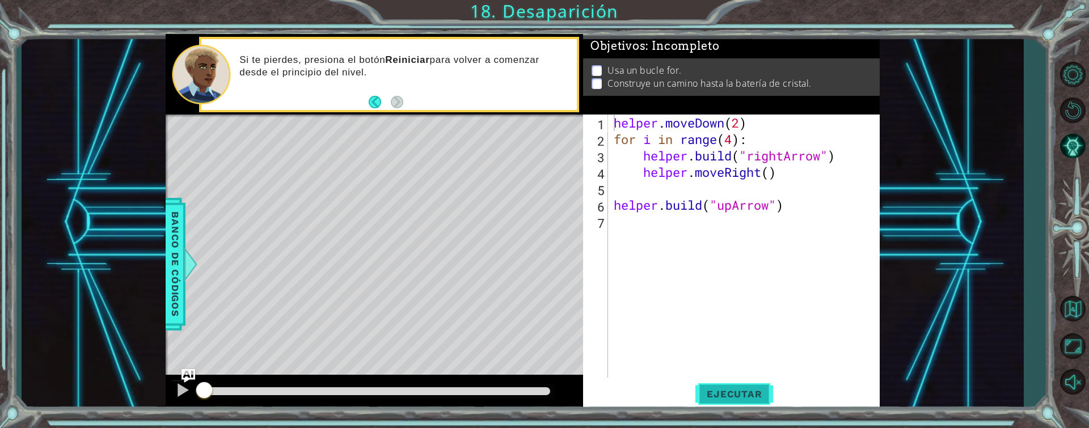
click at [769, 399] on span "Ejecutar" at bounding box center [734, 393] width 78 height 11
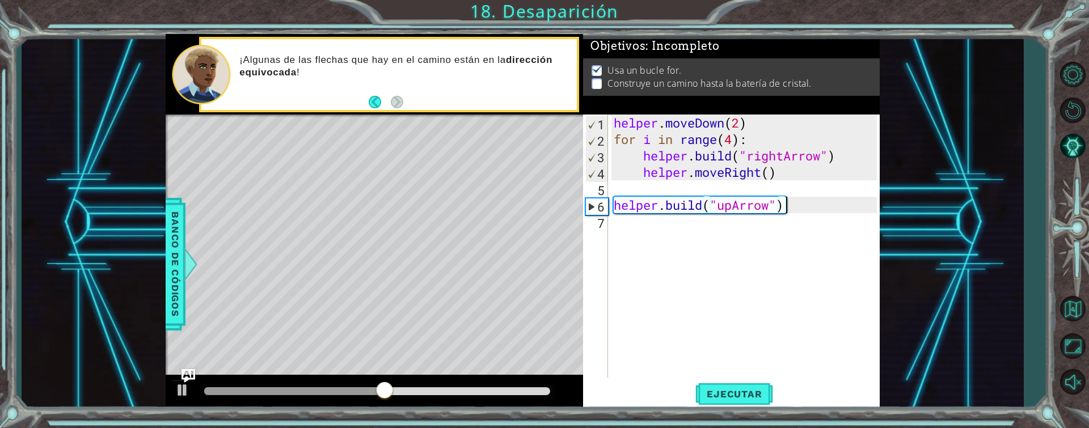
click at [809, 206] on div "helper . moveDown ( 2 ) for i in range ( 4 ) : helper . build ( "rightArrow" ) …" at bounding box center [746, 263] width 271 height 296
type textarea "[DOMAIN_NAME]("upArrow")"
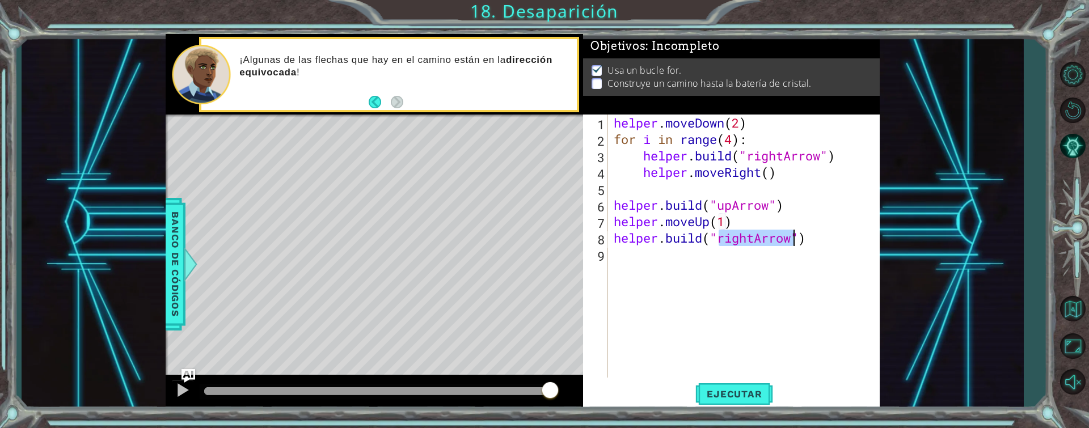
scroll to position [0, 5]
type textarea "[DOMAIN_NAME]("upArrow")"
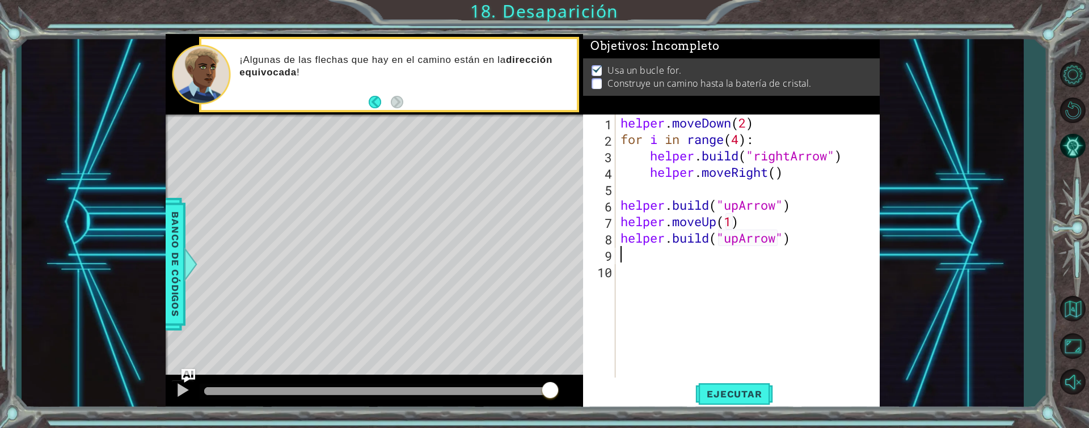
scroll to position [0, 0]
click at [731, 393] on span "Ejecutar" at bounding box center [734, 393] width 78 height 11
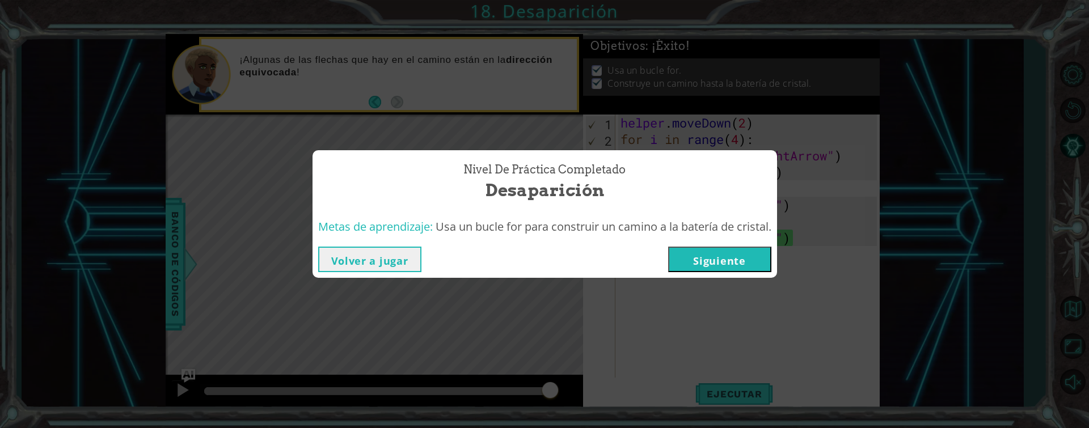
click at [748, 259] on button "Siguiente" at bounding box center [719, 260] width 103 height 26
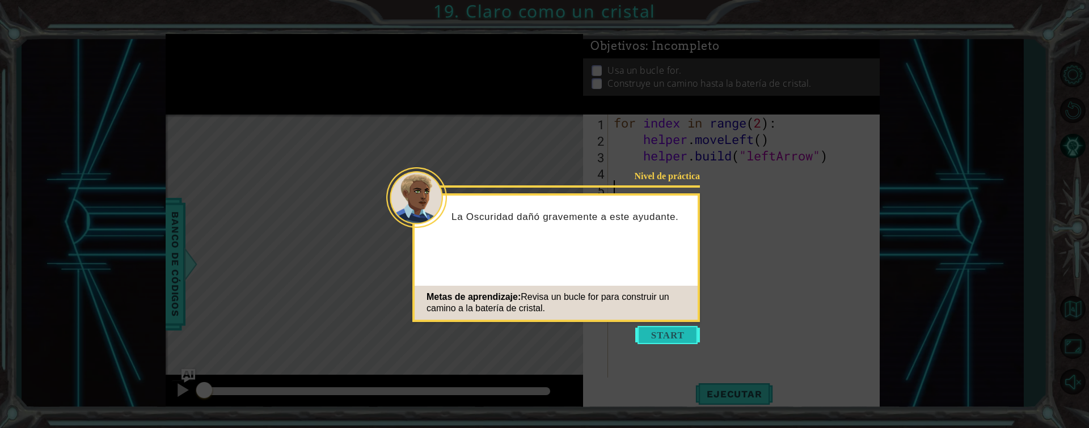
click at [652, 333] on button "Start" at bounding box center [667, 335] width 65 height 18
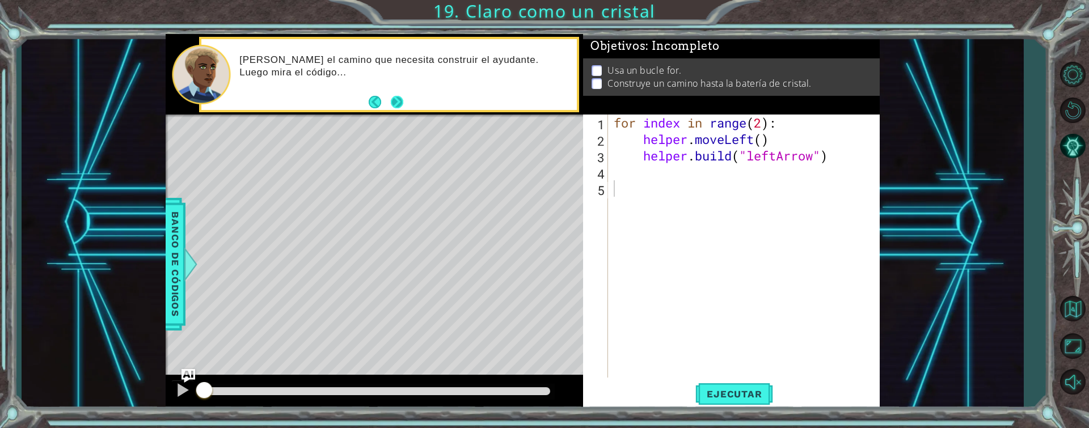
click at [392, 98] on button "Next" at bounding box center [397, 102] width 12 height 12
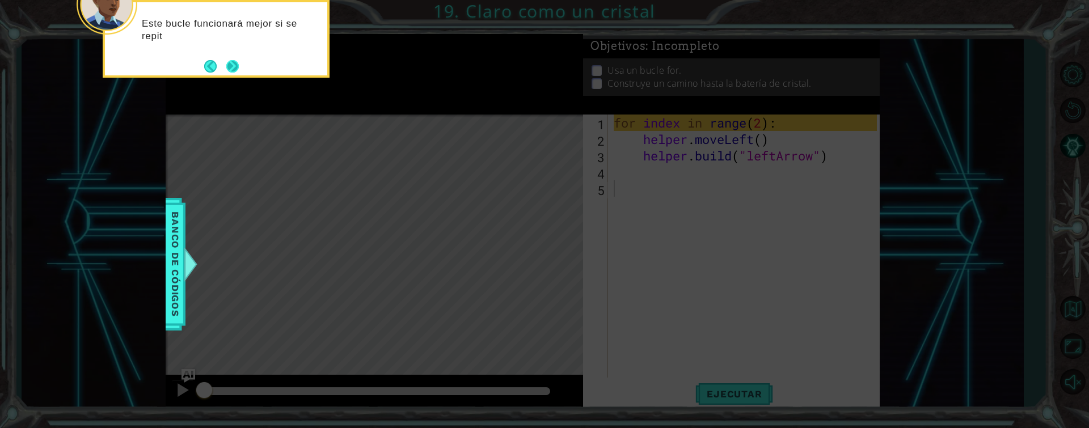
click at [232, 60] on button "Next" at bounding box center [232, 66] width 12 height 12
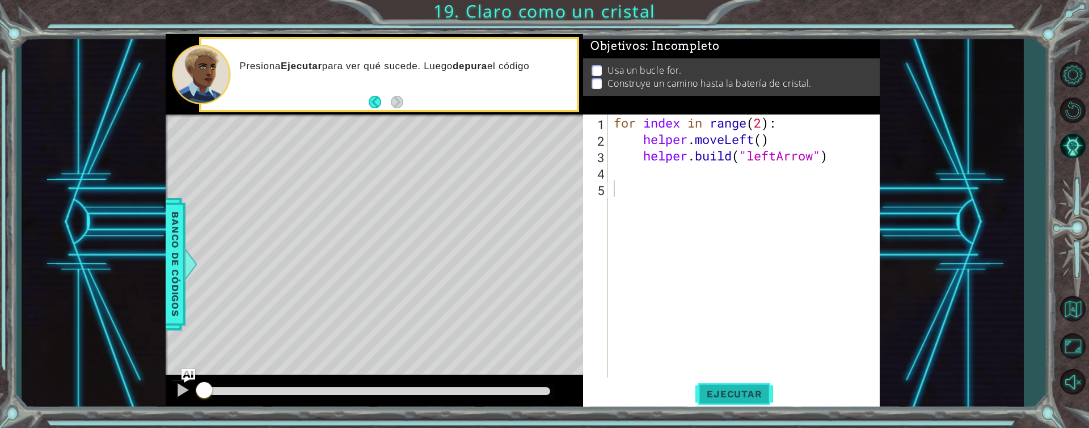
click at [733, 389] on span "Ejecutar" at bounding box center [734, 393] width 78 height 11
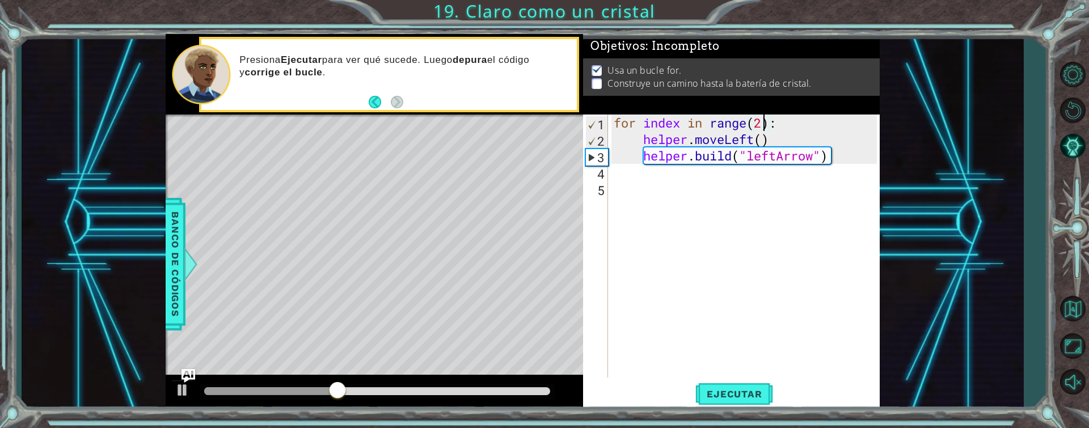
click at [760, 117] on div "for index in range ( 2 ) : helper . moveLeft ( ) helper . build ( "leftArrow" )" at bounding box center [746, 263] width 271 height 296
type textarea "for index in range(4):"
click at [744, 393] on span "Ejecutar" at bounding box center [734, 393] width 78 height 11
